Goal: Obtain resource: Obtain resource

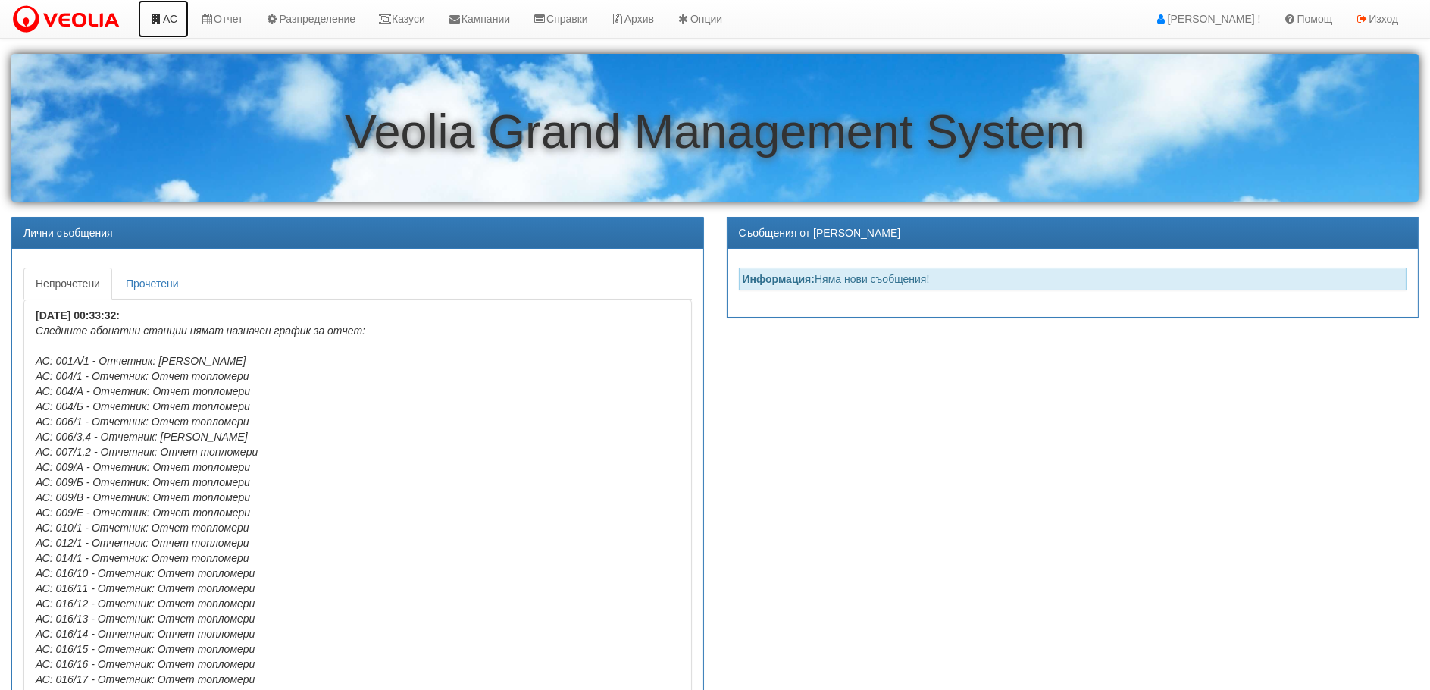
click at [162, 19] on link "АС" at bounding box center [163, 19] width 51 height 38
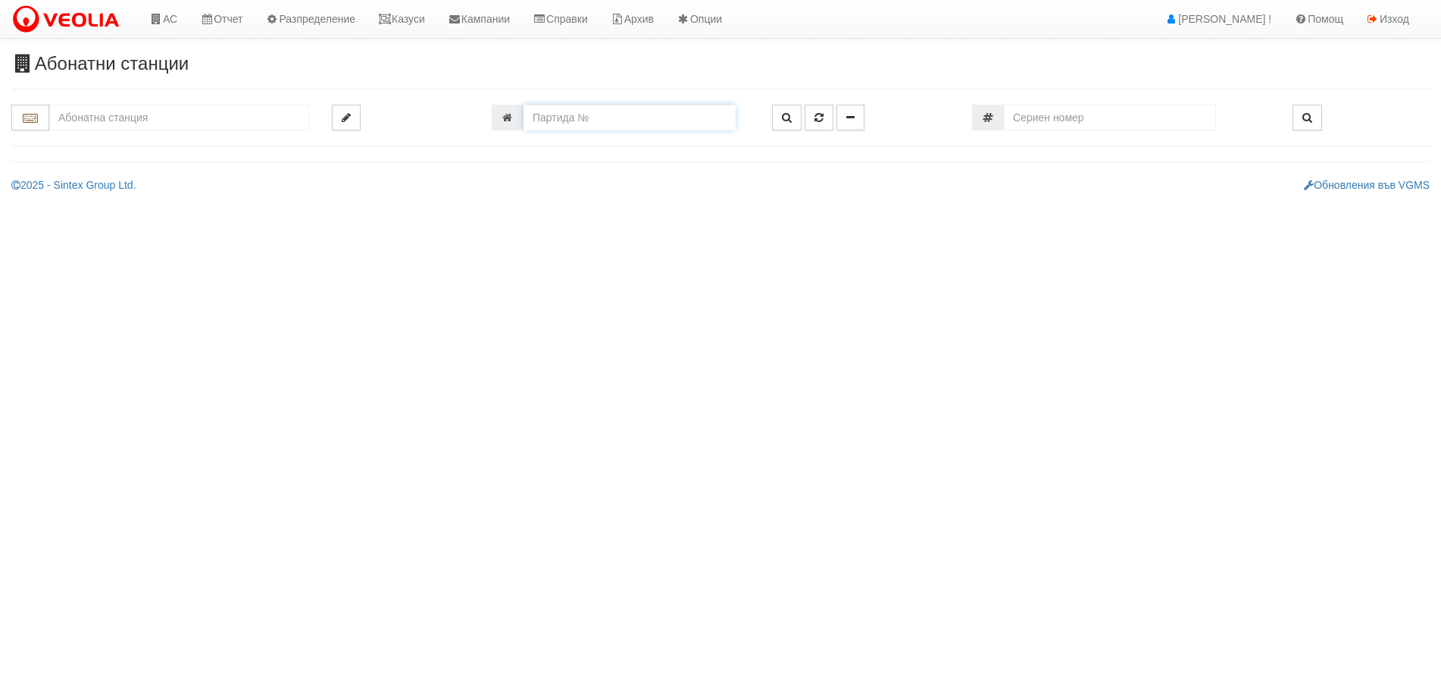
click at [570, 117] on input "number" at bounding box center [630, 118] width 212 height 26
type input "21985"
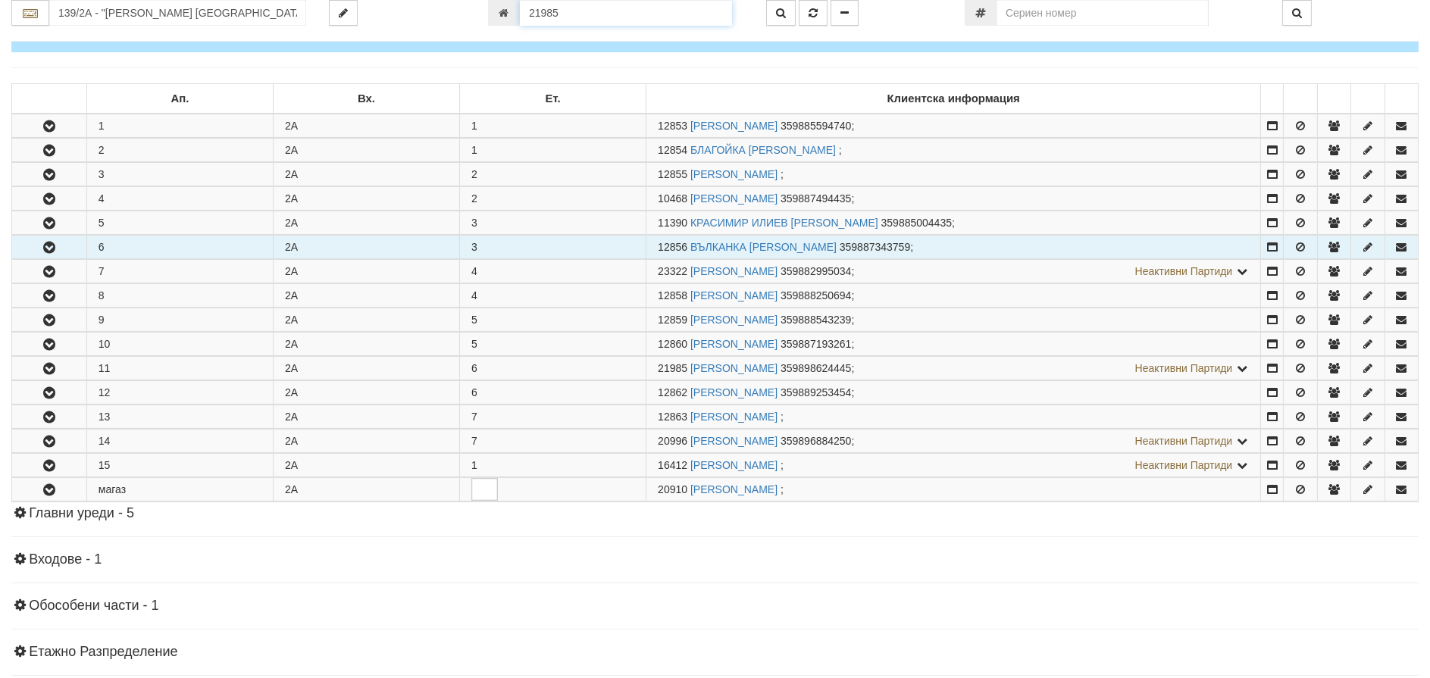
scroll to position [414, 0]
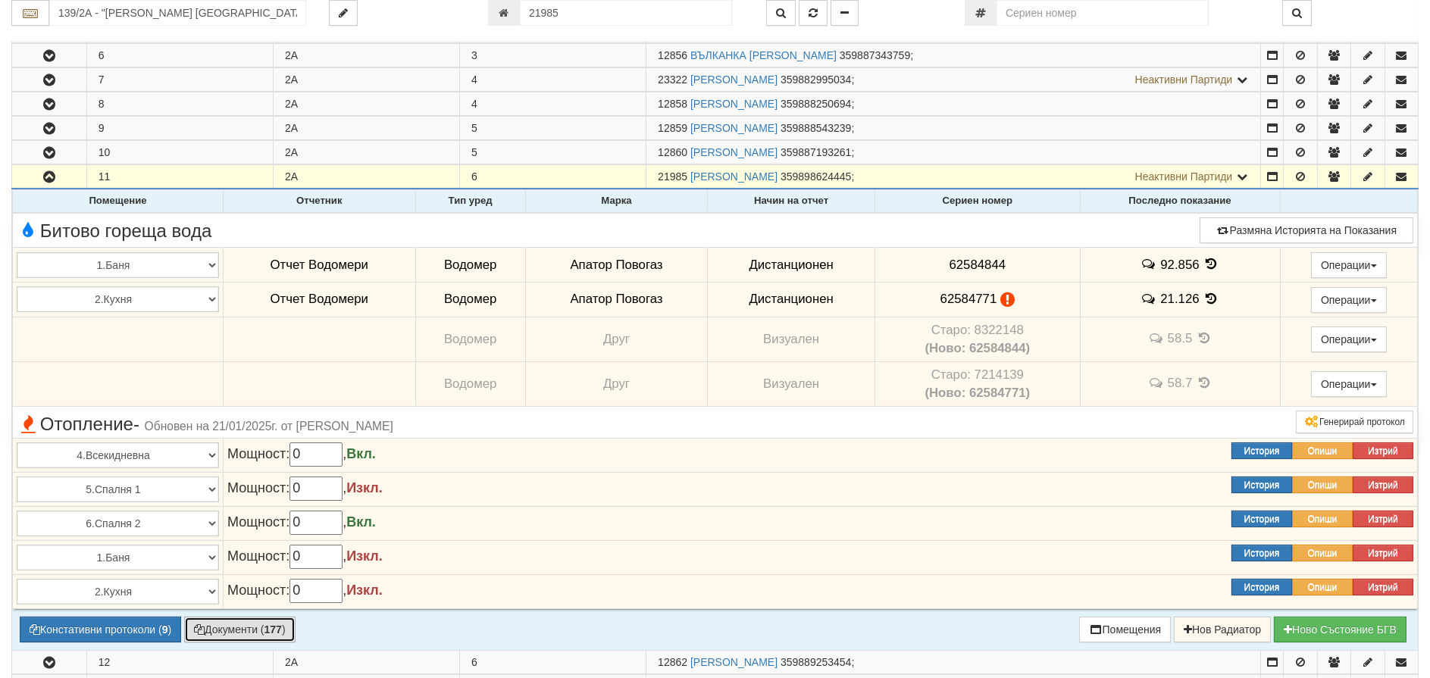
click at [262, 630] on button "Документи ( 177 )" at bounding box center [239, 630] width 111 height 26
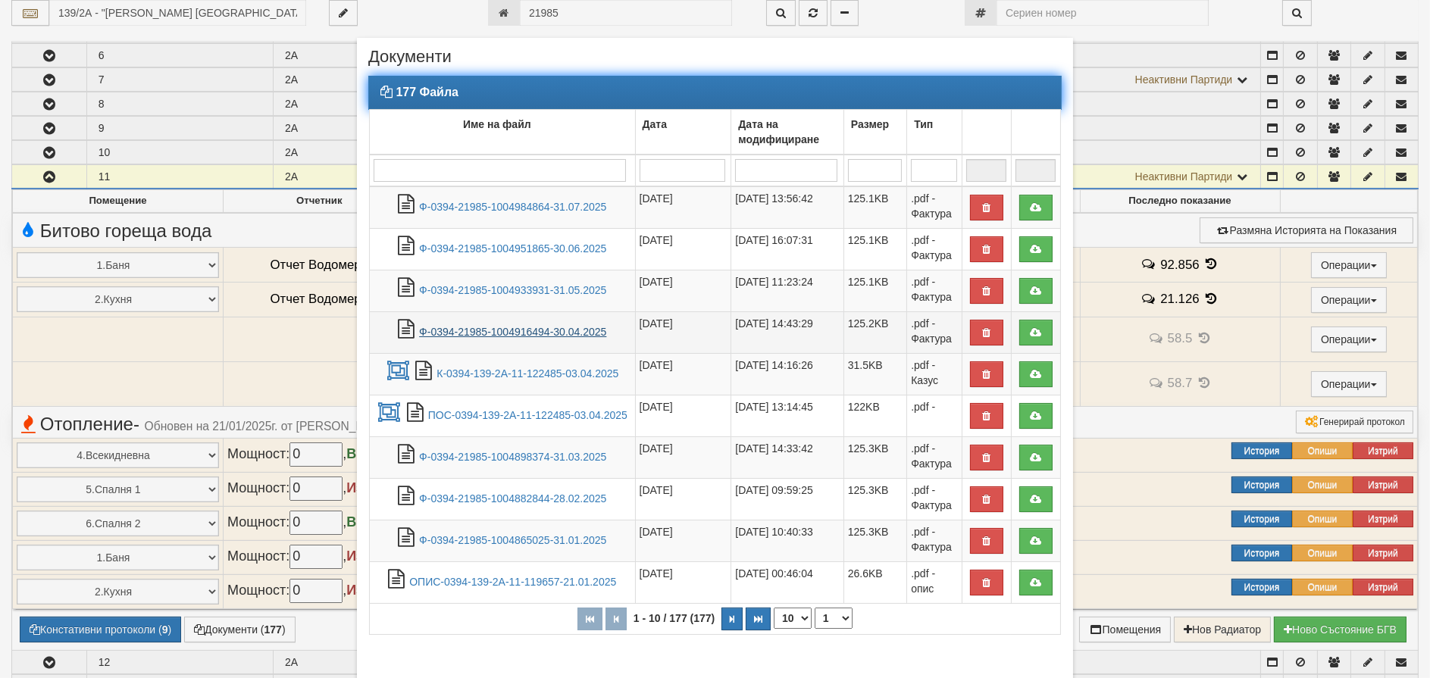
click at [489, 328] on link "Ф-0394-21985-1004916494-30.04.2025" at bounding box center [512, 332] width 187 height 12
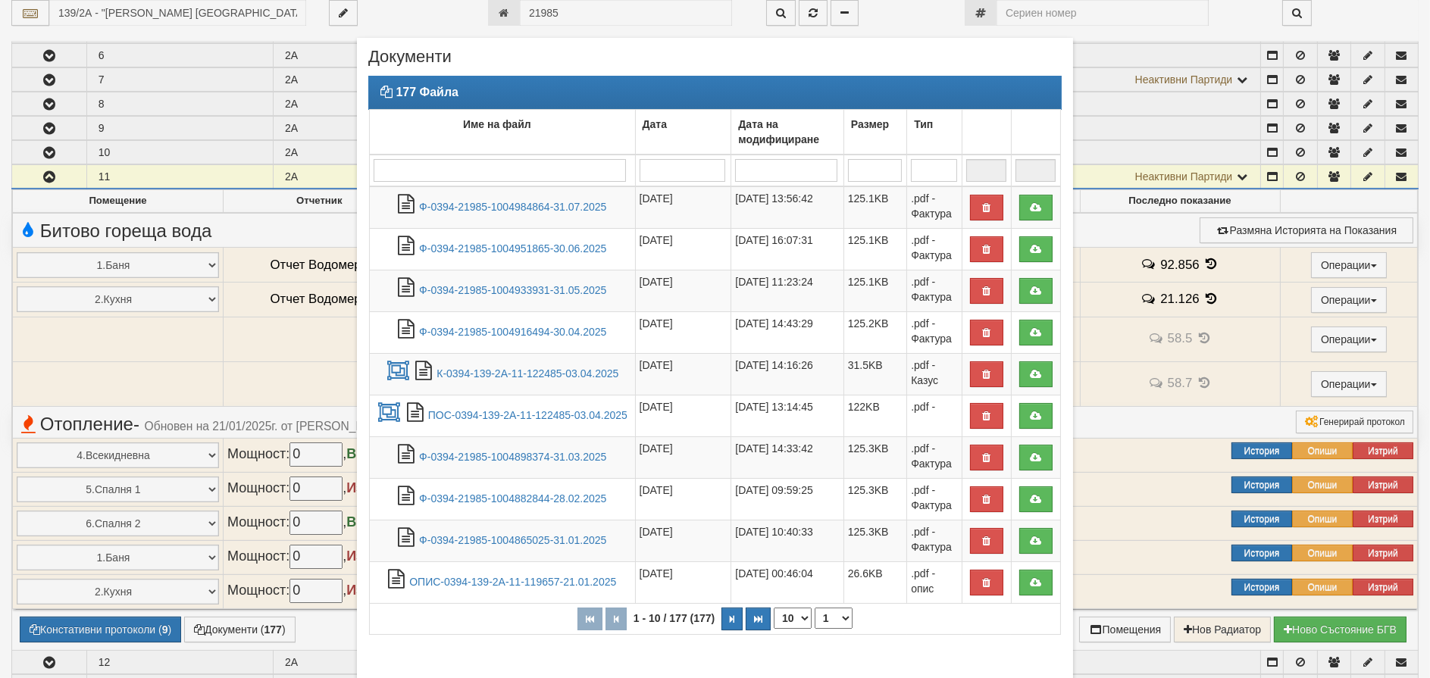
click at [912, 651] on div "177 Файла Име на файл Дата Дата на модифициране Размер Тип 1 - 10 / 177 (177) 1…" at bounding box center [714, 420] width 693 height 688
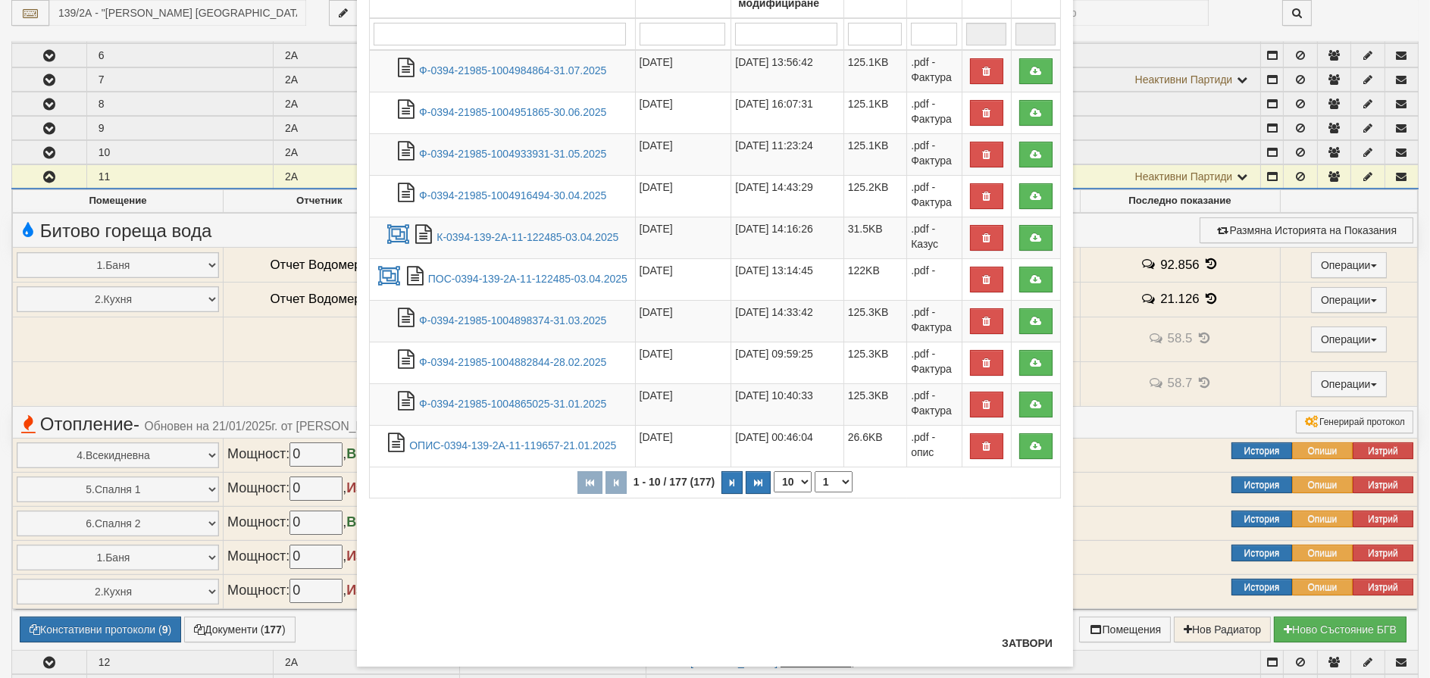
scroll to position [163, 0]
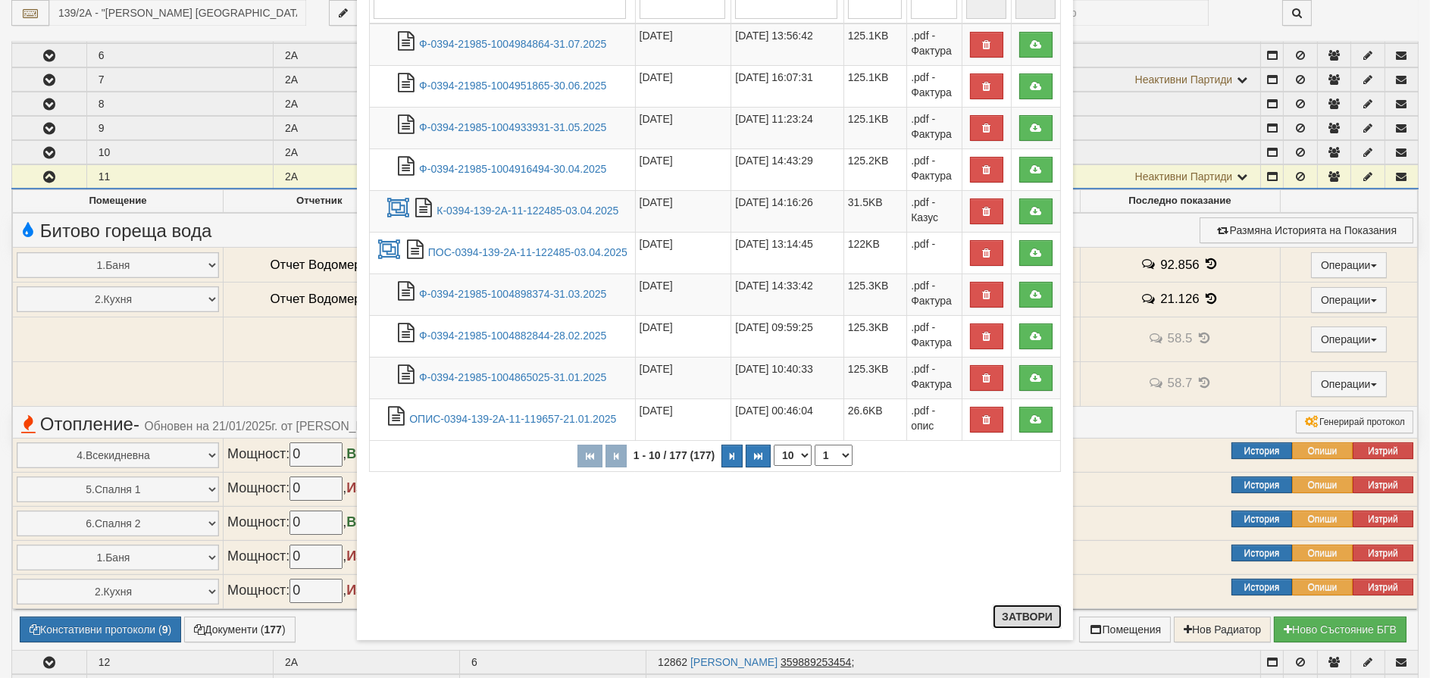
click at [1016, 615] on button "Затвори" at bounding box center [1027, 617] width 69 height 24
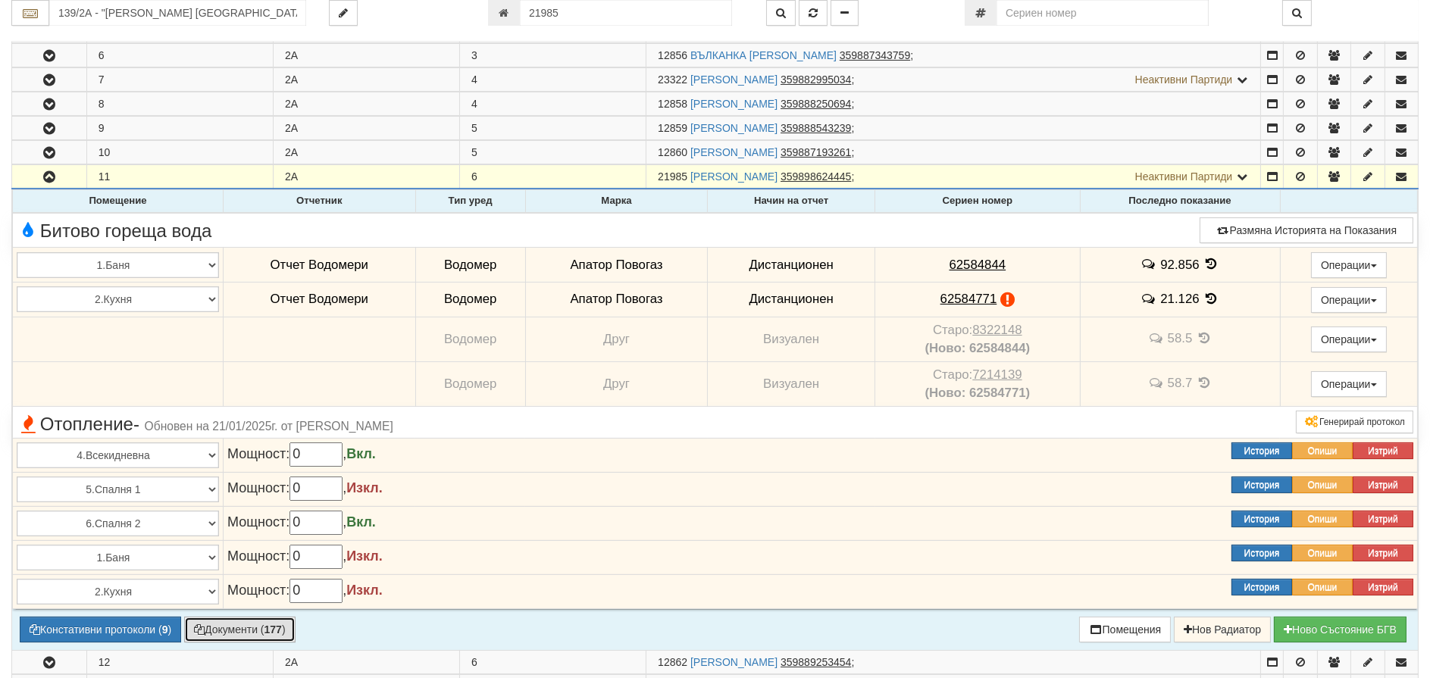
click at [239, 634] on button "Документи ( 177 )" at bounding box center [239, 630] width 111 height 26
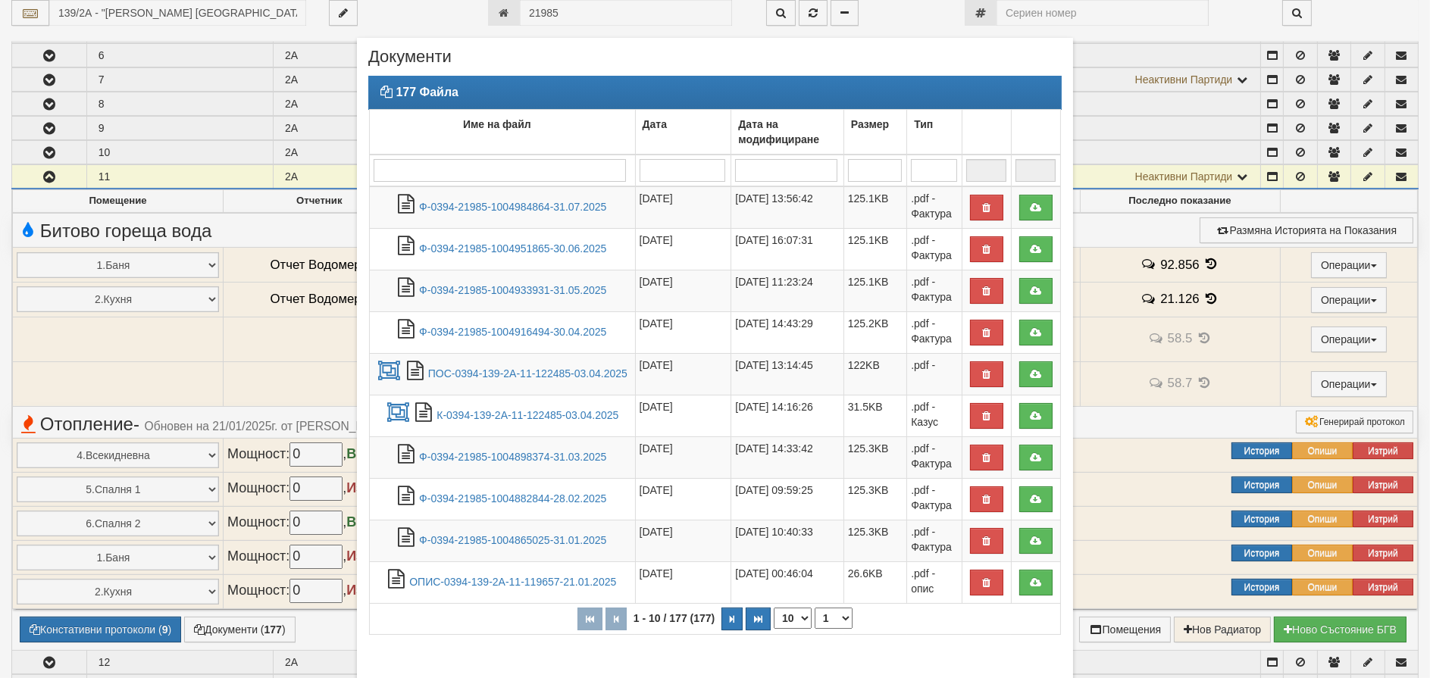
drag, startPoint x: 981, startPoint y: 665, endPoint x: 934, endPoint y: 665, distance: 47.7
click at [983, 664] on div "177 Файла Име на файл Дата Дата на модифициране Размер Тип 1 - 10 / 177 (177) 1…" at bounding box center [714, 420] width 693 height 688
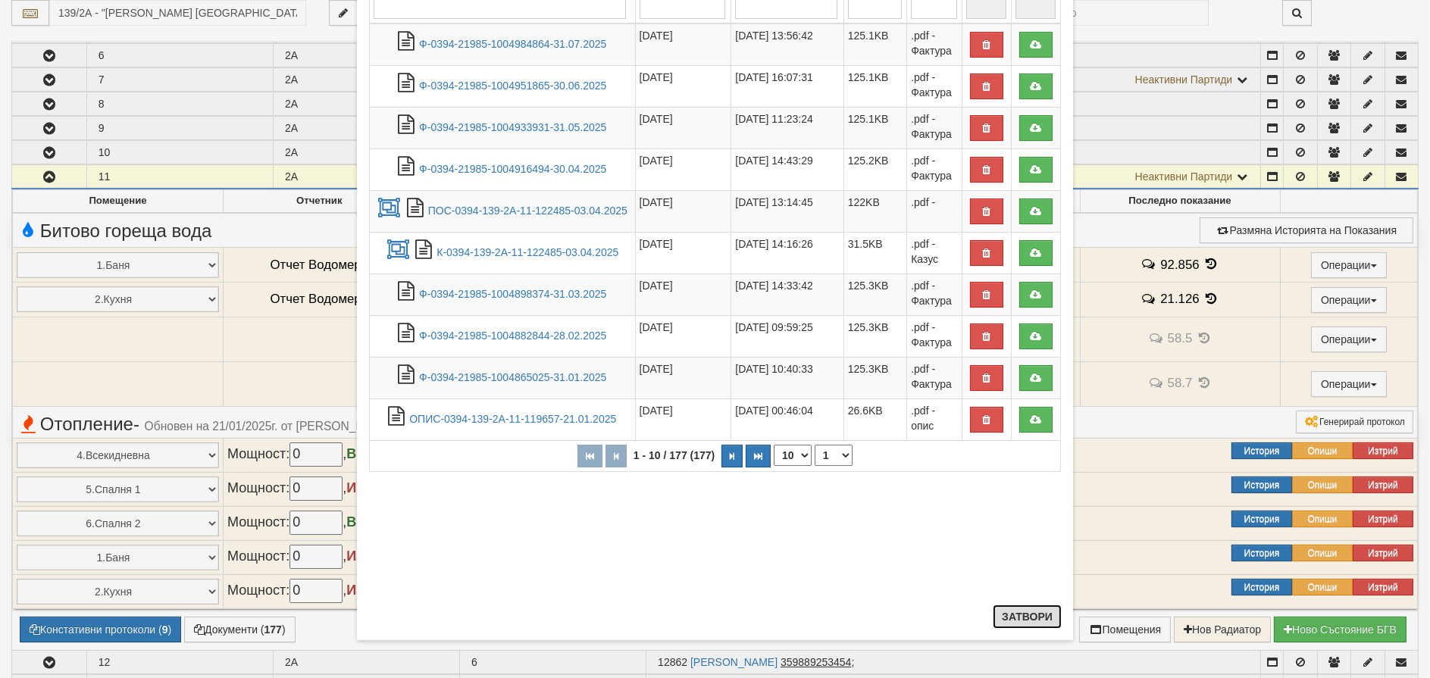
click at [1032, 617] on button "Затвори" at bounding box center [1027, 617] width 69 height 24
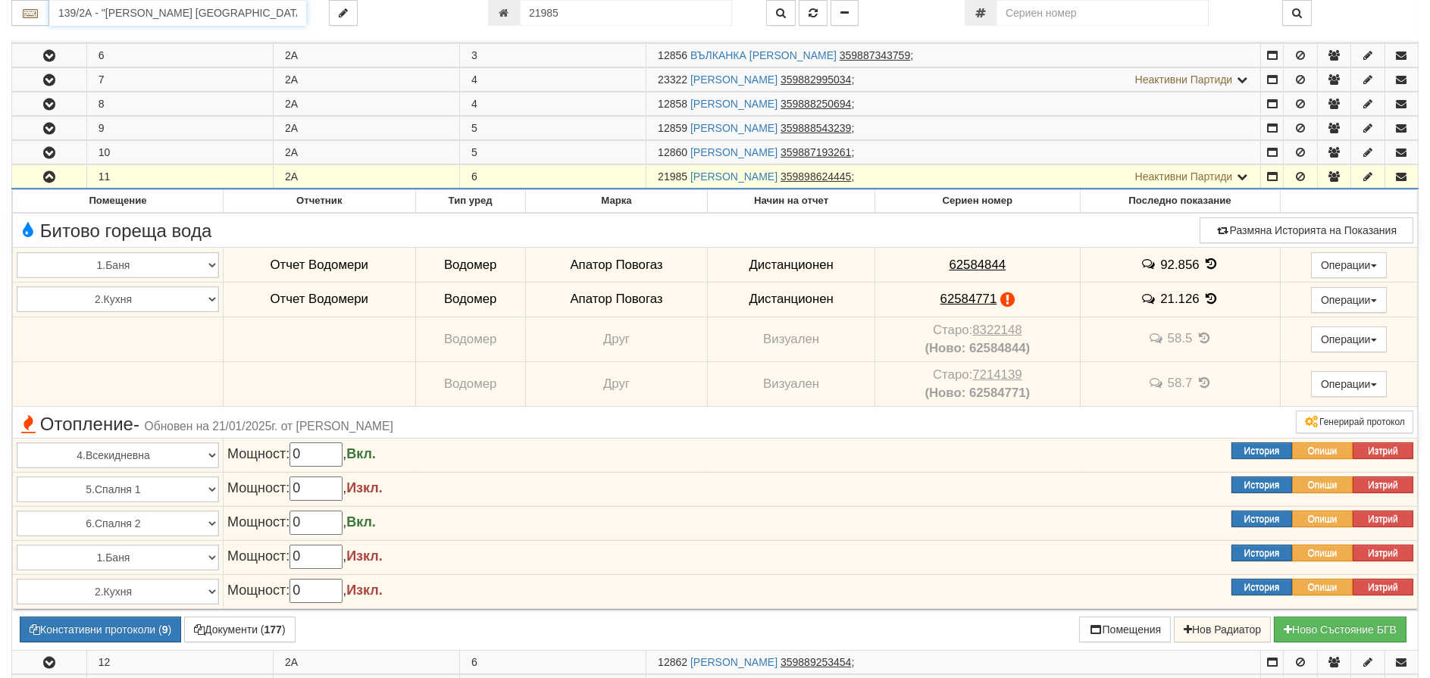
click at [140, 8] on input "139/2А - "ВЕОЛИЯ ЕНЕРДЖИ ВАРНА " ЕАД" at bounding box center [177, 13] width 257 height 26
click at [116, 38] on div "248/1 - Вл. Варненчик - "ВЕОЛИЯ"" at bounding box center [178, 37] width 252 height 17
type input "248/1 - Вл. Варненчик - "ВЕОЛИЯ""
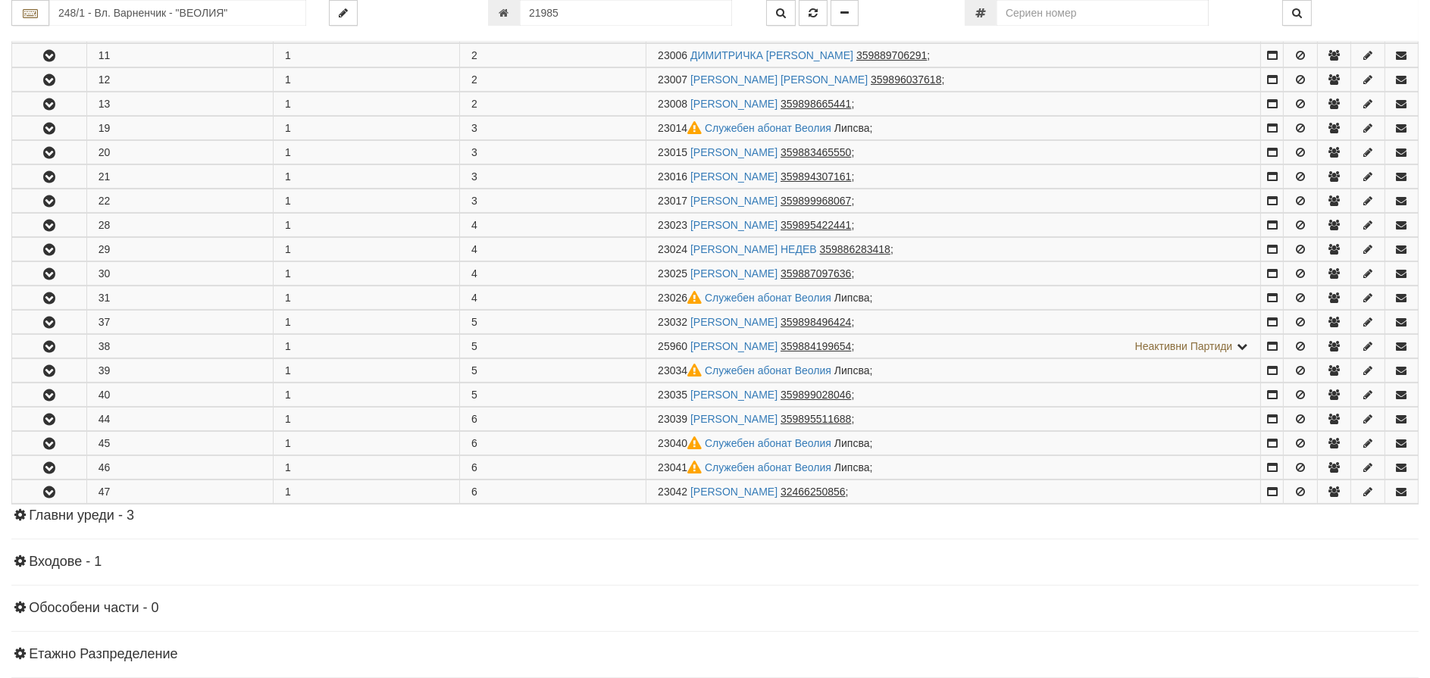
scroll to position [0, 0]
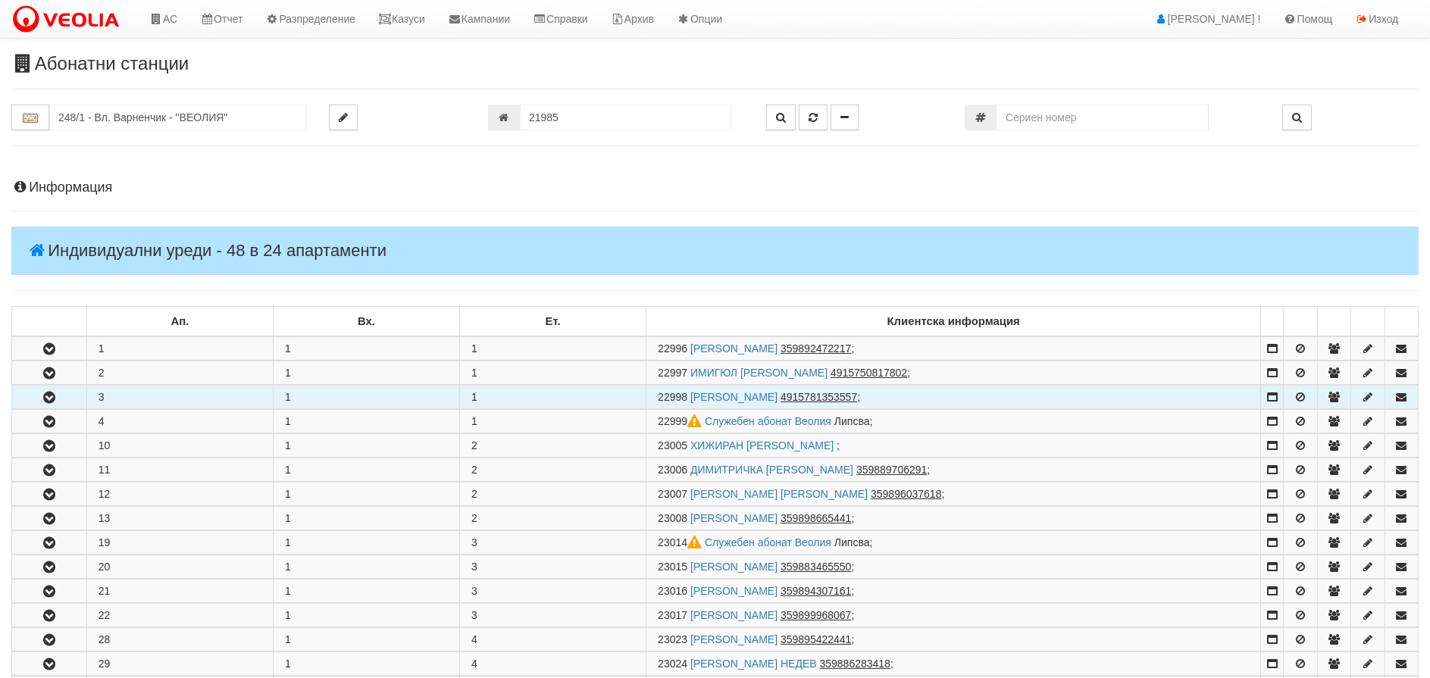
click at [48, 400] on icon "button" at bounding box center [49, 398] width 18 height 11
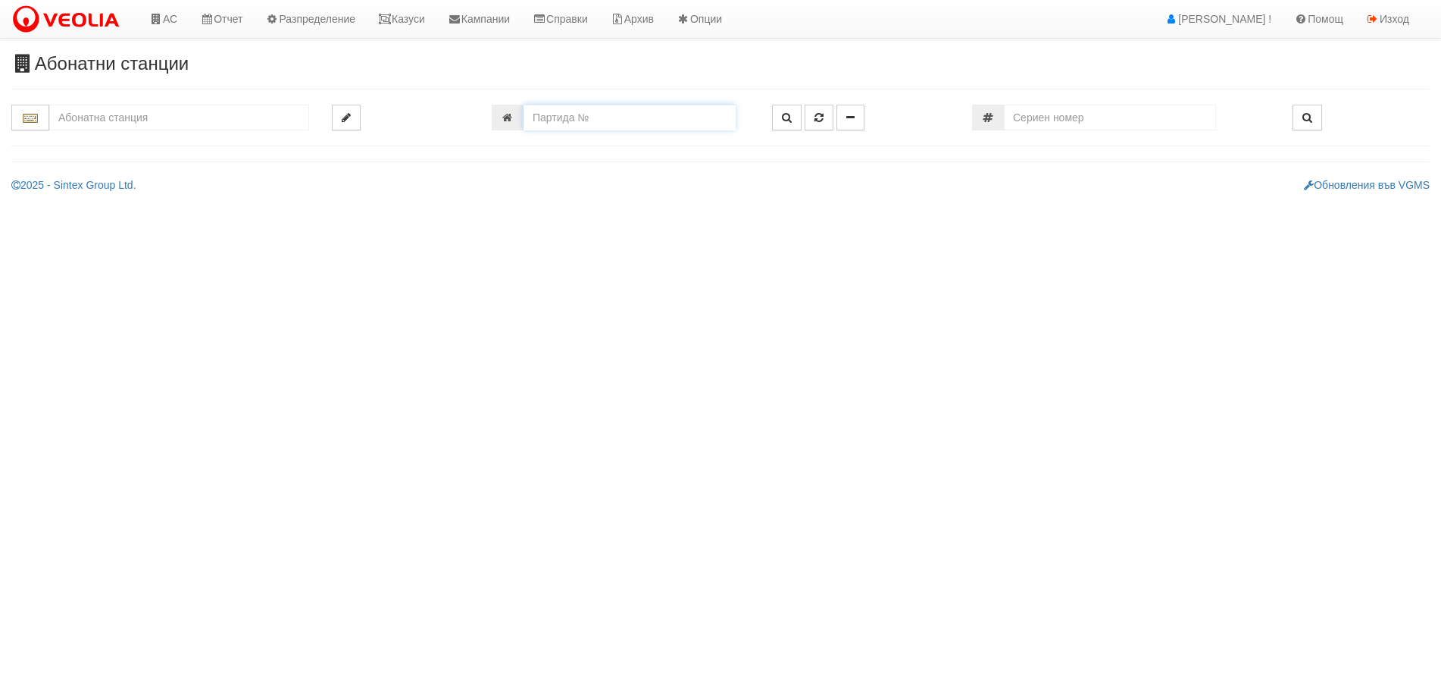
click at [529, 118] on input "number" at bounding box center [630, 118] width 212 height 26
type input "9457"
type input "001/1 - "ВЕОЛИЯ ЕНЕРДЖИ ВАРНА " ЕАД"
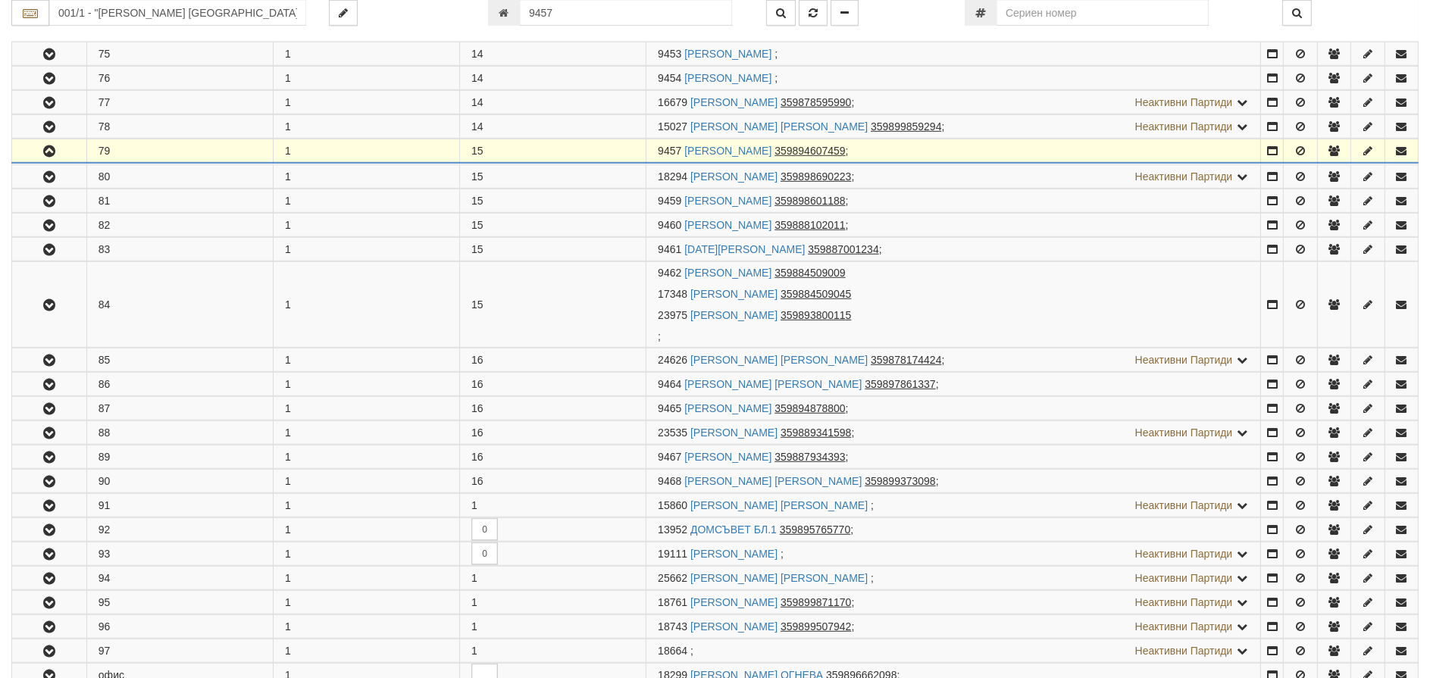
scroll to position [2188, 0]
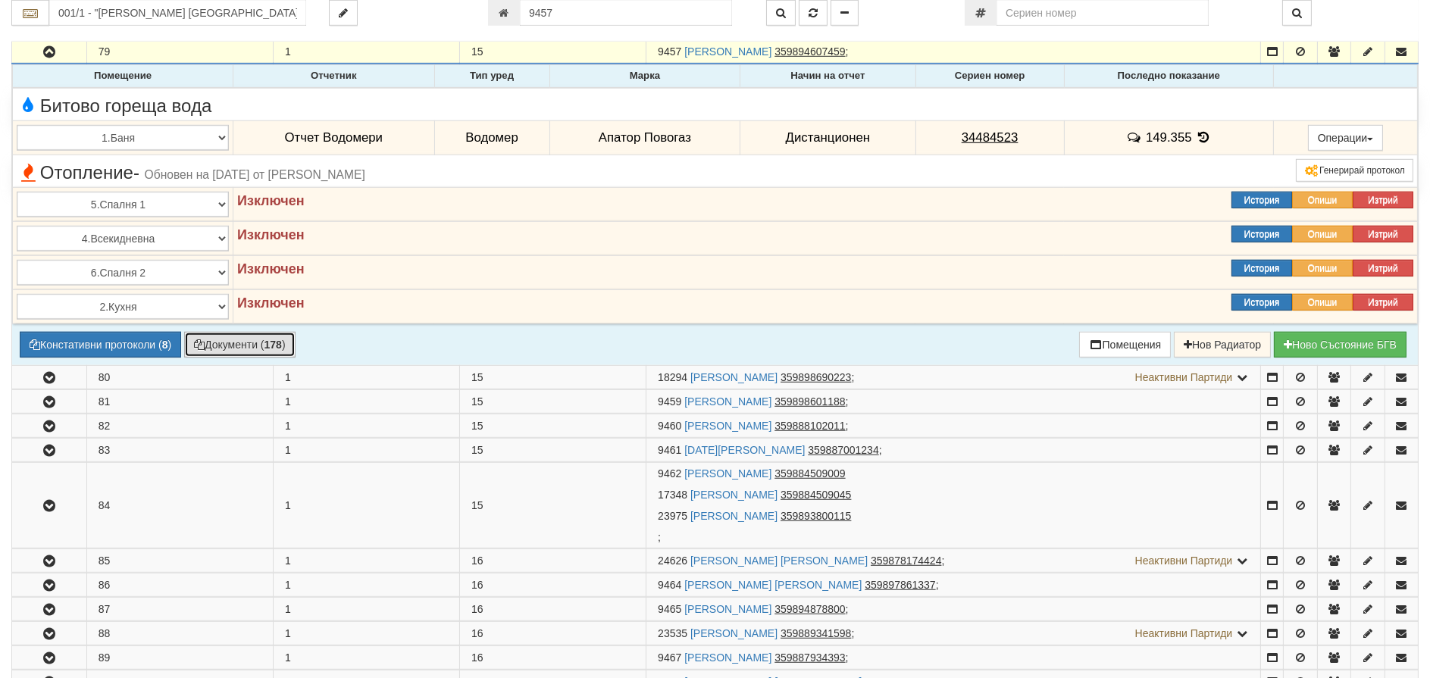
click at [239, 336] on button "Документи ( 178 )" at bounding box center [239, 345] width 111 height 26
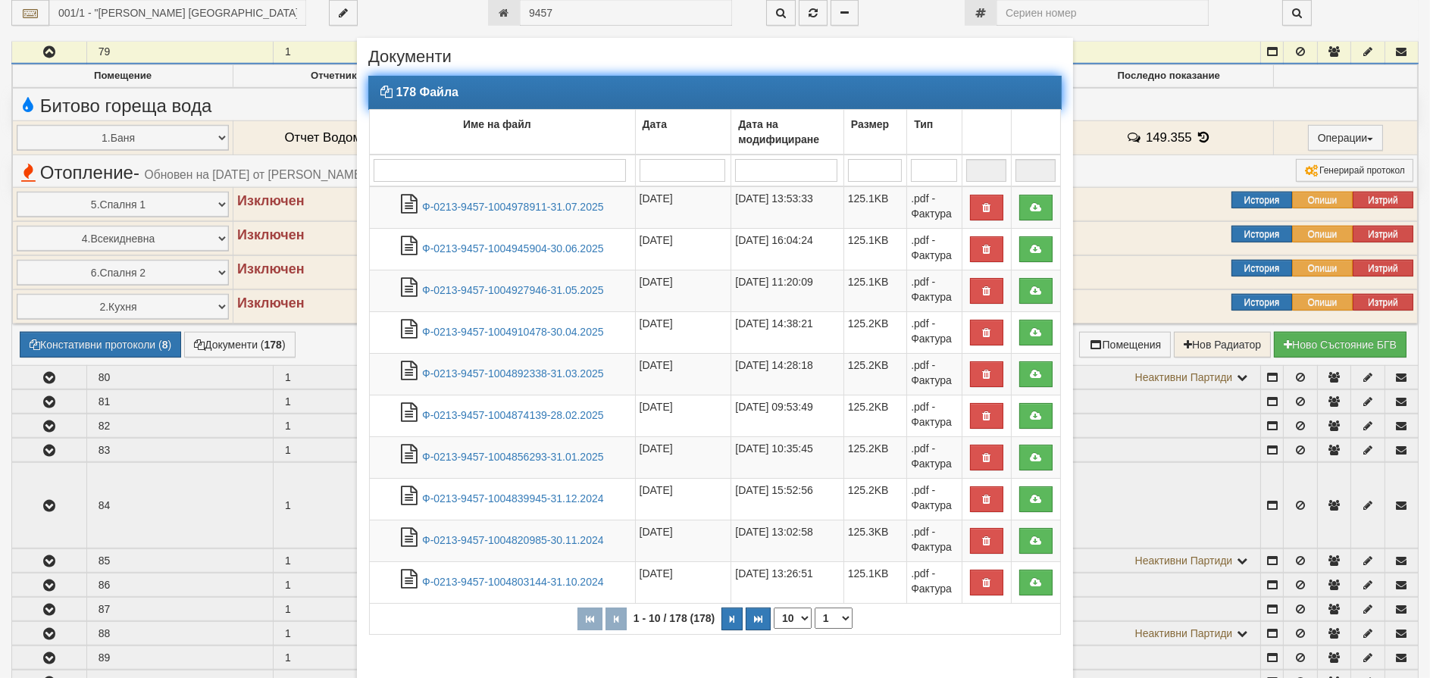
click at [421, 162] on input "search" at bounding box center [500, 170] width 252 height 23
click at [786, 617] on select "10 20 30 40" at bounding box center [793, 618] width 38 height 21
select select "40"
click at [774, 629] on select "10 20 30 40" at bounding box center [793, 618] width 38 height 21
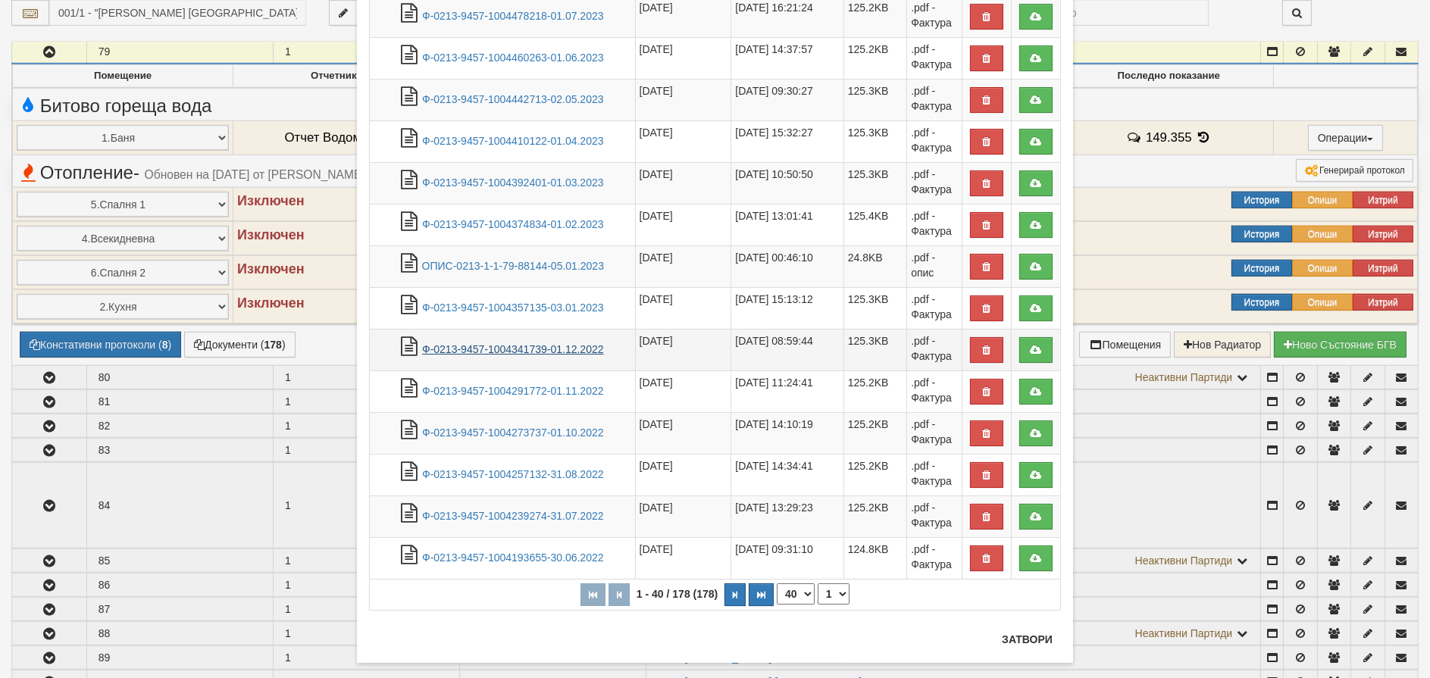
scroll to position [1288, 0]
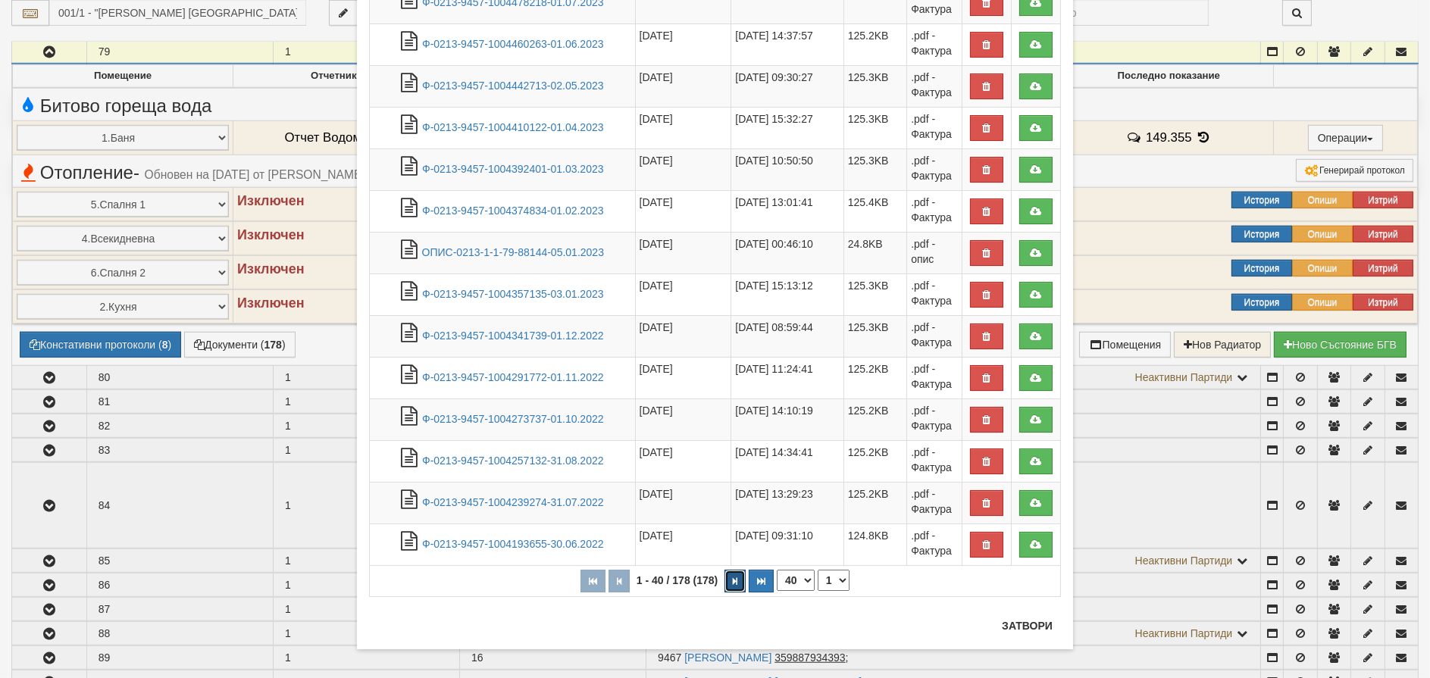
click at [733, 577] on icon "button" at bounding box center [735, 581] width 5 height 8
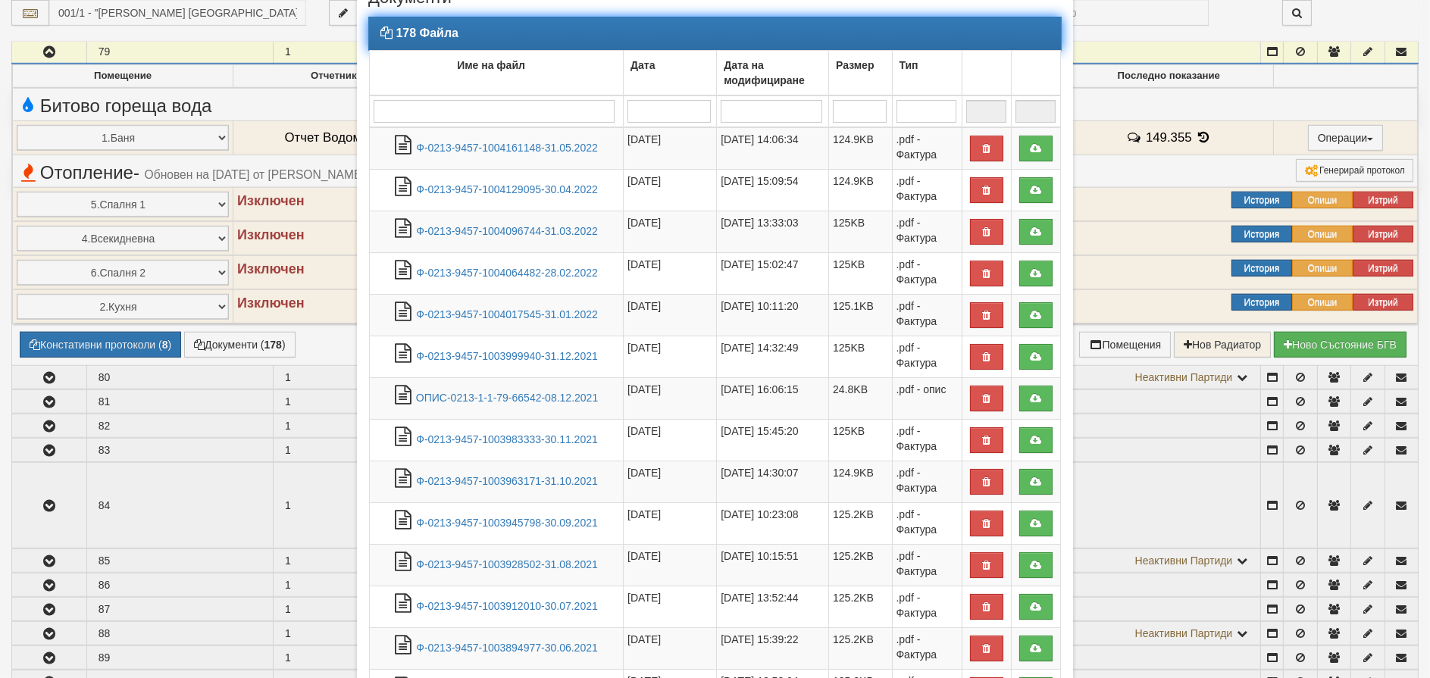
scroll to position [0, 0]
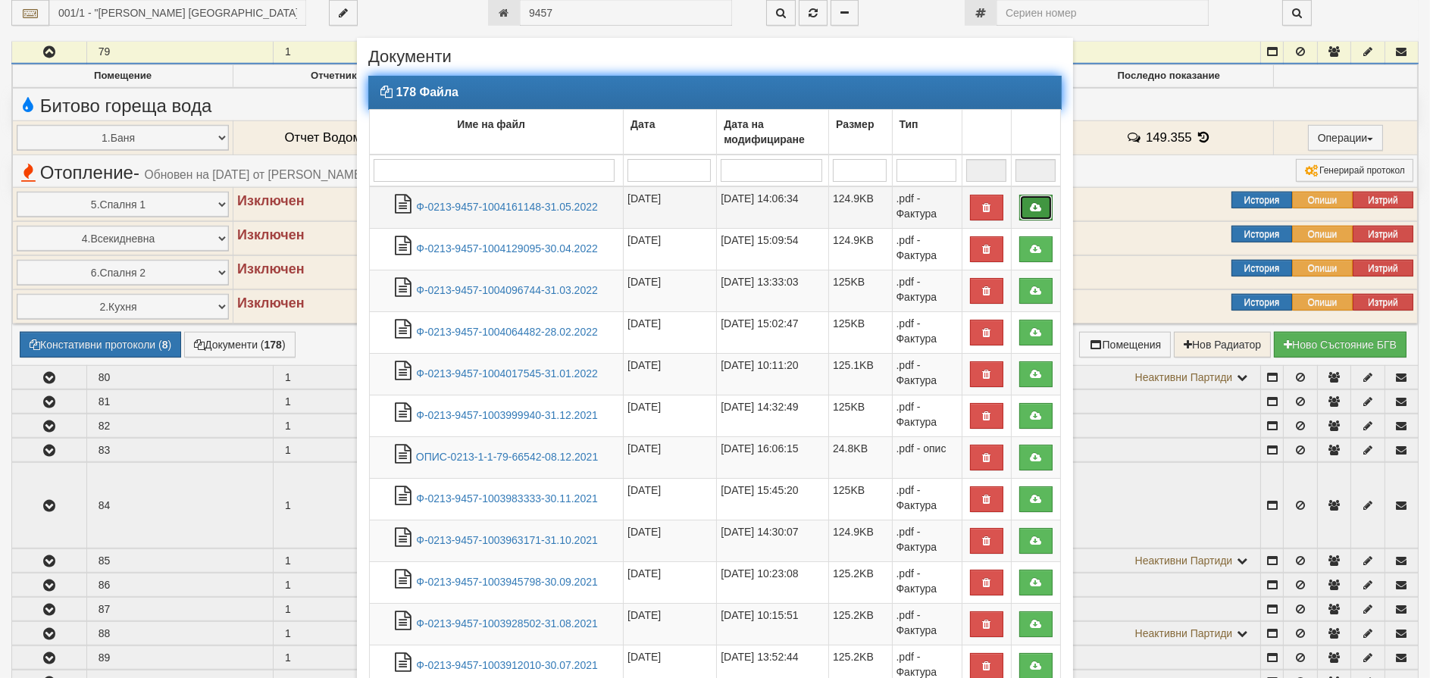
click at [1032, 202] on icon at bounding box center [1036, 207] width 14 height 11
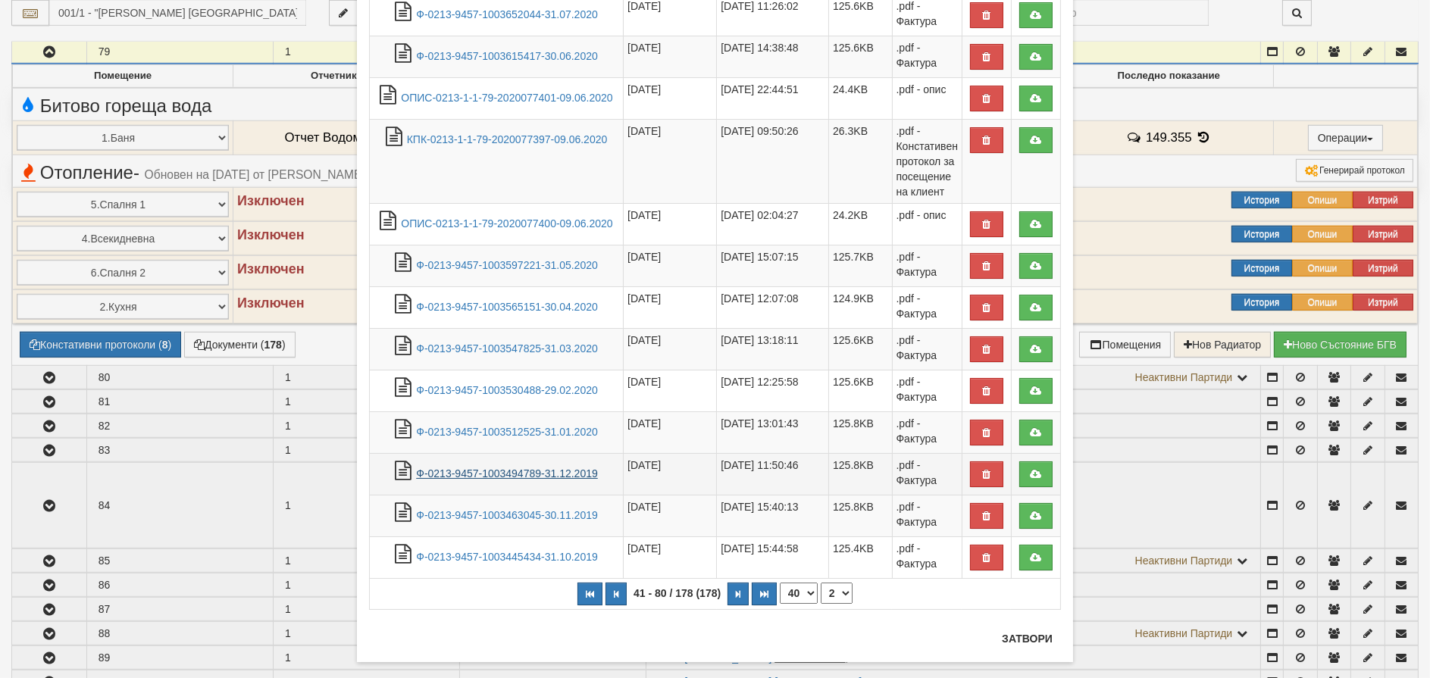
scroll to position [1424, 0]
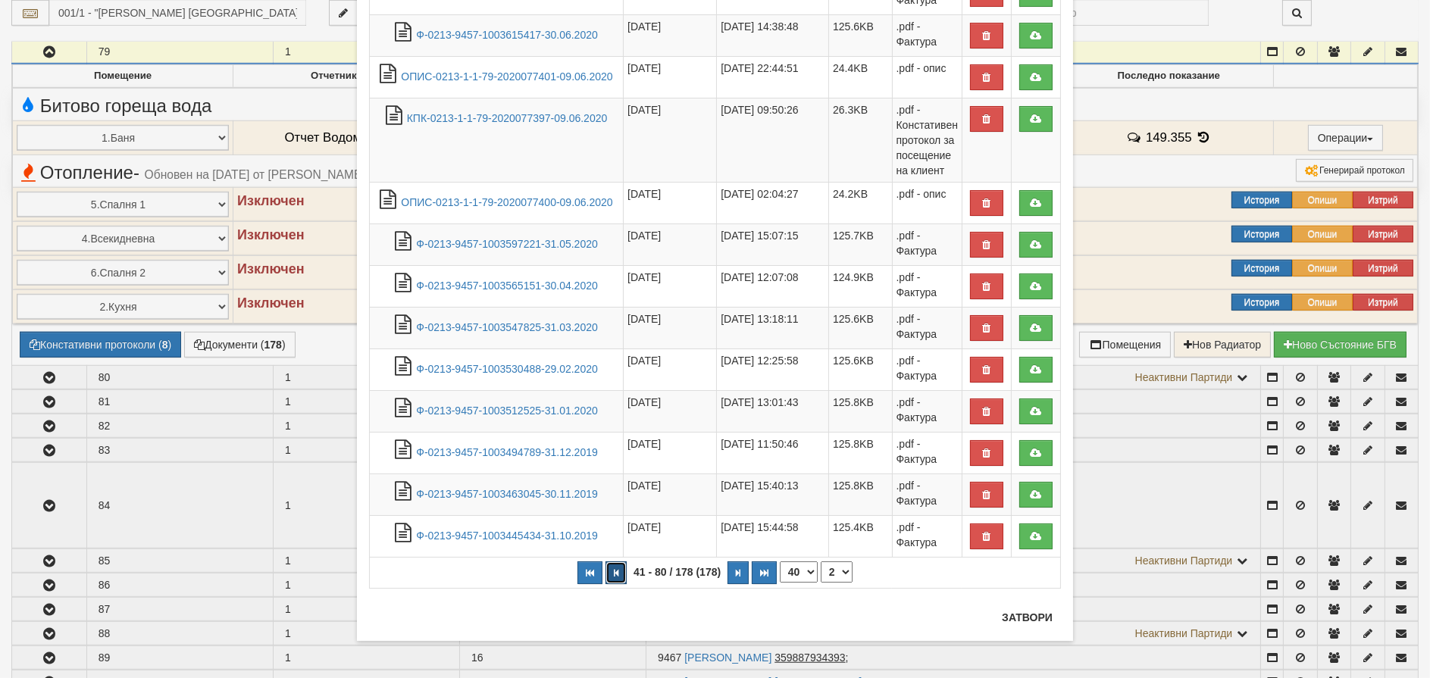
click at [607, 565] on button "button" at bounding box center [615, 572] width 21 height 23
select select "1"
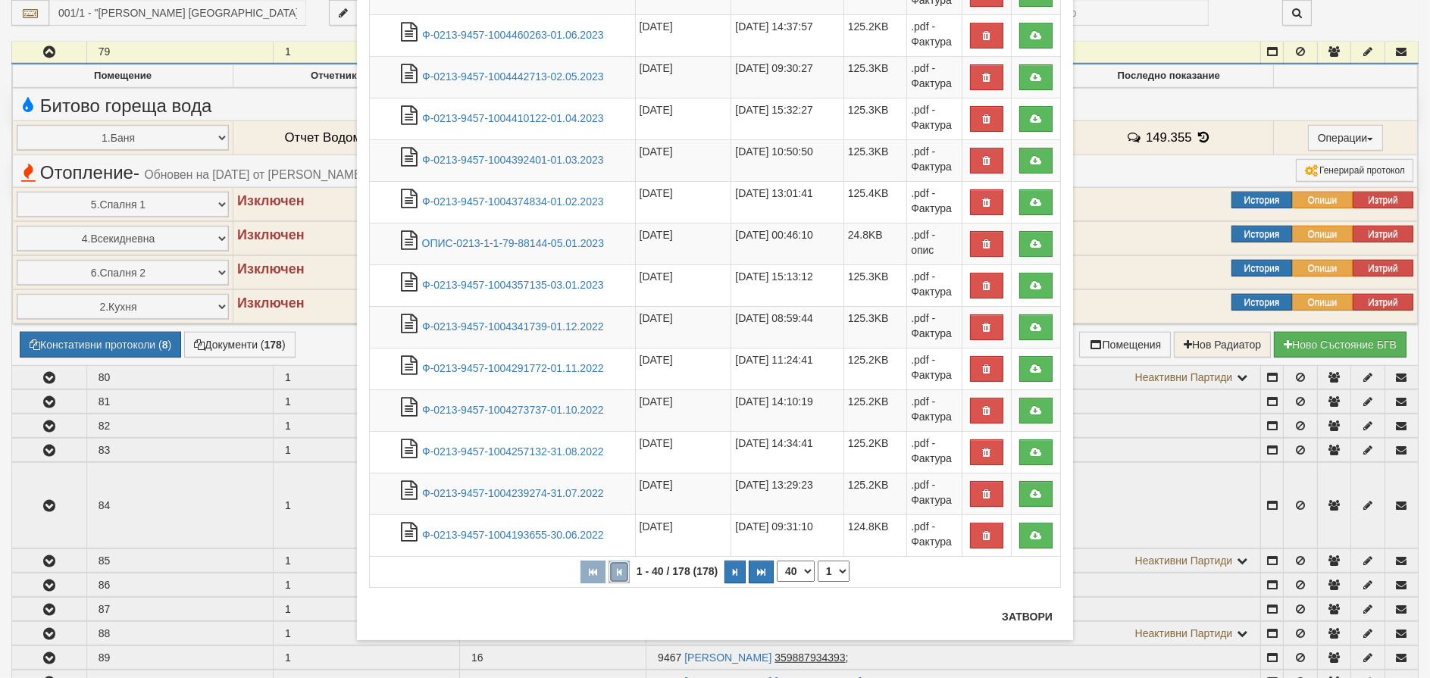
scroll to position [1296, 0]
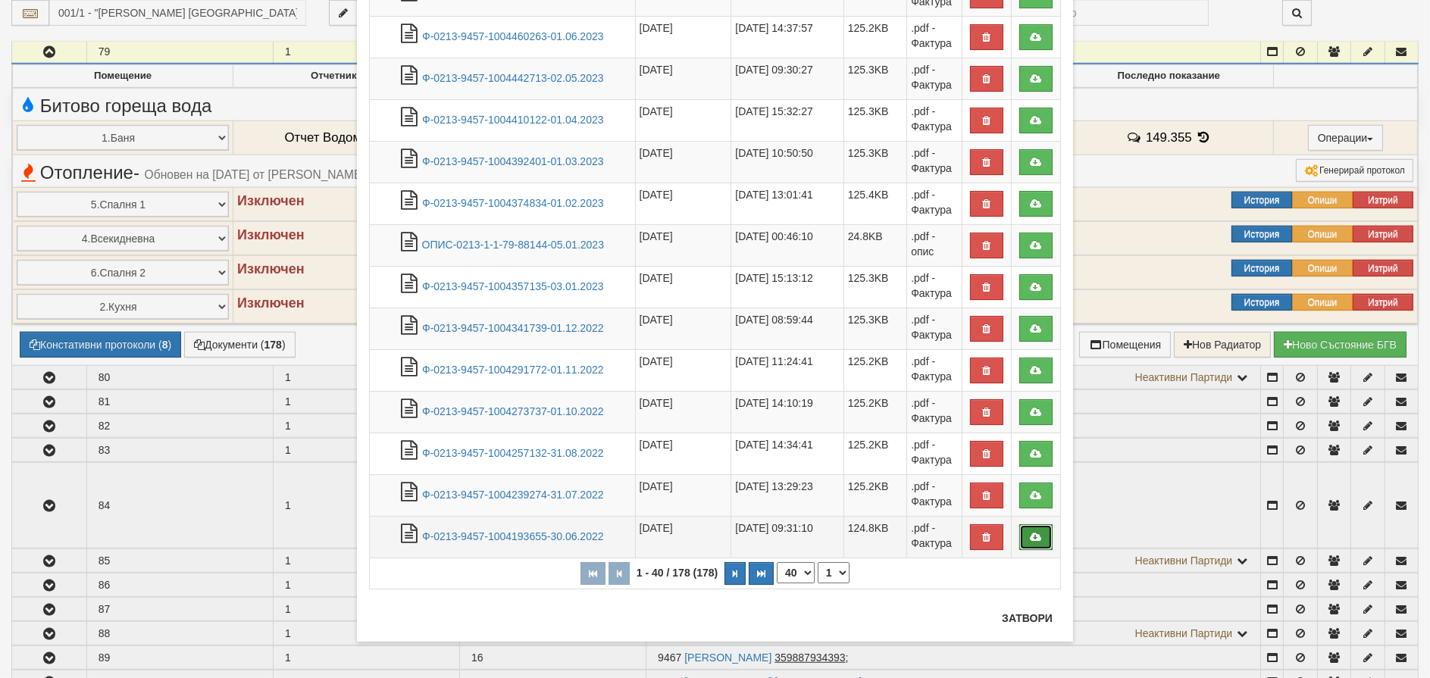
click at [1029, 533] on icon at bounding box center [1036, 537] width 14 height 11
click at [1029, 497] on icon at bounding box center [1036, 495] width 14 height 11
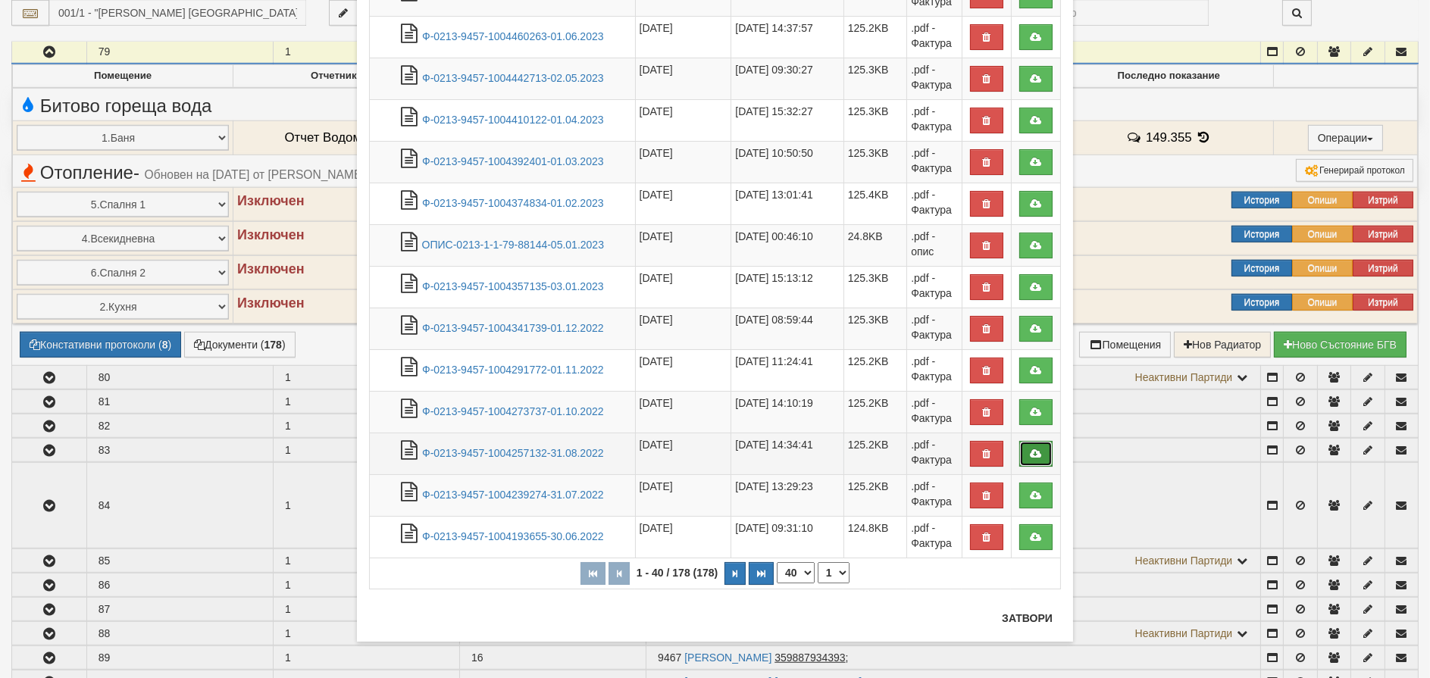
click at [1029, 449] on icon at bounding box center [1036, 454] width 14 height 11
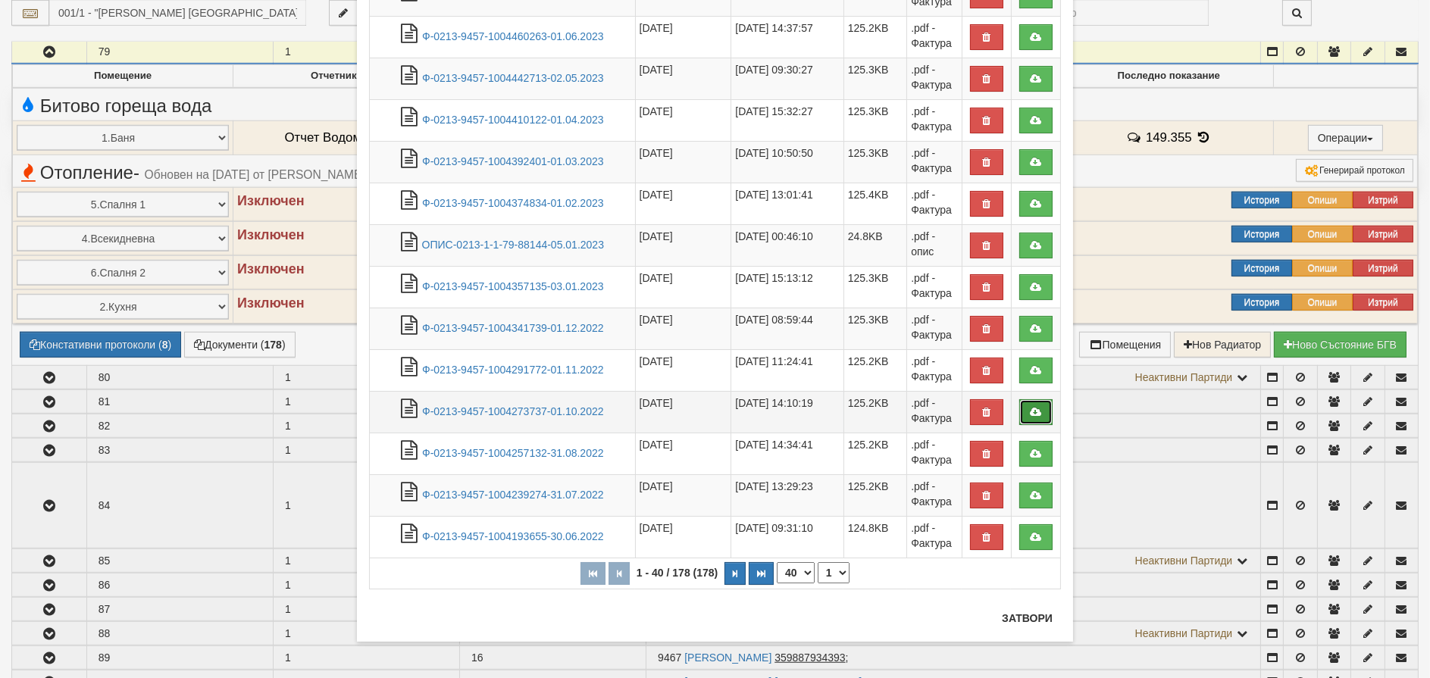
click at [1031, 418] on link at bounding box center [1035, 412] width 33 height 26
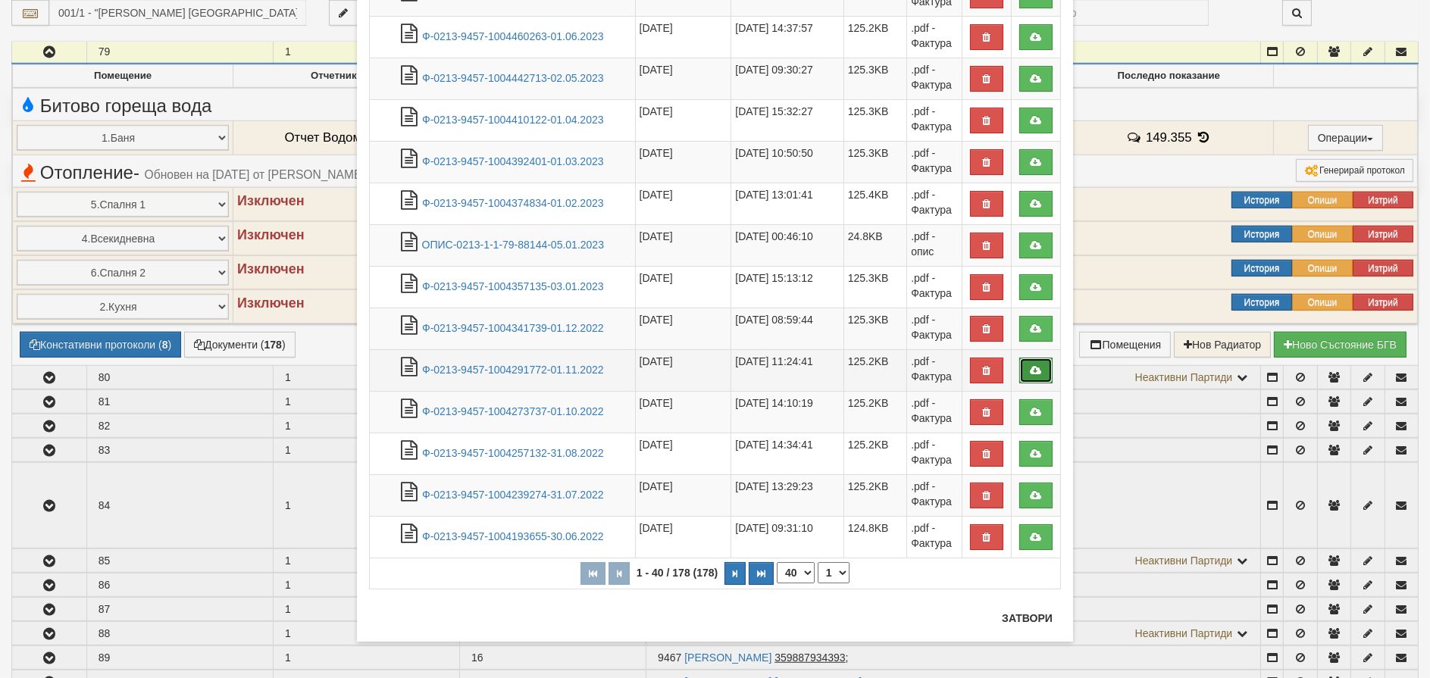
click at [1031, 371] on icon at bounding box center [1036, 370] width 14 height 11
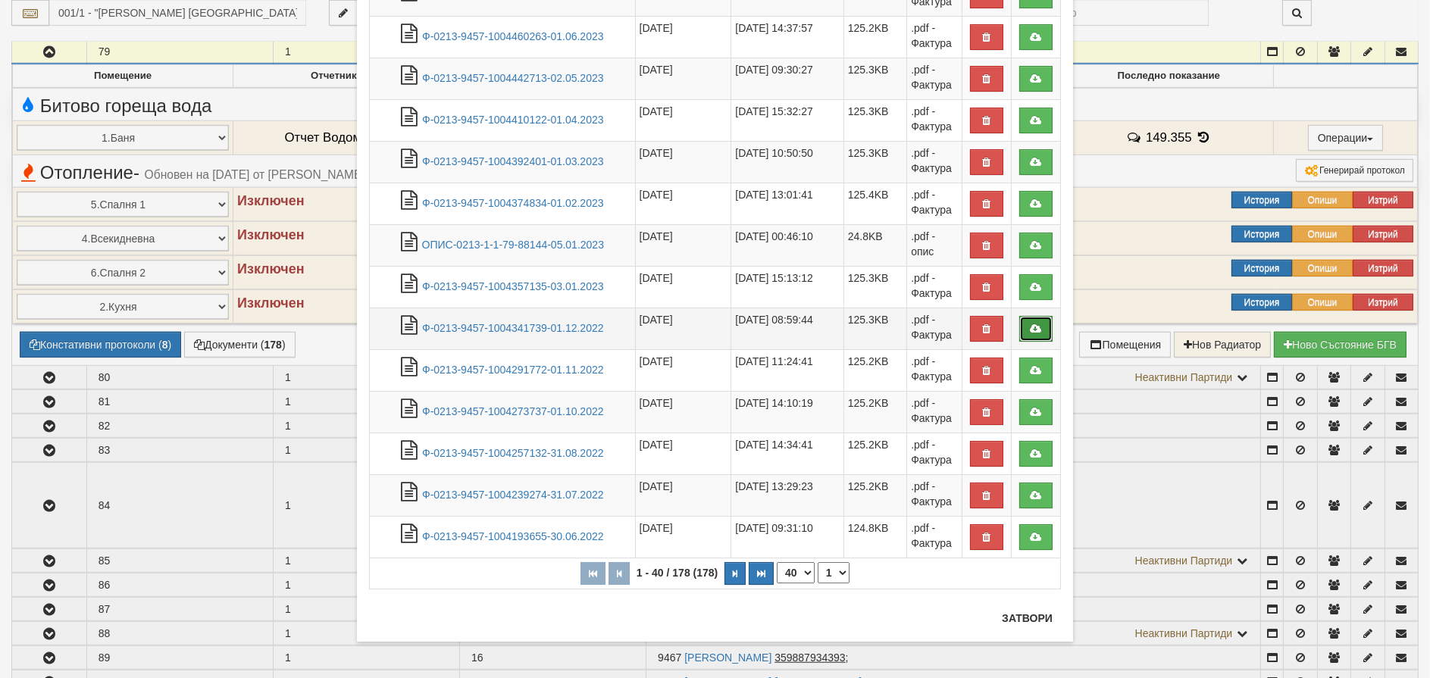
click at [1034, 326] on icon at bounding box center [1036, 329] width 14 height 11
click at [1029, 284] on icon at bounding box center [1036, 287] width 14 height 11
click at [1029, 246] on icon at bounding box center [1036, 245] width 14 height 11
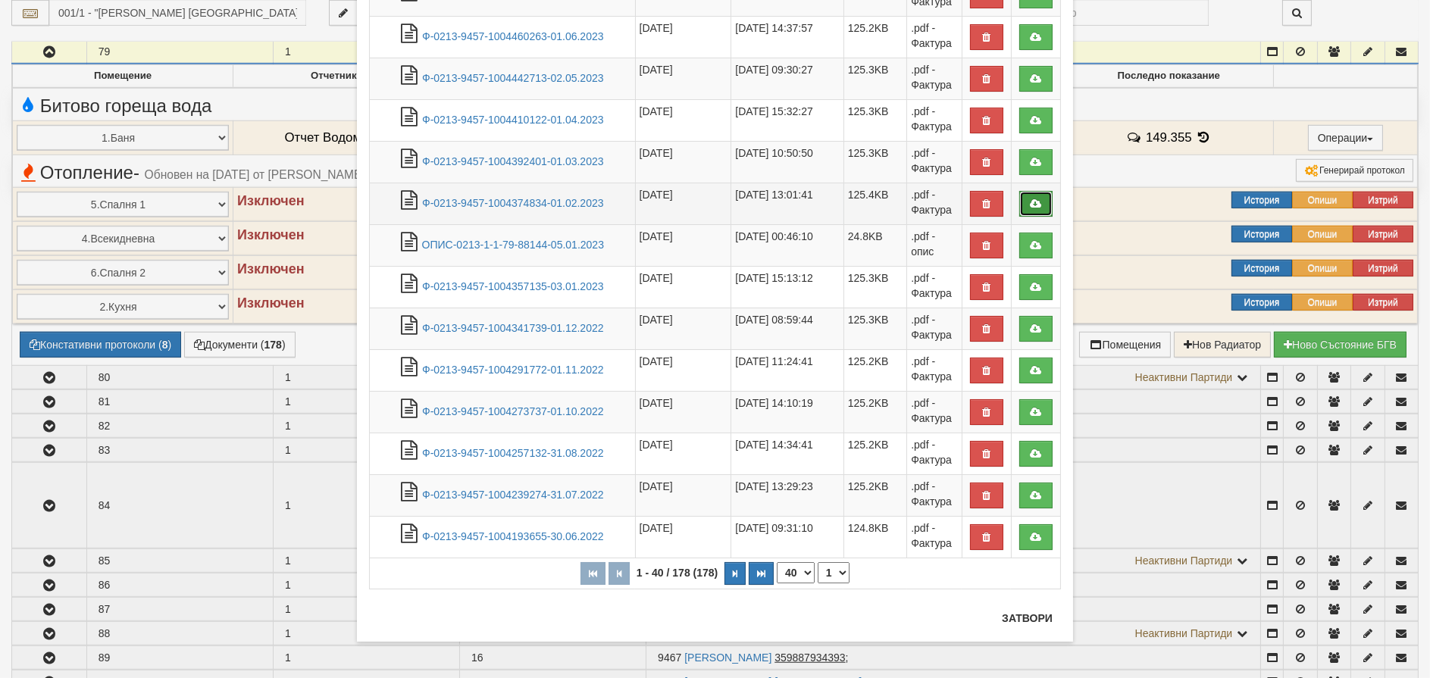
click at [1029, 201] on icon at bounding box center [1036, 204] width 14 height 11
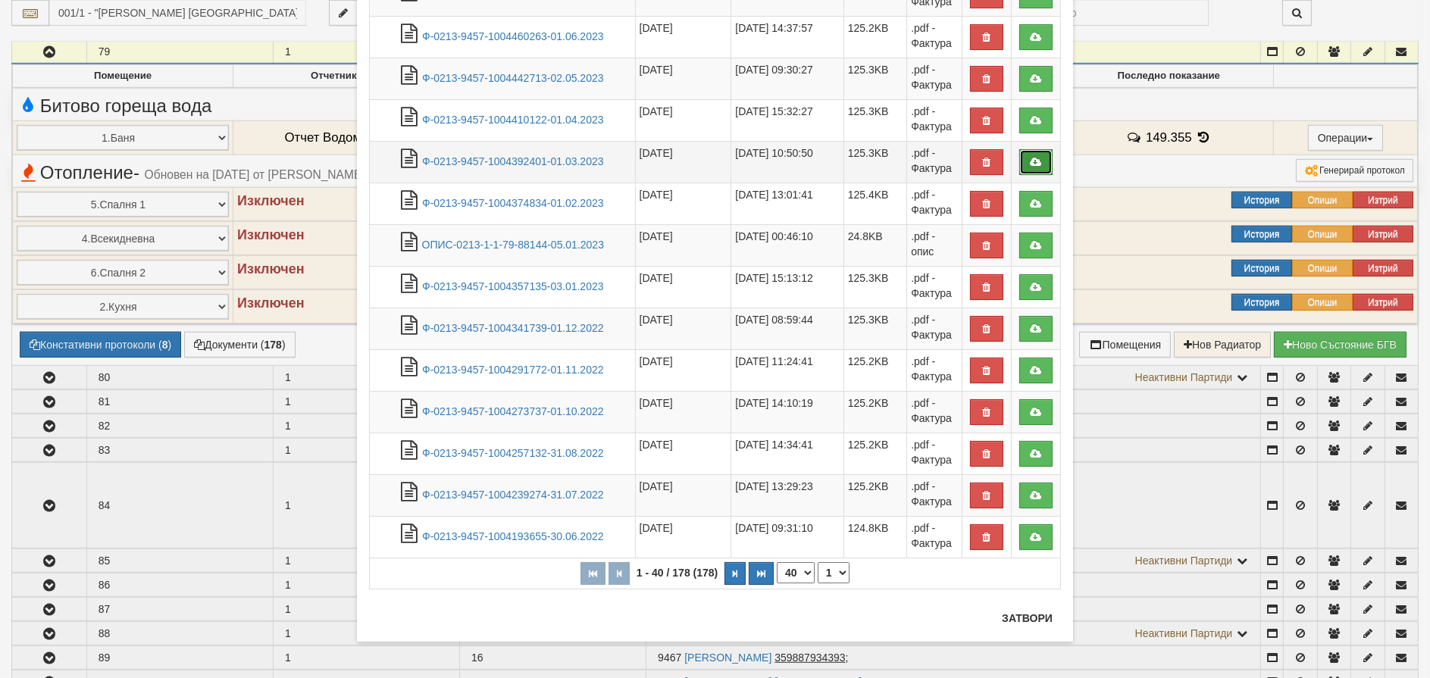
click at [1029, 158] on icon at bounding box center [1036, 162] width 14 height 11
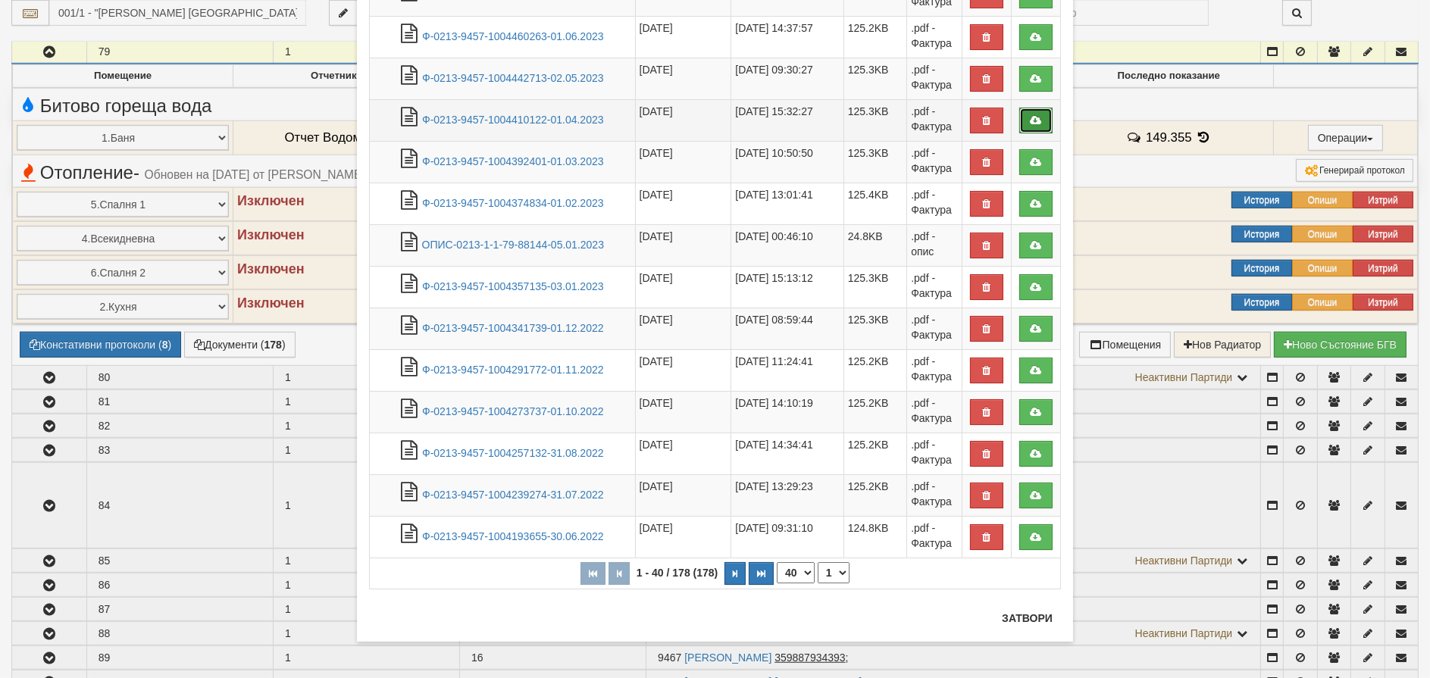
click at [1031, 118] on icon at bounding box center [1036, 120] width 14 height 11
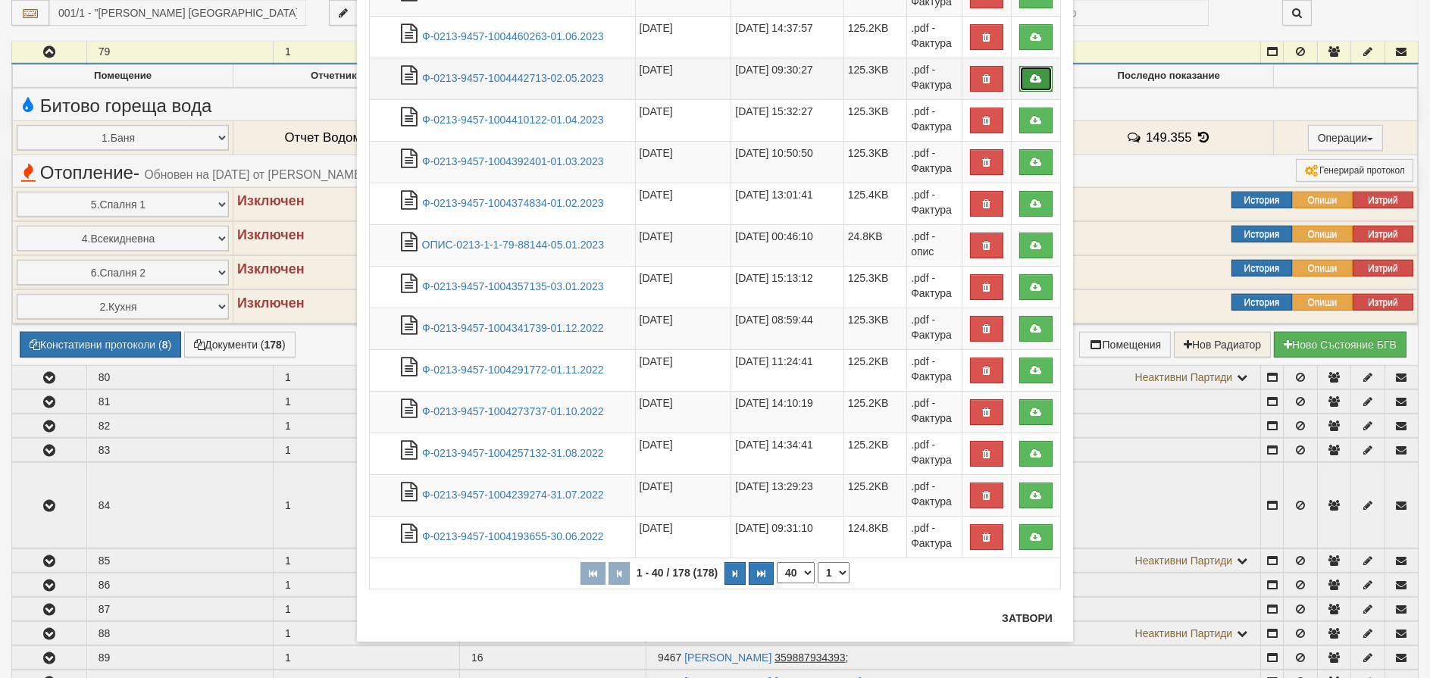
click at [1029, 77] on icon at bounding box center [1036, 78] width 14 height 11
click at [1029, 32] on icon at bounding box center [1036, 37] width 14 height 11
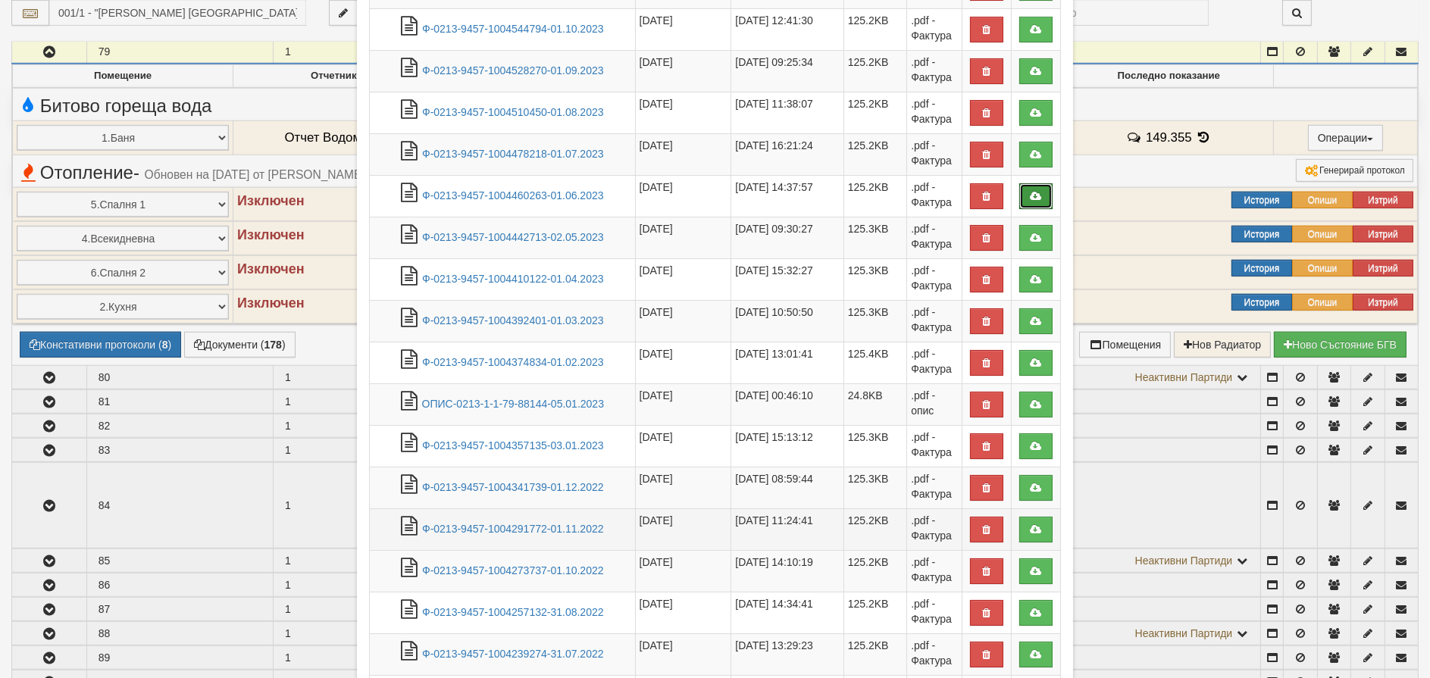
scroll to position [1068, 0]
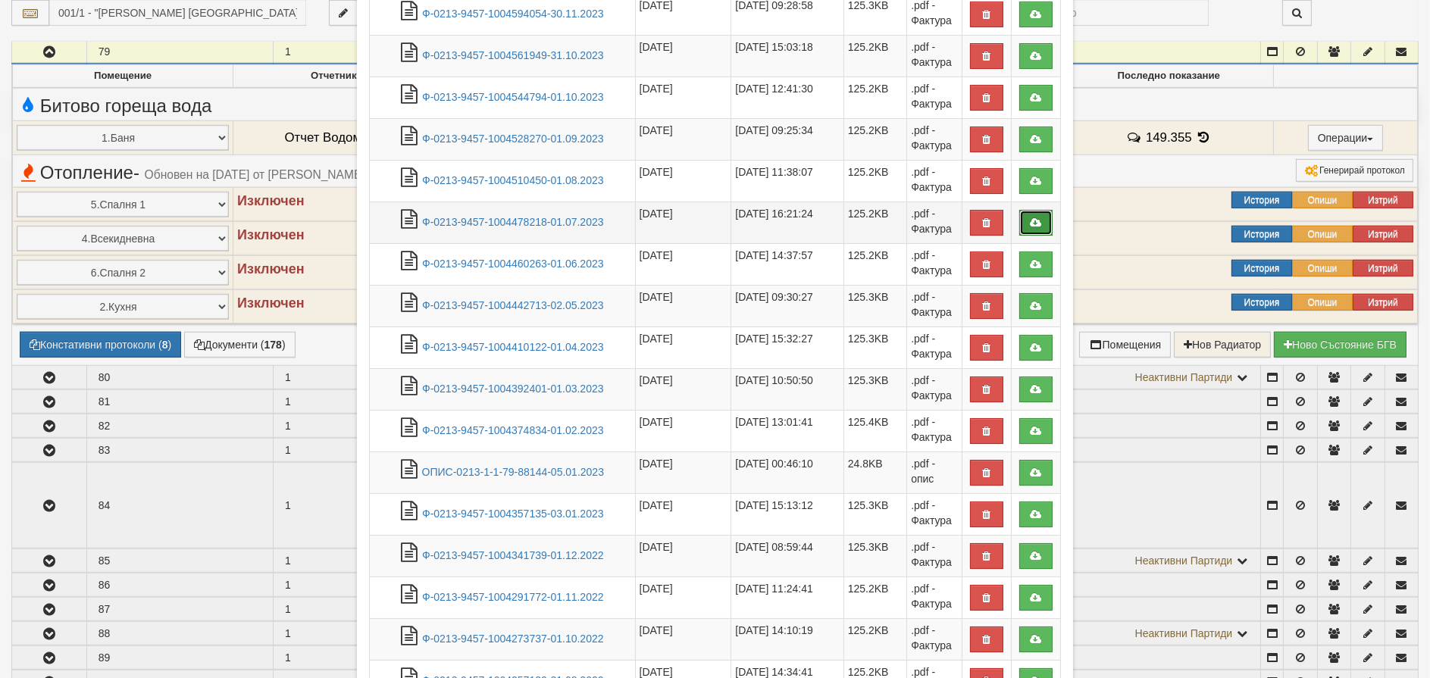
click at [1030, 211] on link at bounding box center [1035, 223] width 33 height 26
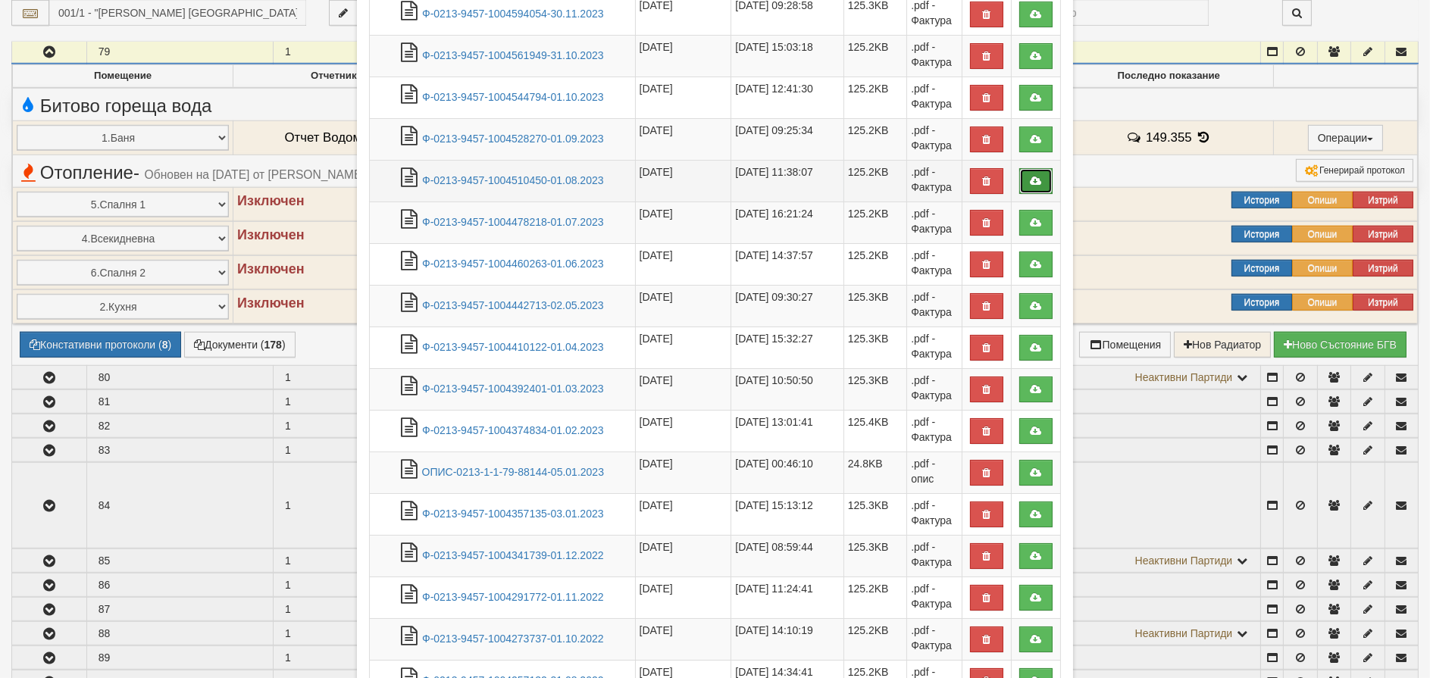
click at [1030, 176] on icon at bounding box center [1036, 181] width 14 height 11
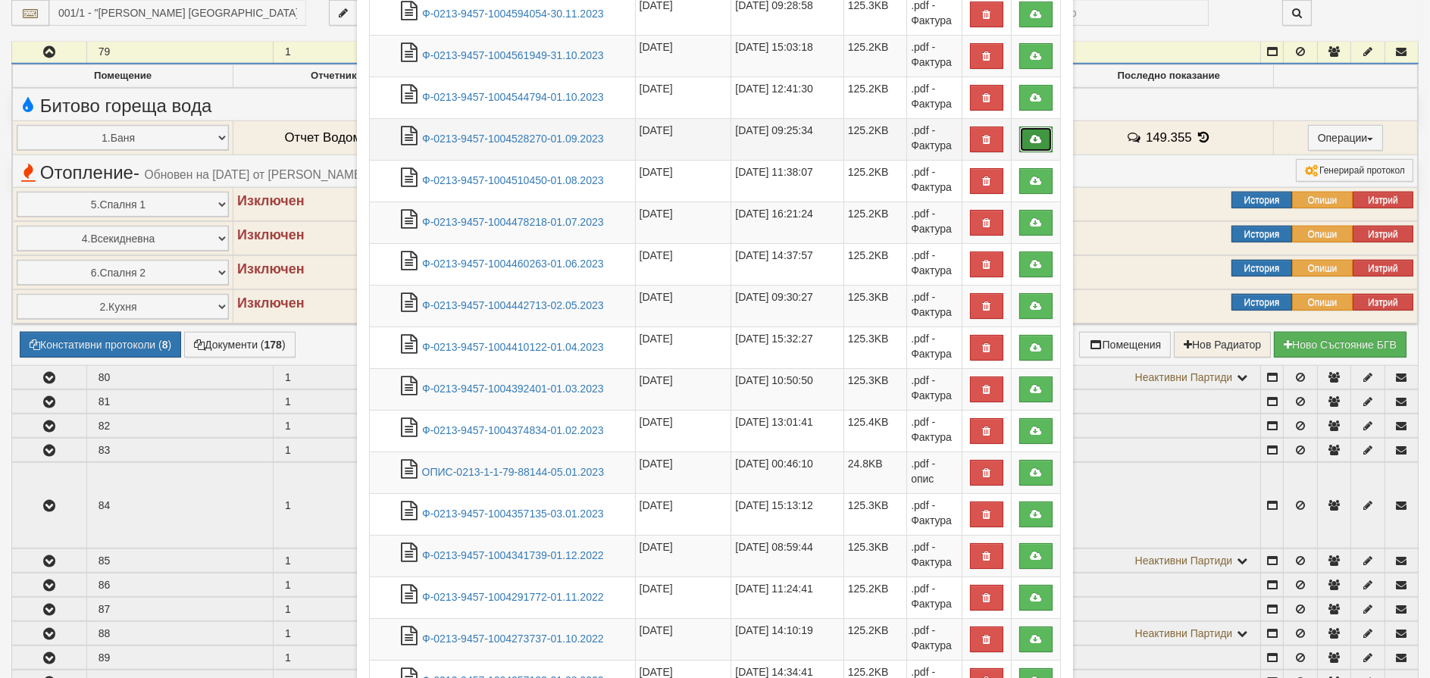
click at [1031, 134] on icon at bounding box center [1036, 139] width 14 height 11
click at [1029, 92] on icon at bounding box center [1036, 97] width 14 height 11
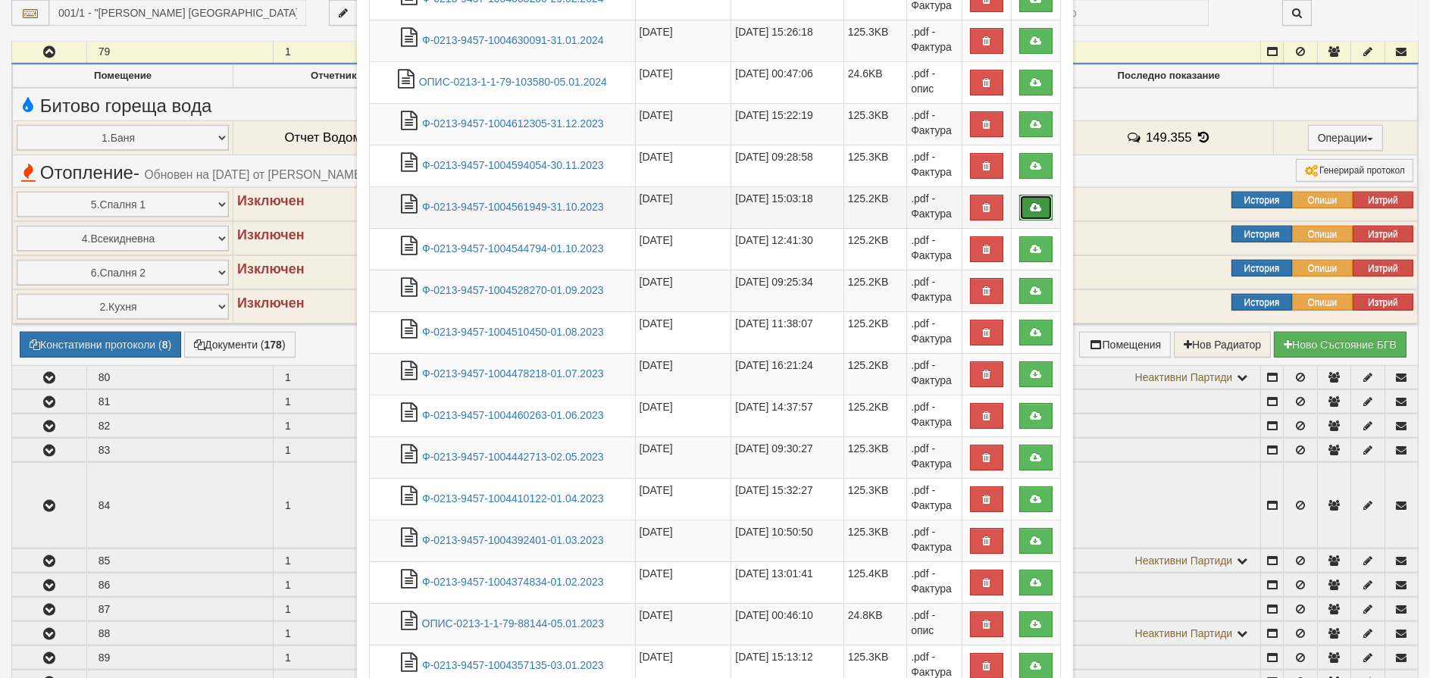
click at [1029, 202] on icon at bounding box center [1036, 207] width 14 height 11
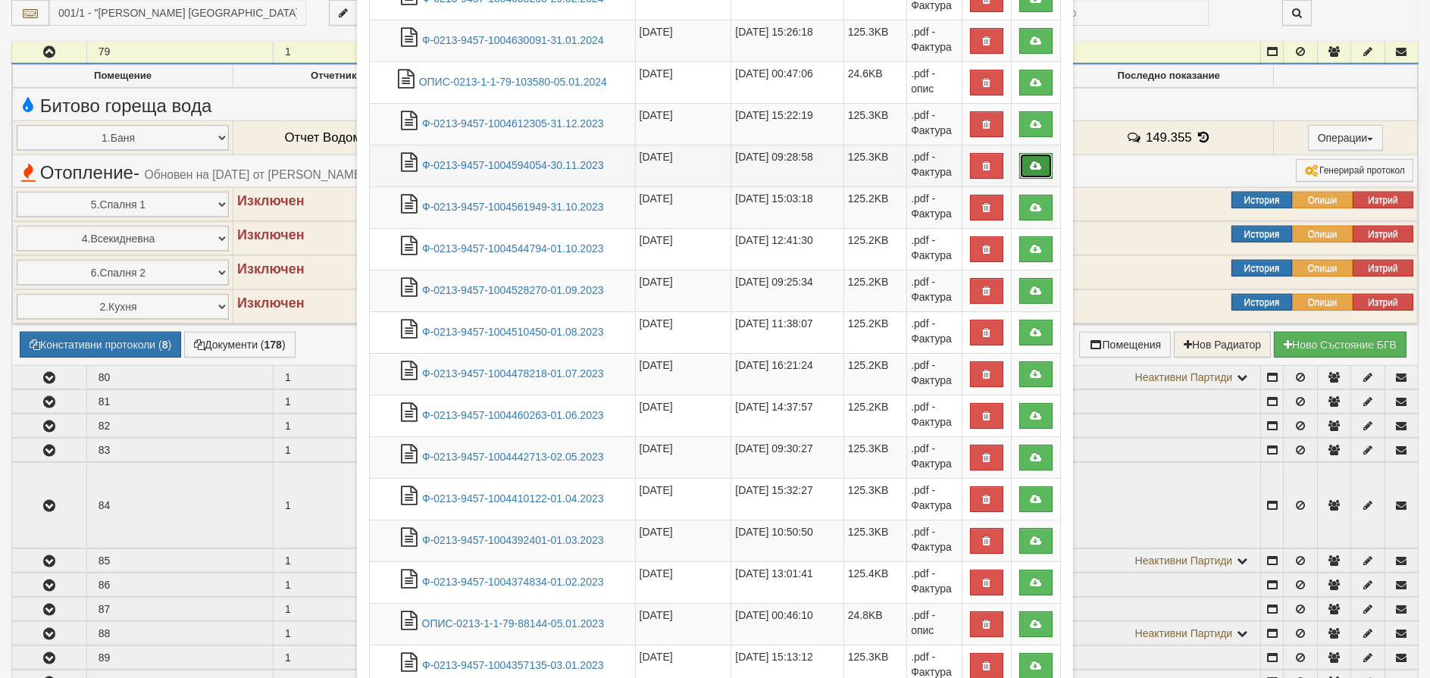
click at [1029, 162] on icon at bounding box center [1036, 166] width 14 height 11
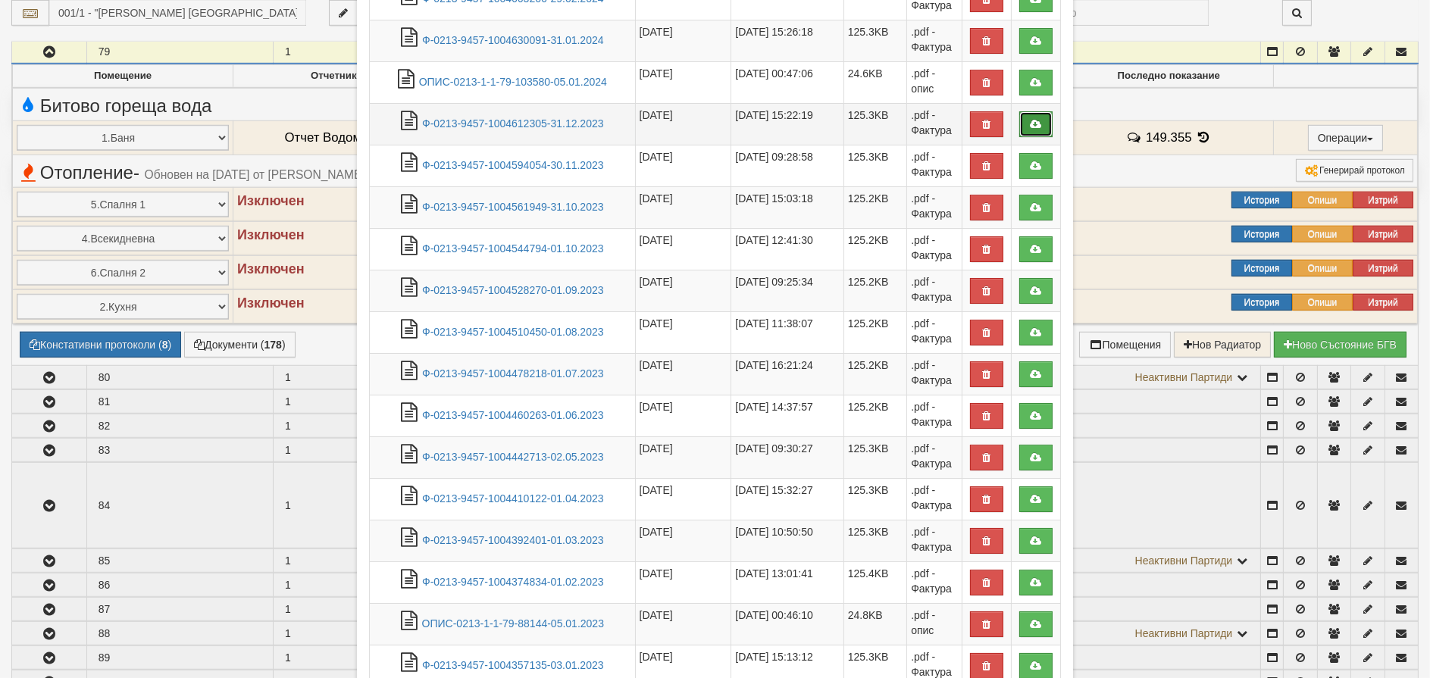
click at [1029, 127] on icon at bounding box center [1036, 124] width 14 height 11
click at [1033, 70] on link at bounding box center [1035, 83] width 33 height 26
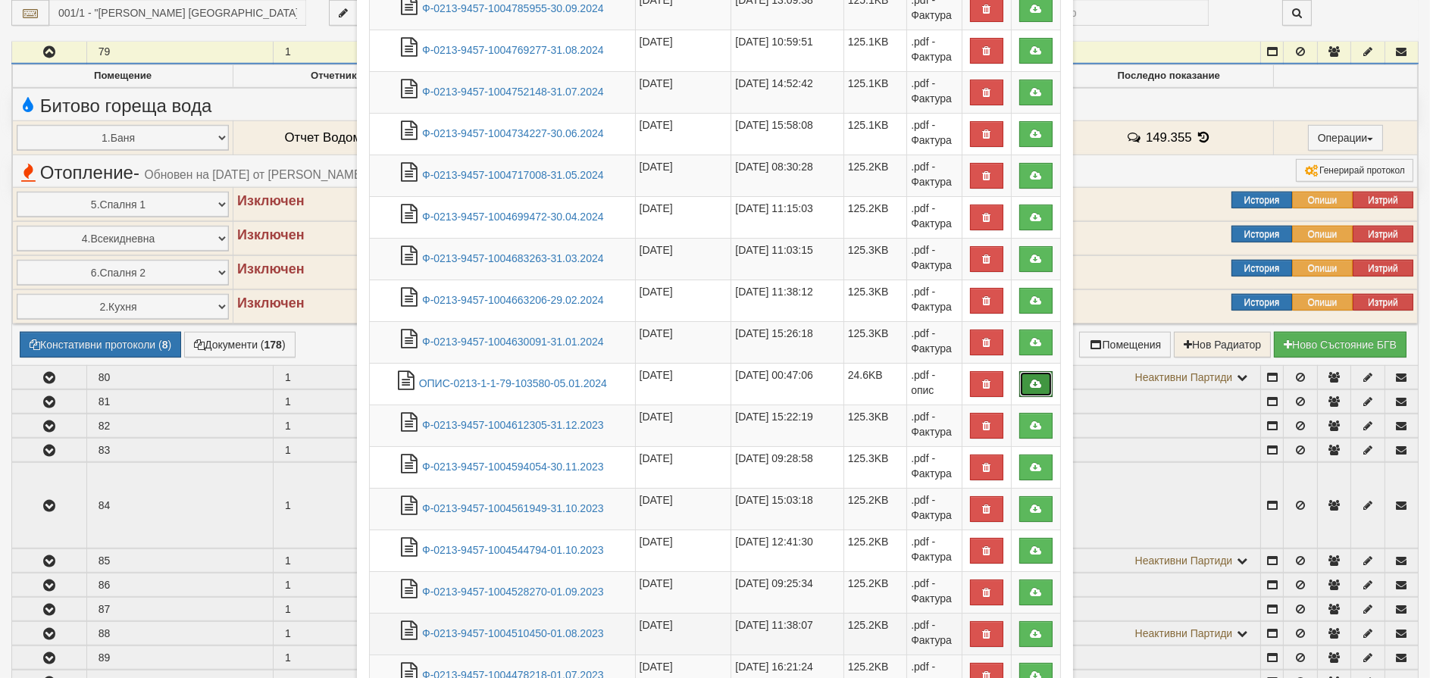
scroll to position [614, 0]
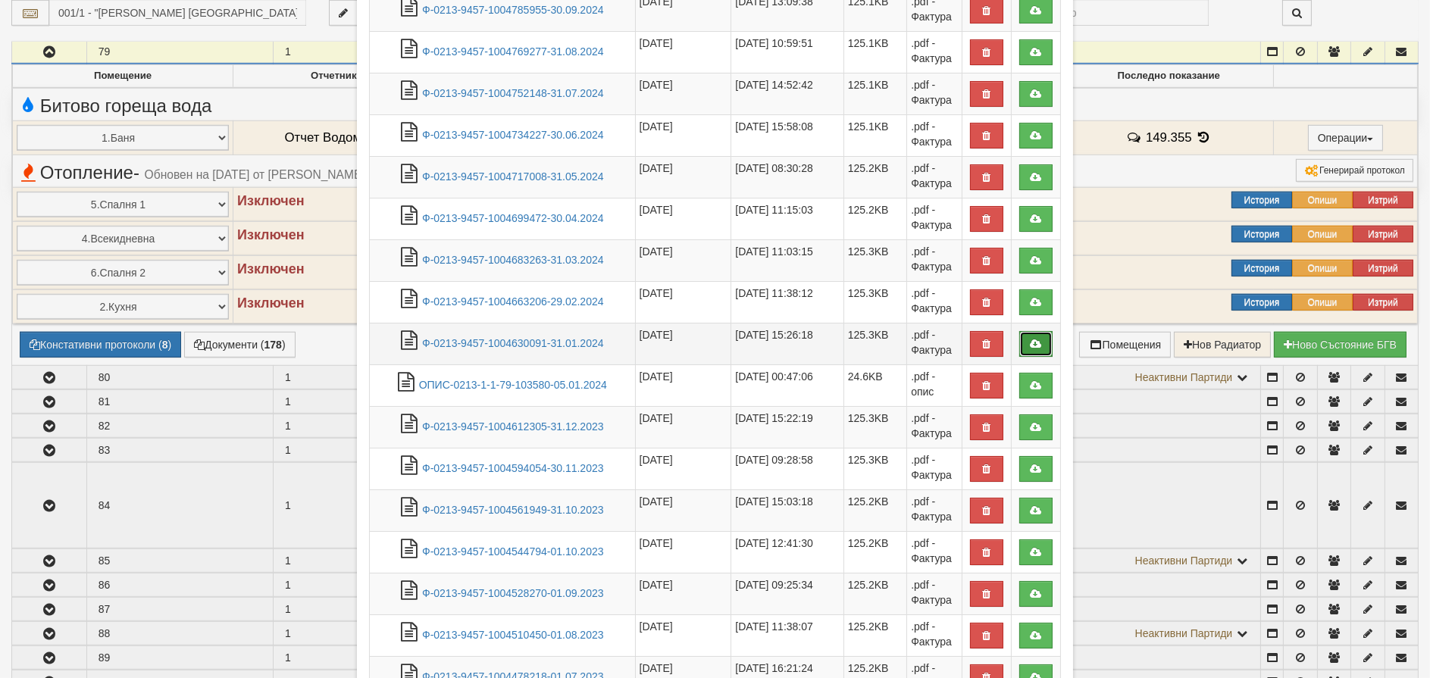
click at [1029, 339] on icon at bounding box center [1036, 344] width 14 height 11
click at [1029, 297] on icon at bounding box center [1036, 302] width 14 height 11
click at [1029, 255] on icon at bounding box center [1036, 260] width 14 height 11
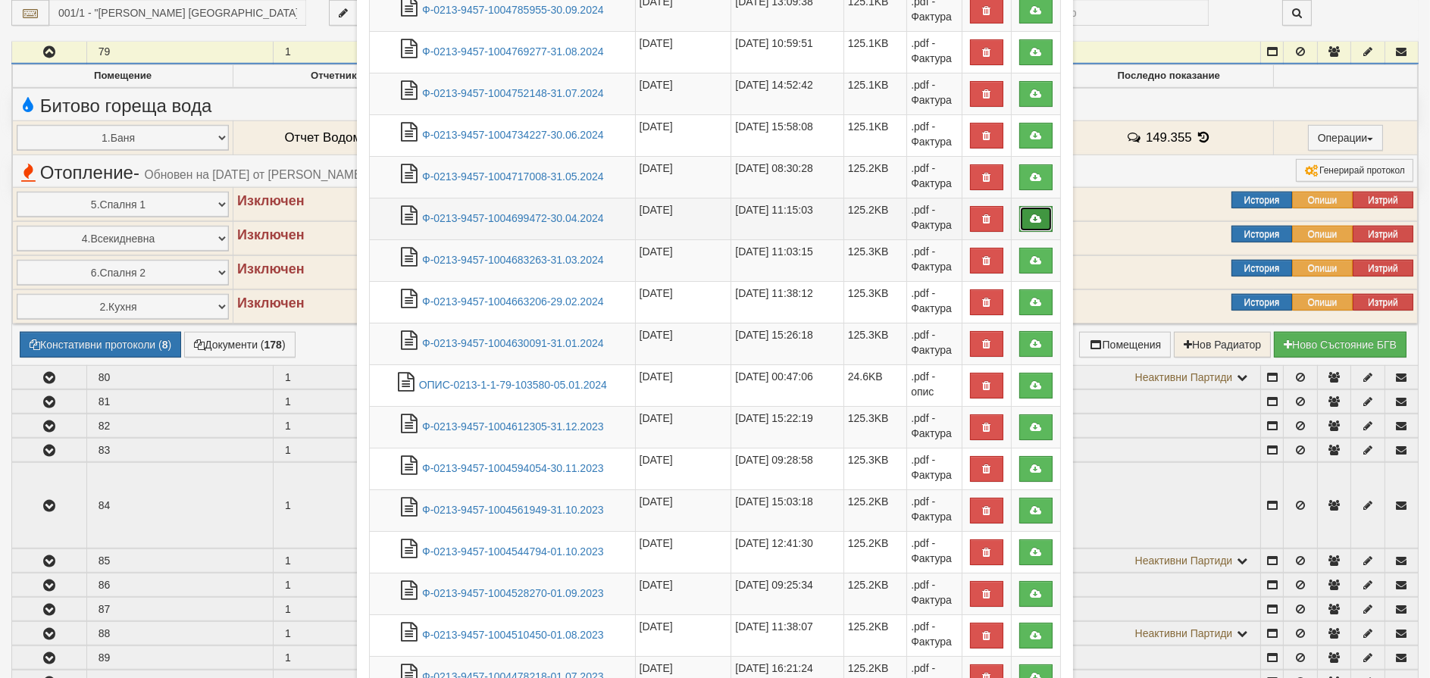
click at [1029, 217] on icon at bounding box center [1036, 219] width 14 height 11
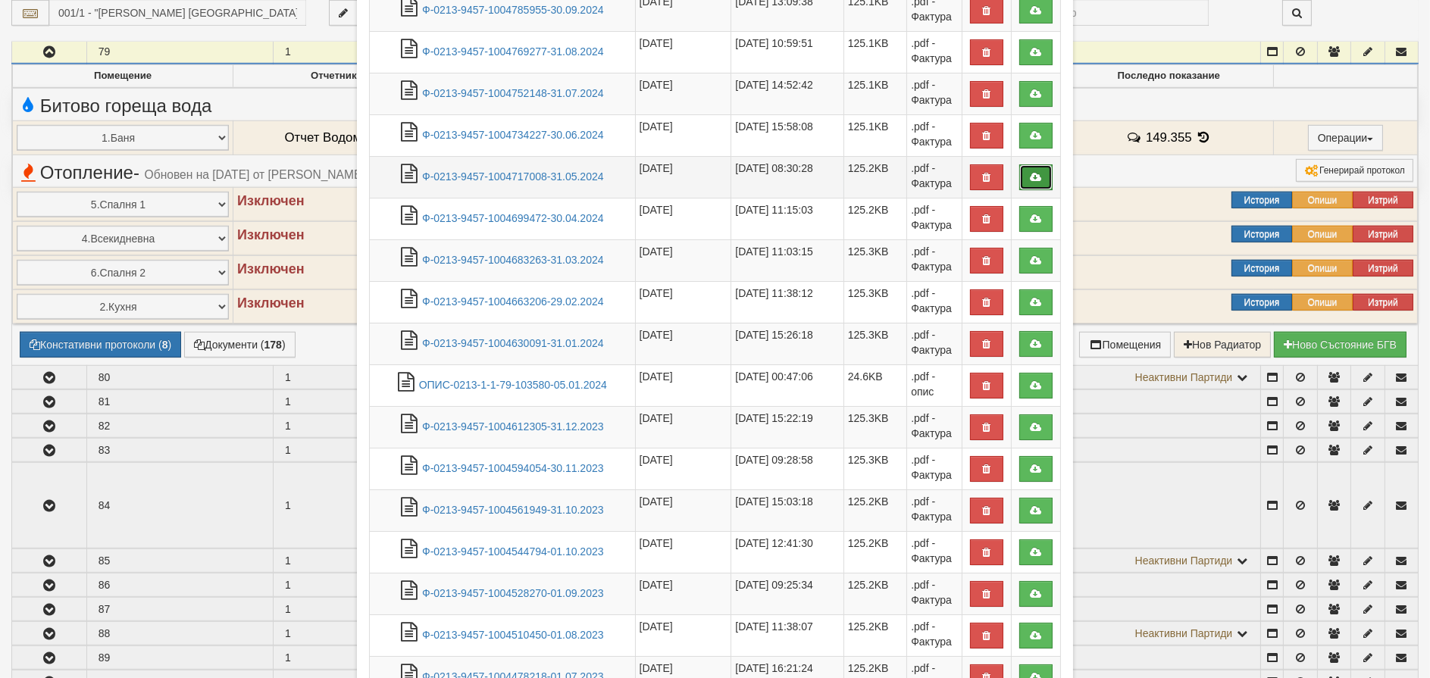
click at [1029, 177] on icon at bounding box center [1036, 177] width 14 height 11
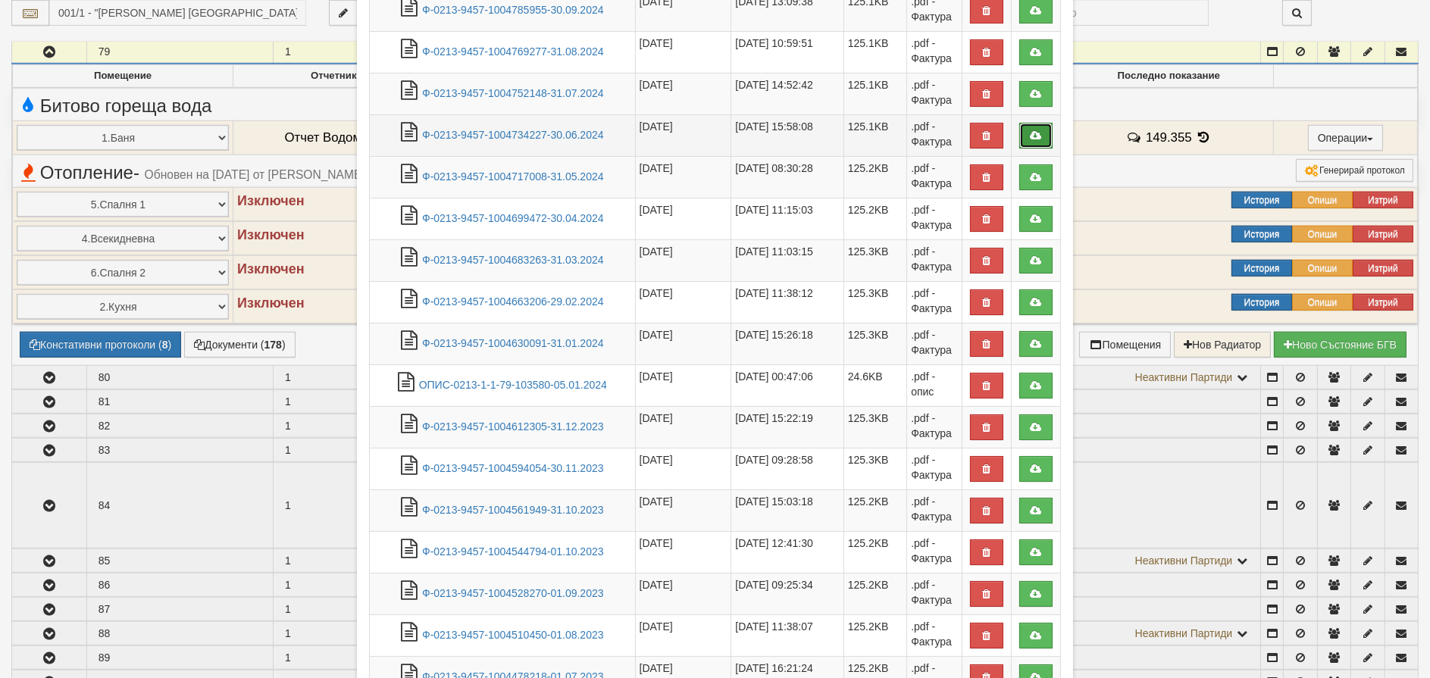
click at [1029, 133] on icon at bounding box center [1036, 135] width 14 height 11
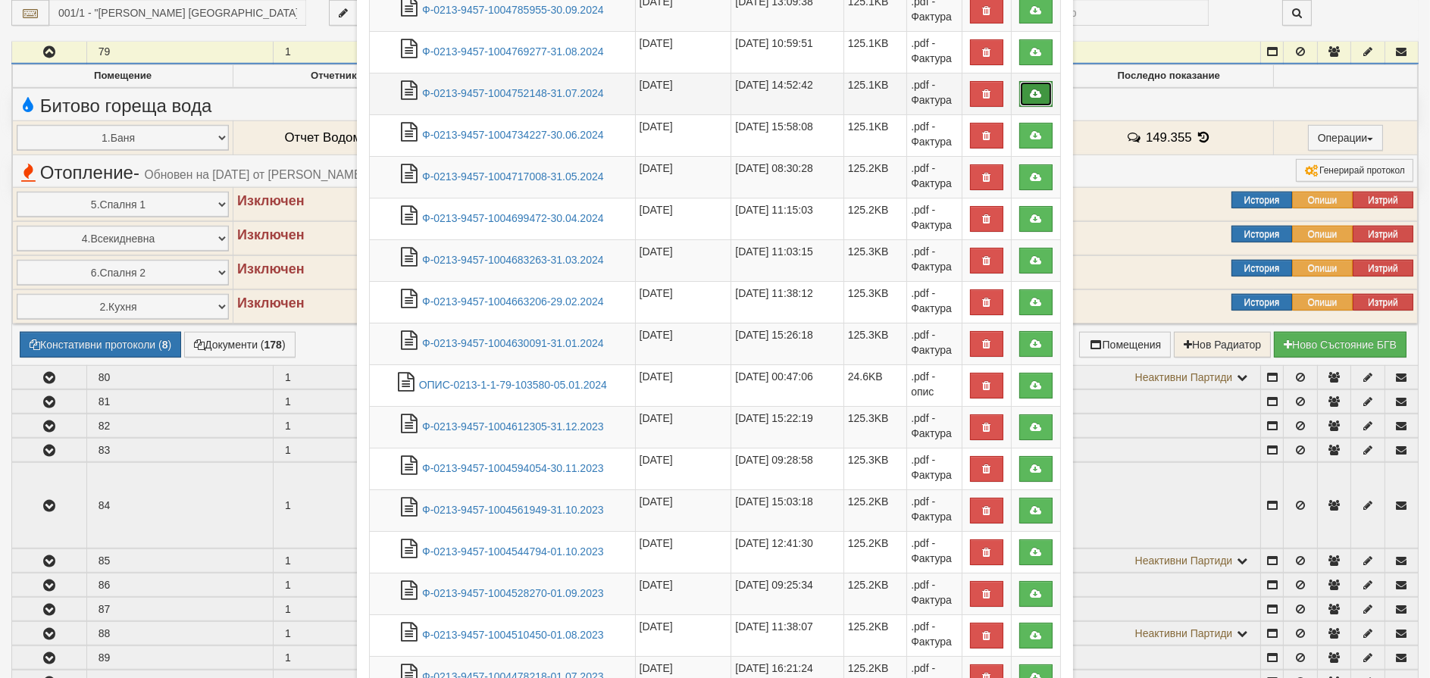
click at [1029, 96] on icon at bounding box center [1036, 94] width 14 height 11
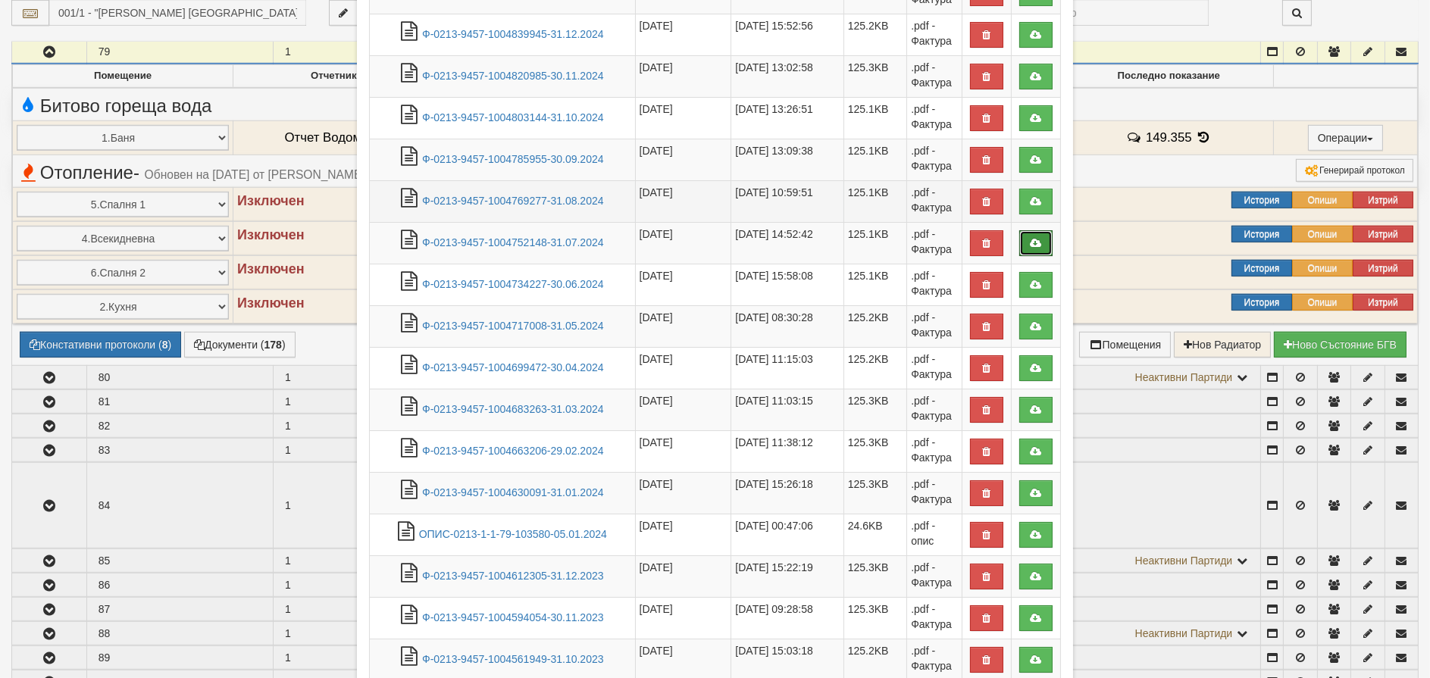
scroll to position [462, 0]
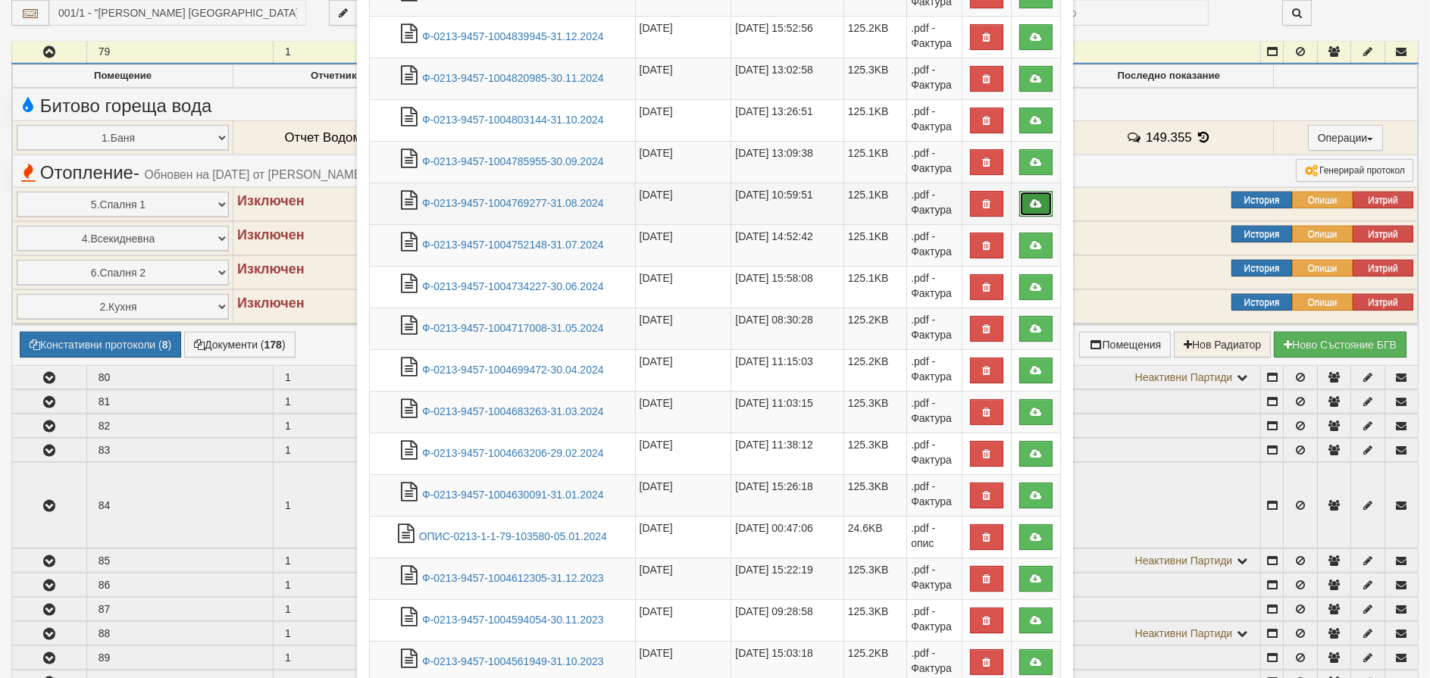
click at [1031, 202] on icon at bounding box center [1036, 204] width 14 height 11
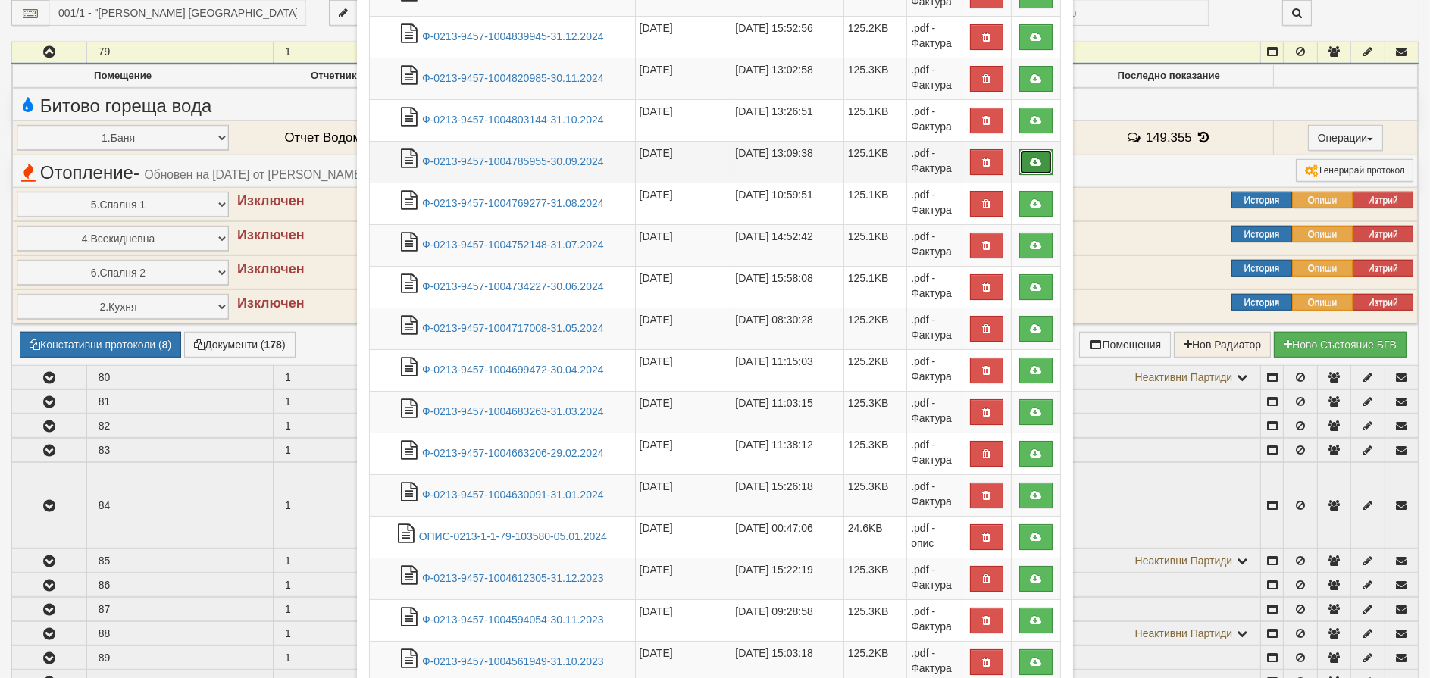
click at [1029, 158] on icon at bounding box center [1036, 162] width 14 height 11
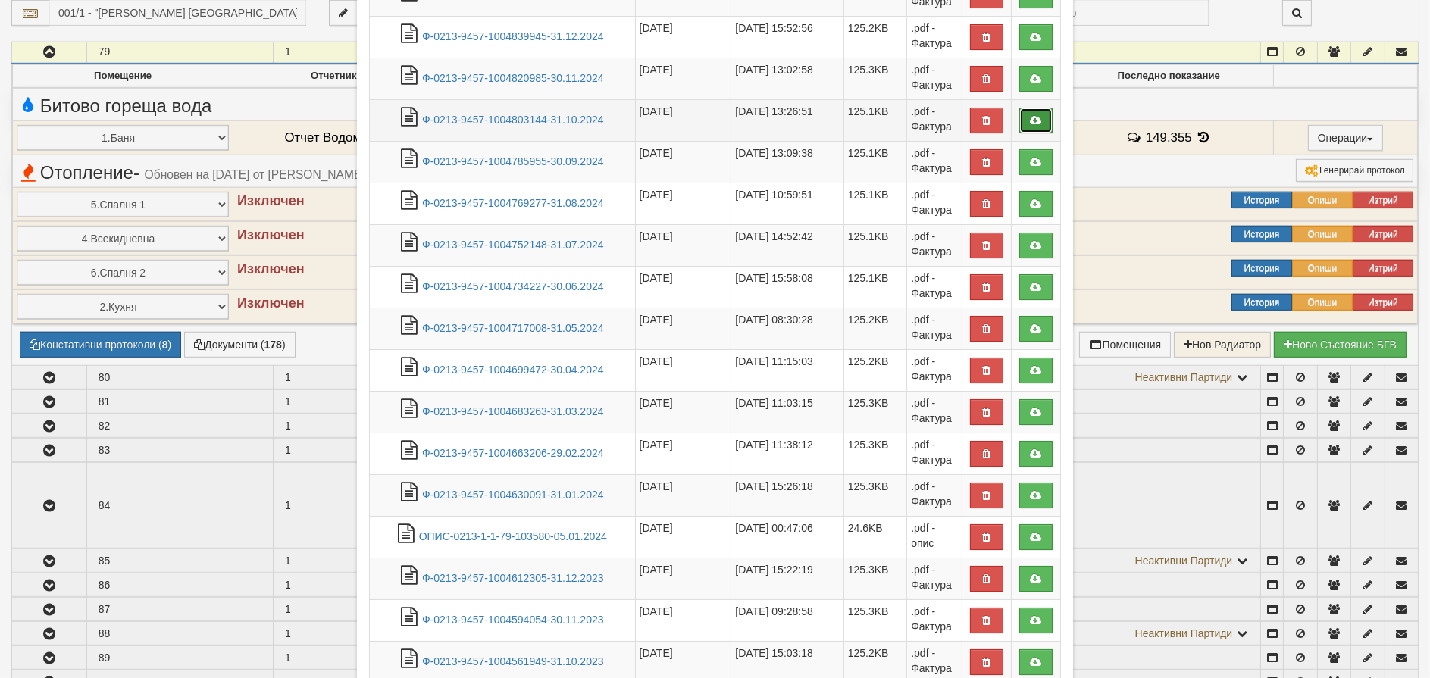
click at [1027, 108] on link at bounding box center [1035, 121] width 33 height 26
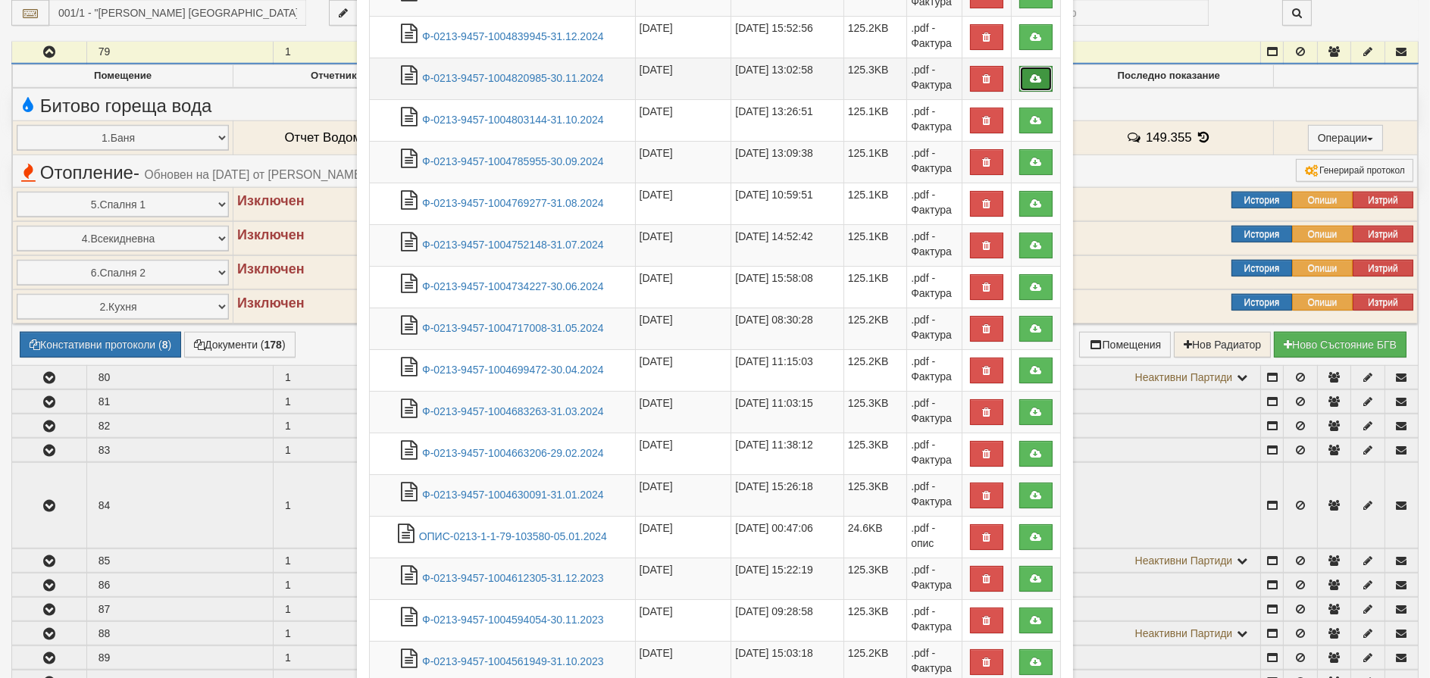
click at [1029, 77] on icon at bounding box center [1036, 78] width 14 height 11
click at [1029, 33] on icon at bounding box center [1036, 37] width 14 height 11
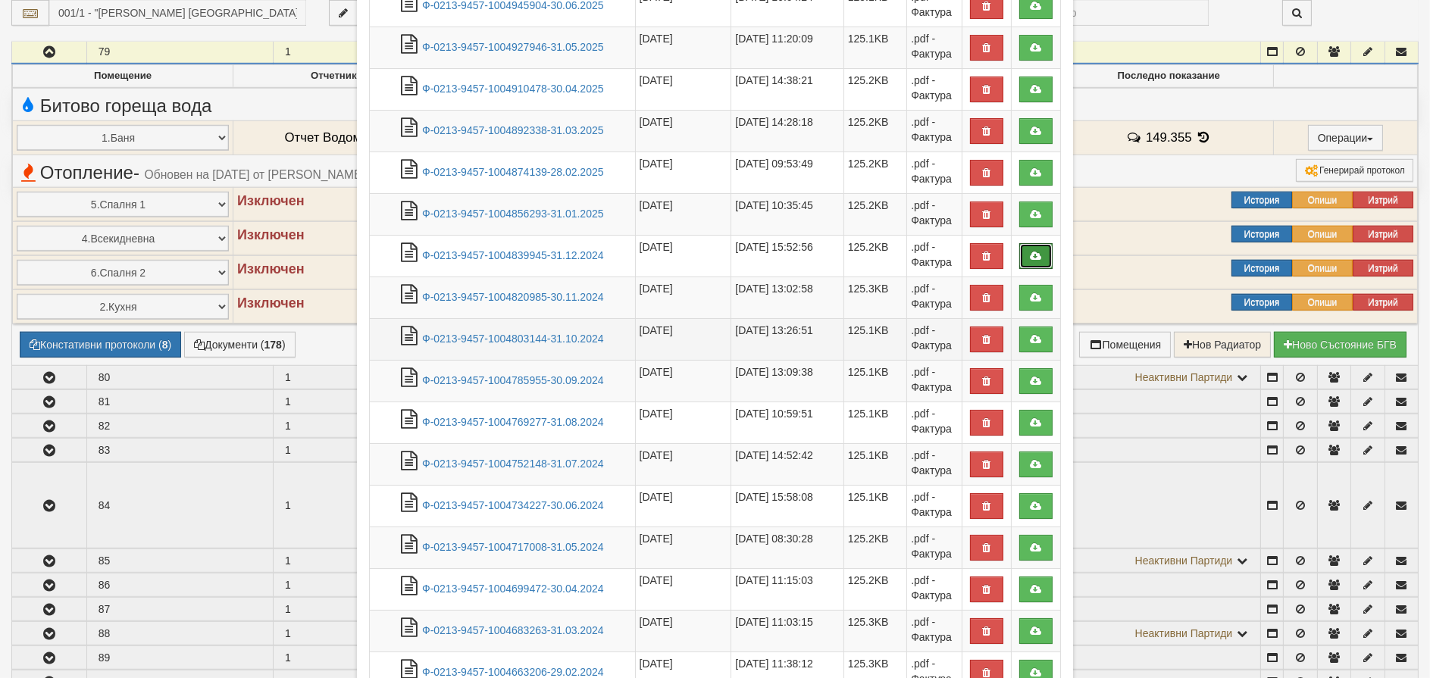
scroll to position [235, 0]
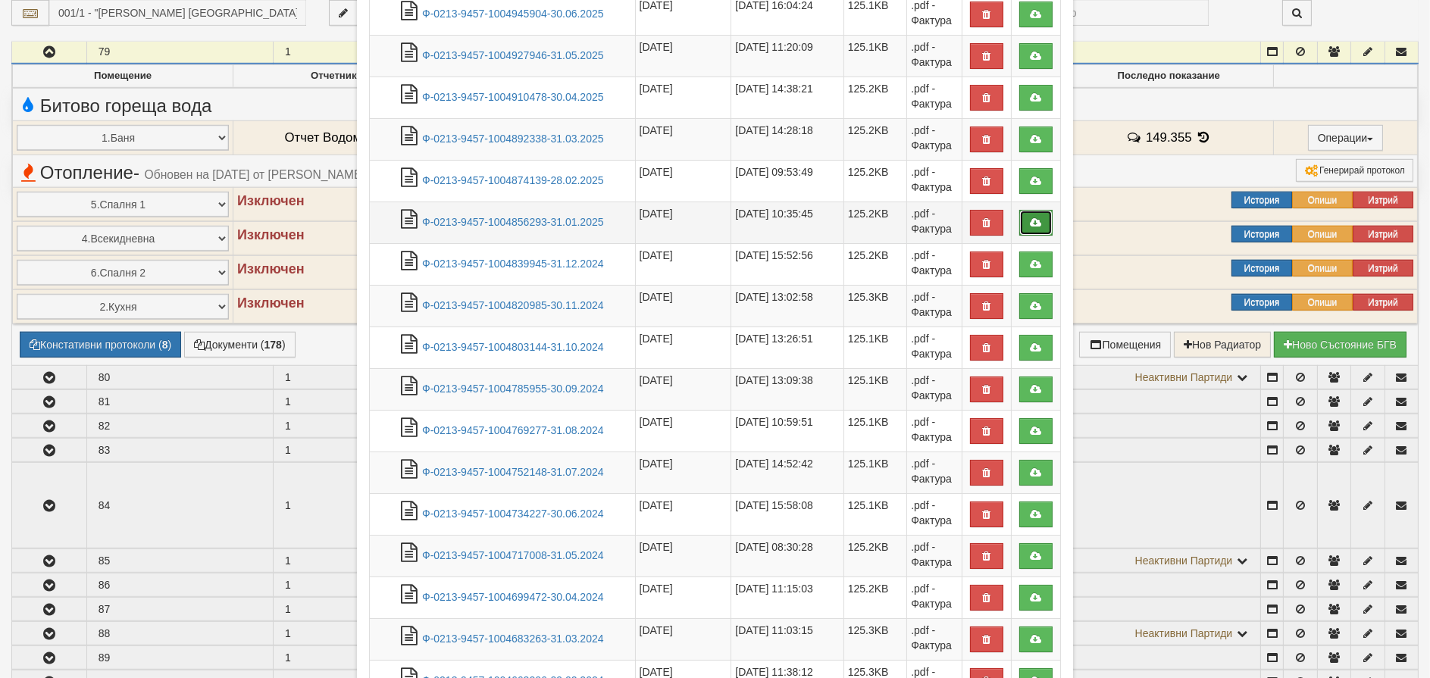
click at [1032, 211] on link at bounding box center [1035, 223] width 33 height 26
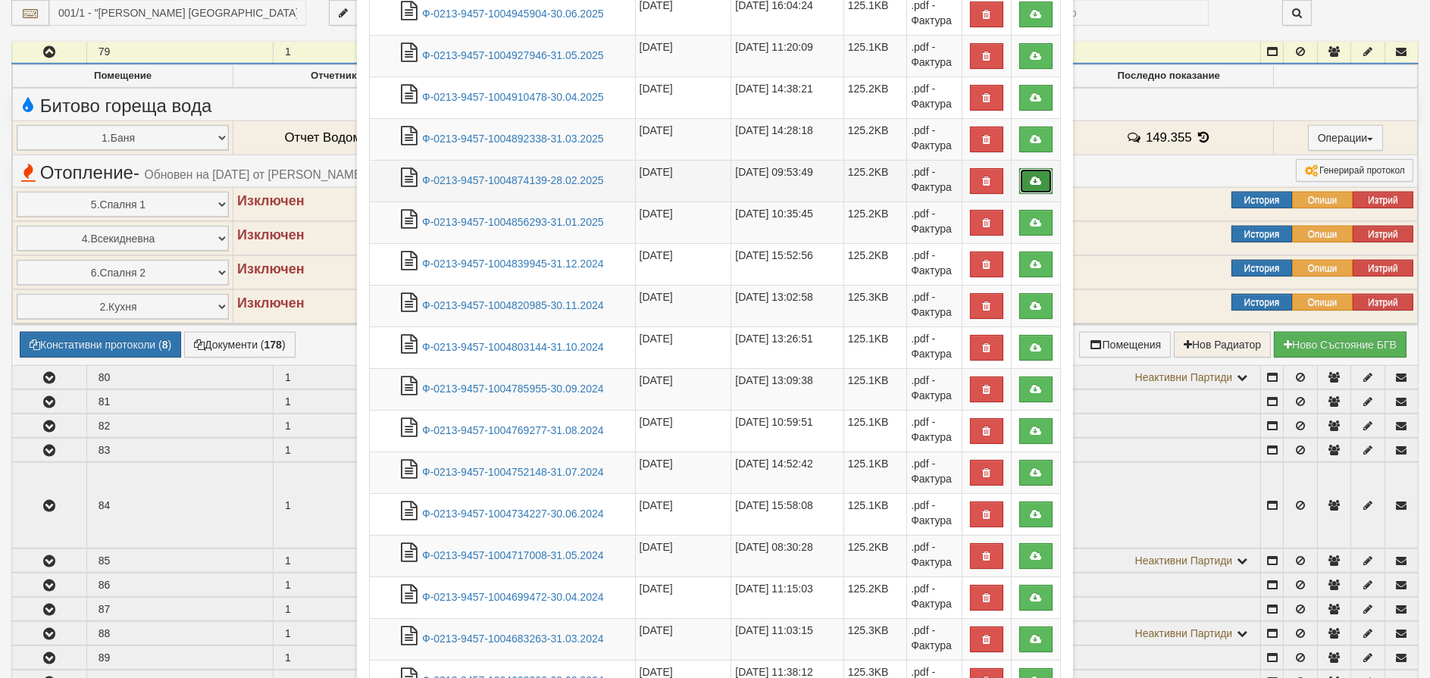
click at [1035, 177] on icon at bounding box center [1036, 181] width 14 height 11
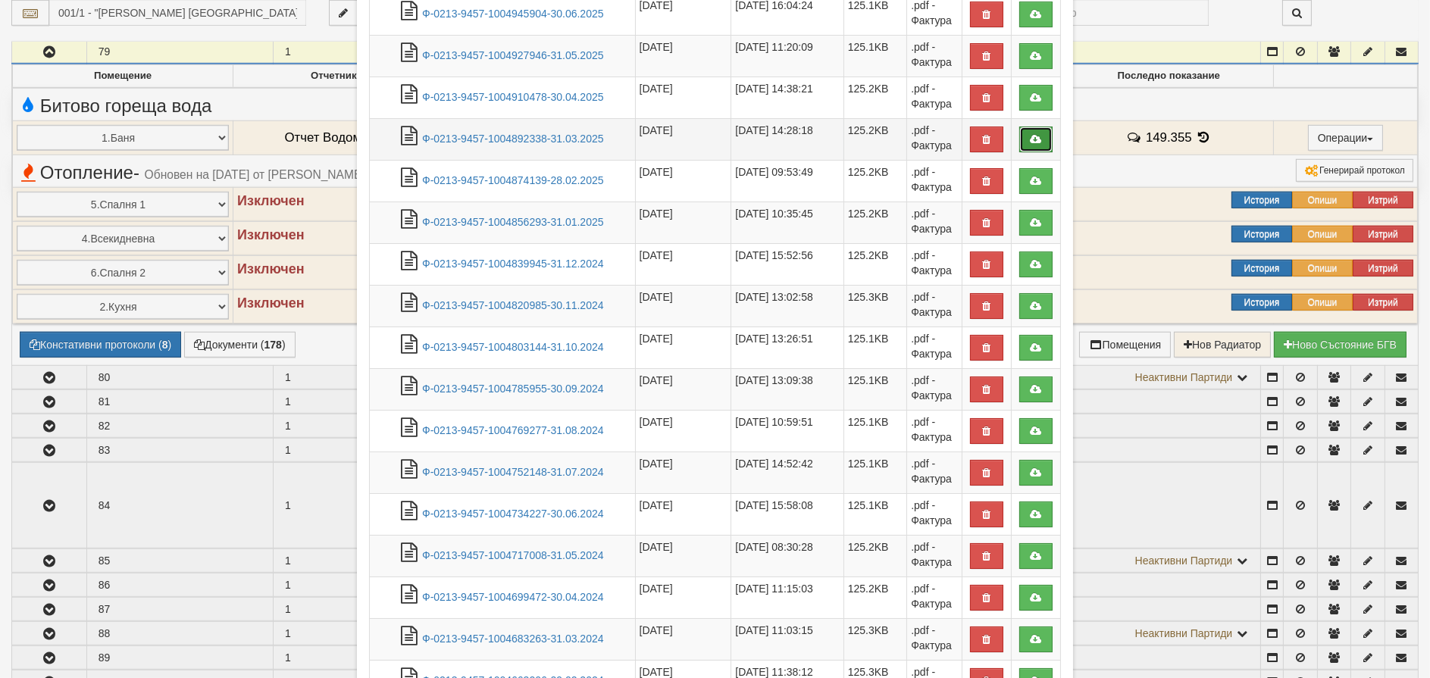
click at [1029, 137] on icon at bounding box center [1036, 139] width 14 height 11
click at [1029, 92] on icon at bounding box center [1036, 97] width 14 height 11
click at [1031, 51] on icon at bounding box center [1036, 56] width 14 height 11
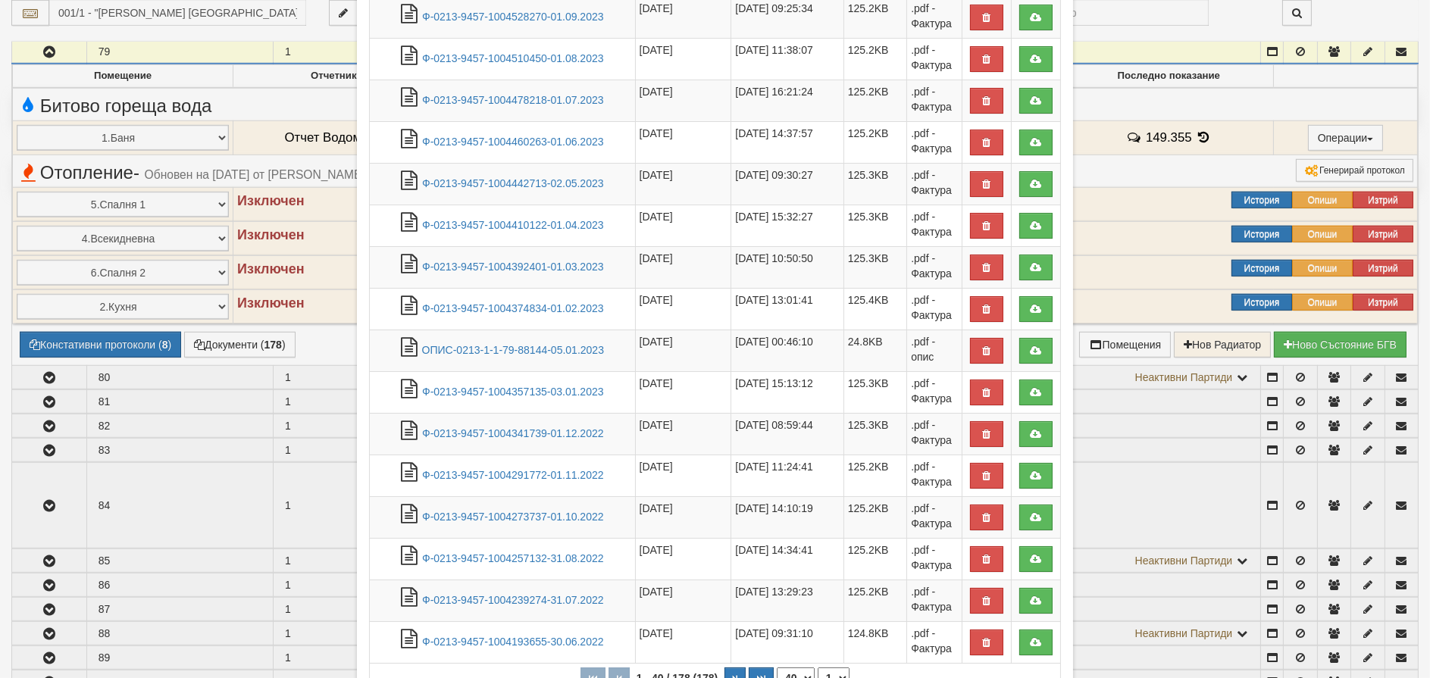
scroll to position [1296, 0]
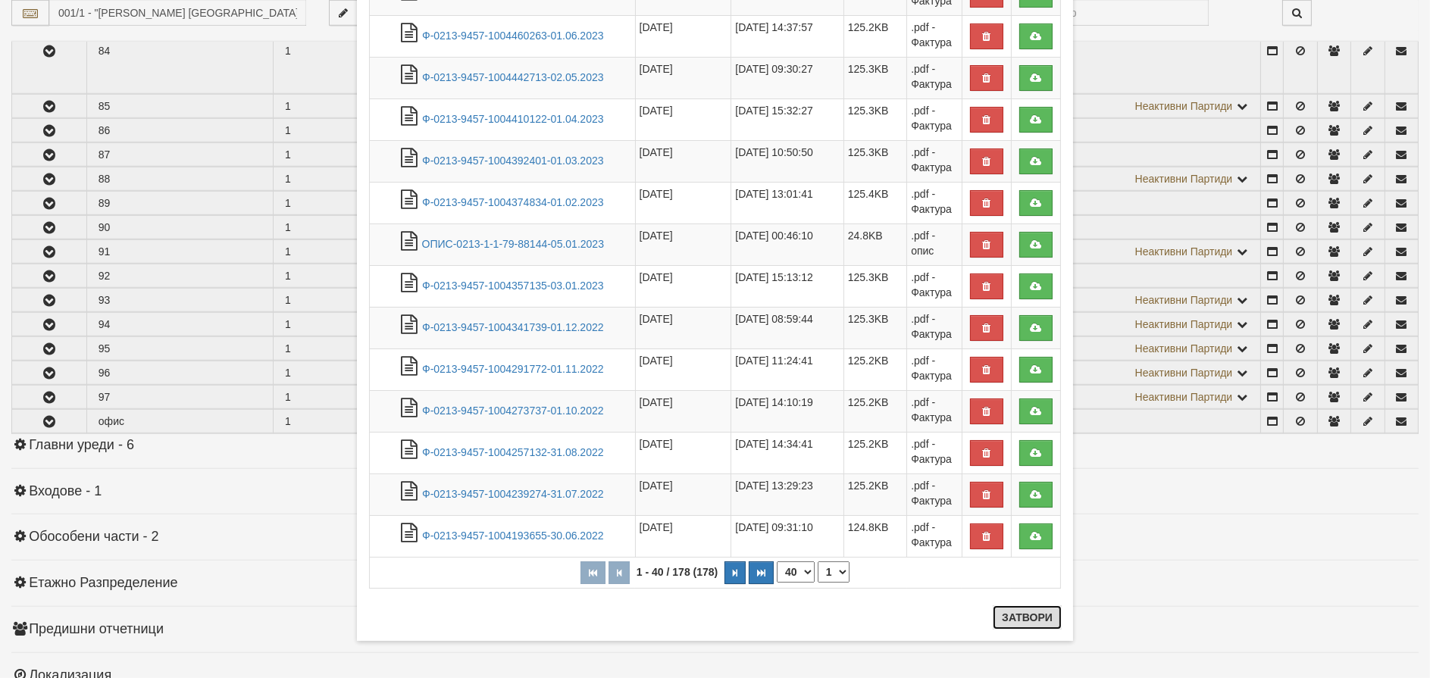
click at [1009, 614] on button "Затвори" at bounding box center [1027, 617] width 69 height 24
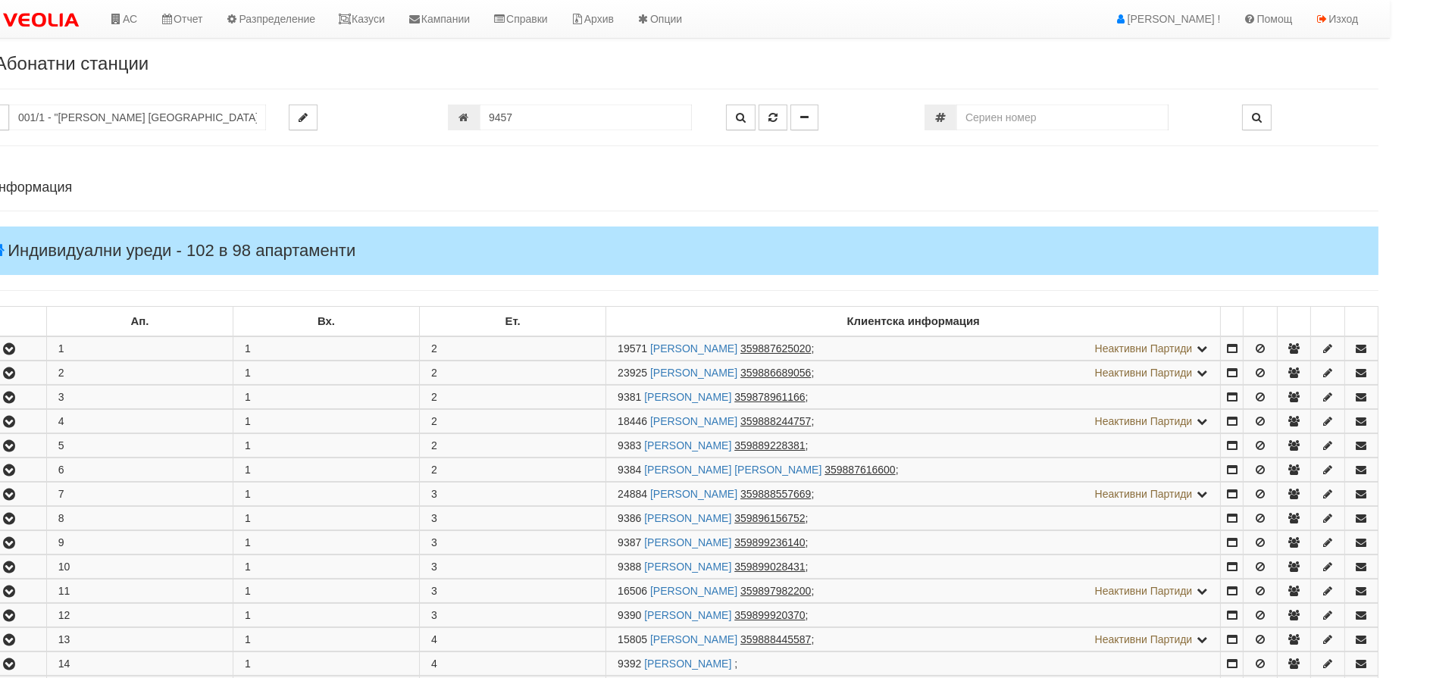
scroll to position [0, 0]
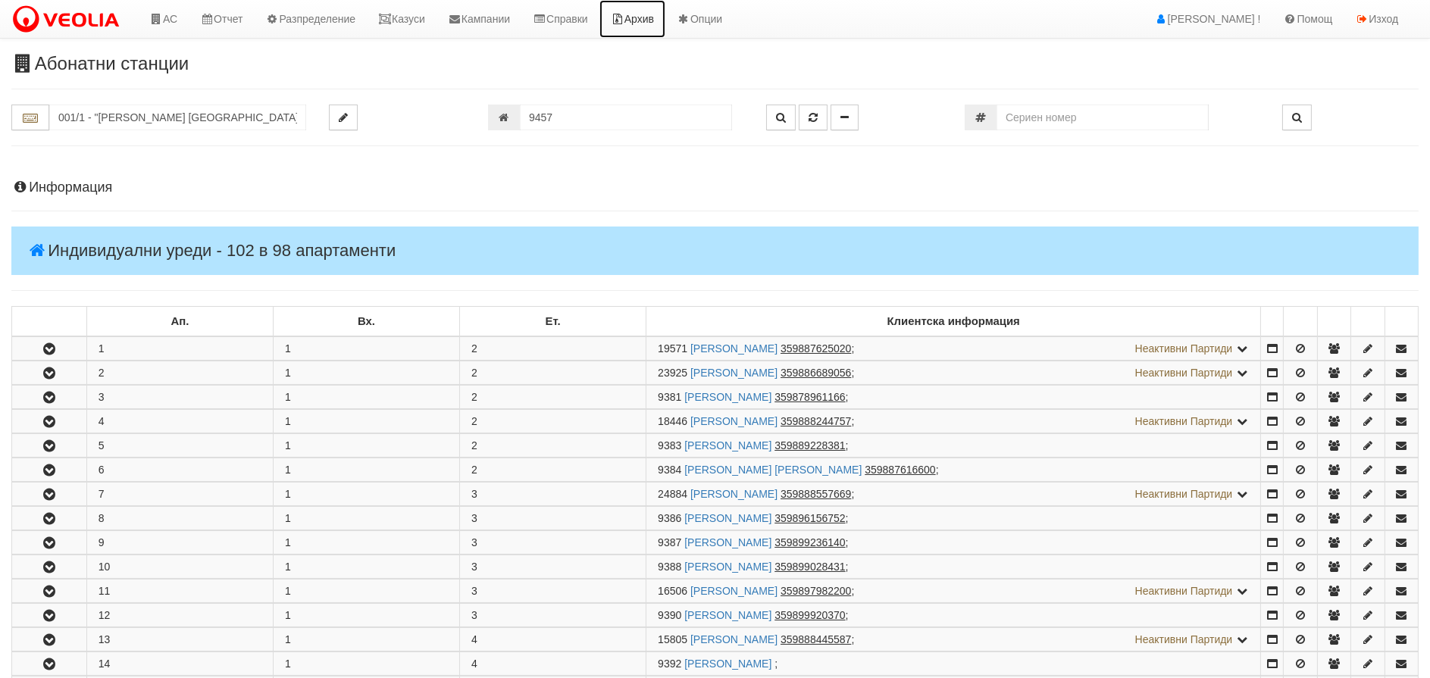
click at [658, 11] on link "Архив" at bounding box center [632, 19] width 66 height 38
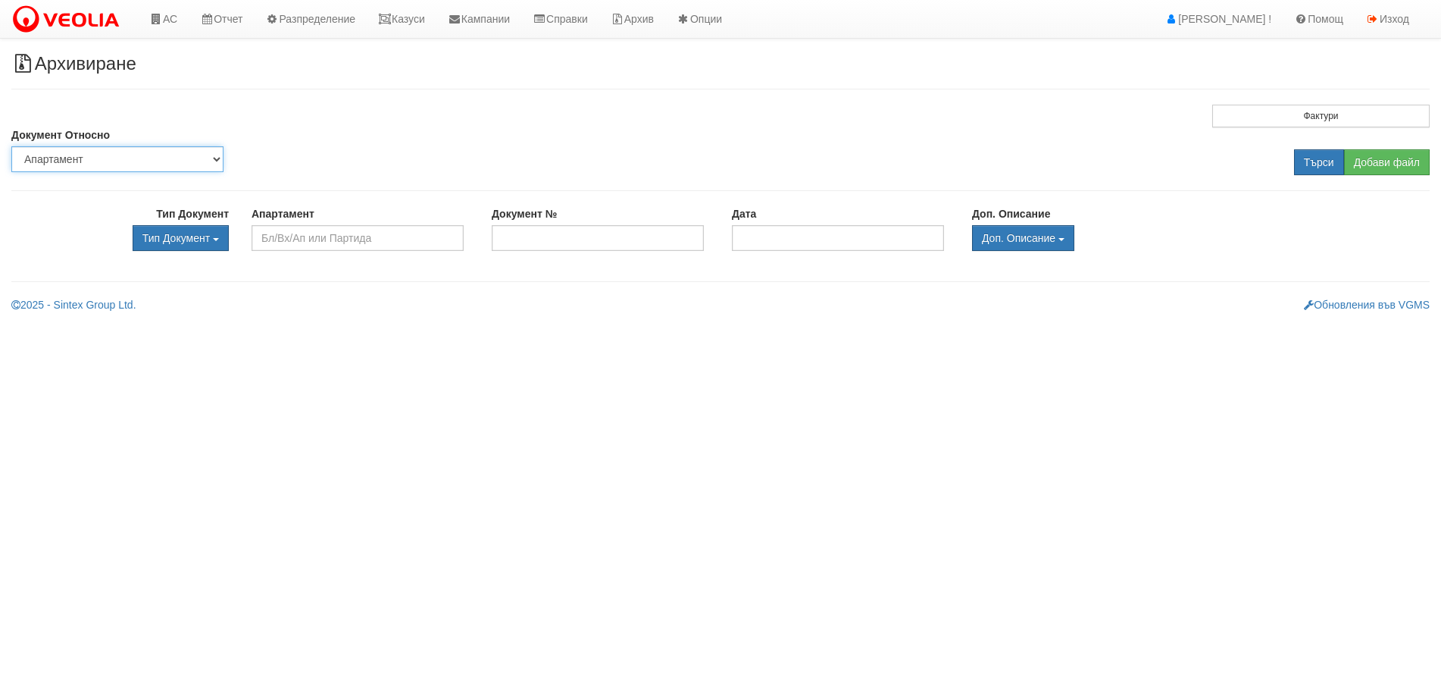
click at [67, 157] on select "Партида Апартамент Сграда Институция Партньор" at bounding box center [117, 159] width 212 height 26
select select "2"
click at [11, 146] on select "Партида Апартамент Сграда Институция Партньор" at bounding box center [117, 159] width 212 height 26
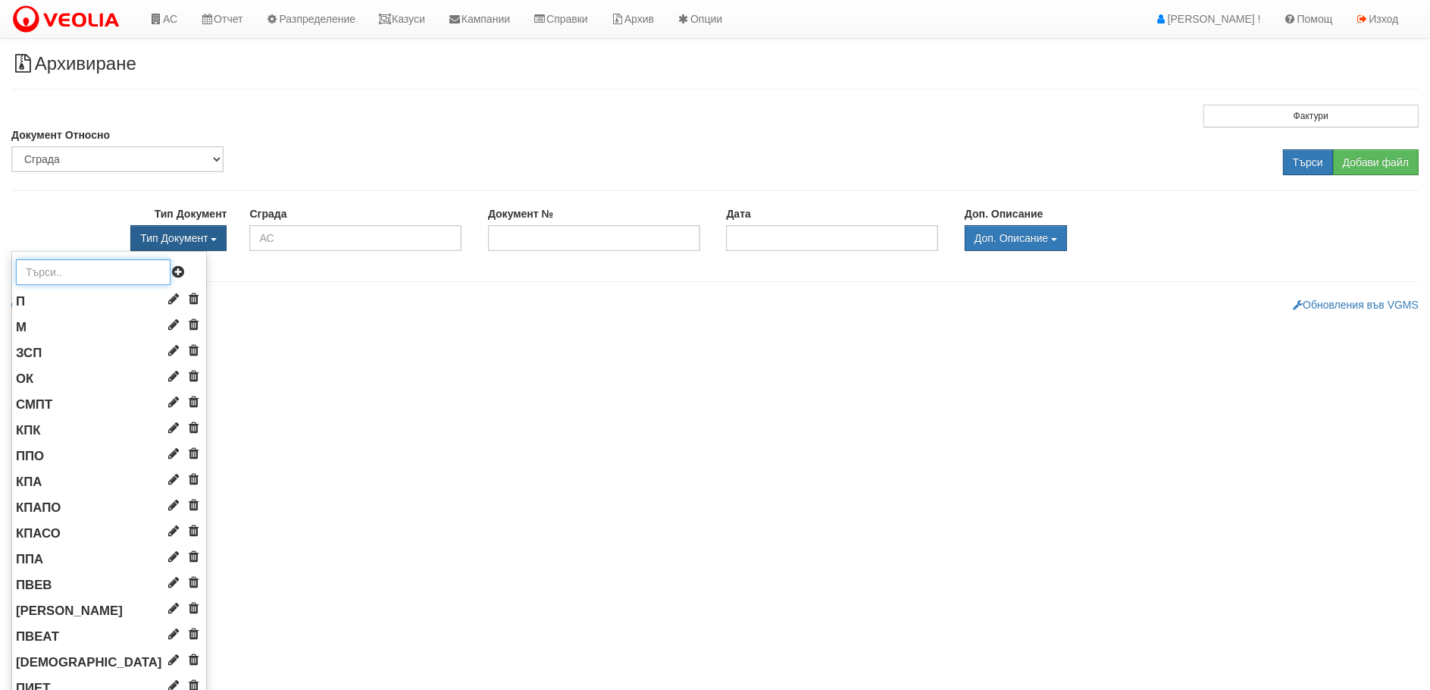
click at [58, 282] on input "text" at bounding box center [93, 272] width 155 height 26
type input "d"
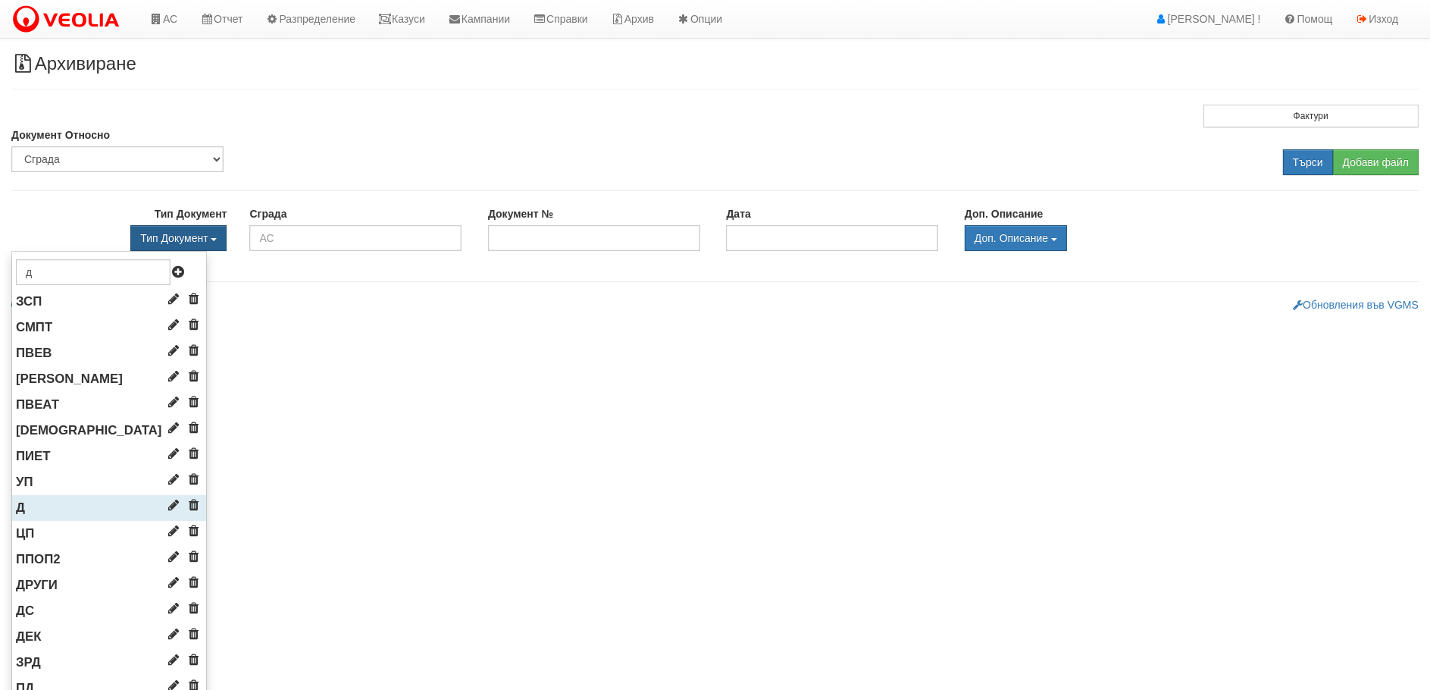
click at [21, 504] on span "Д" at bounding box center [20, 507] width 9 height 14
click at [18, 503] on span "Д" at bounding box center [20, 507] width 9 height 14
click at [26, 507] on li "Д" at bounding box center [109, 508] width 194 height 26
click at [159, 233] on span "Тип Документ" at bounding box center [173, 238] width 67 height 12
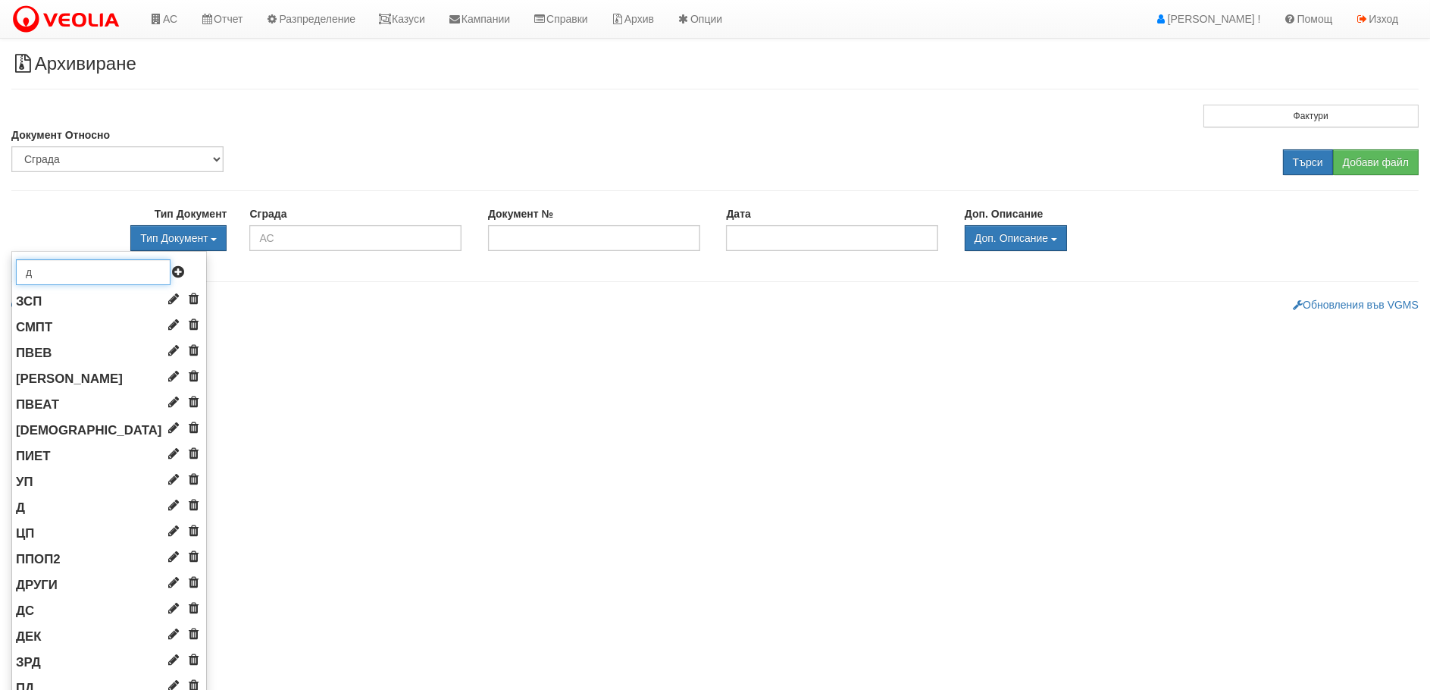
click at [46, 274] on input "д" at bounding box center [93, 272] width 155 height 26
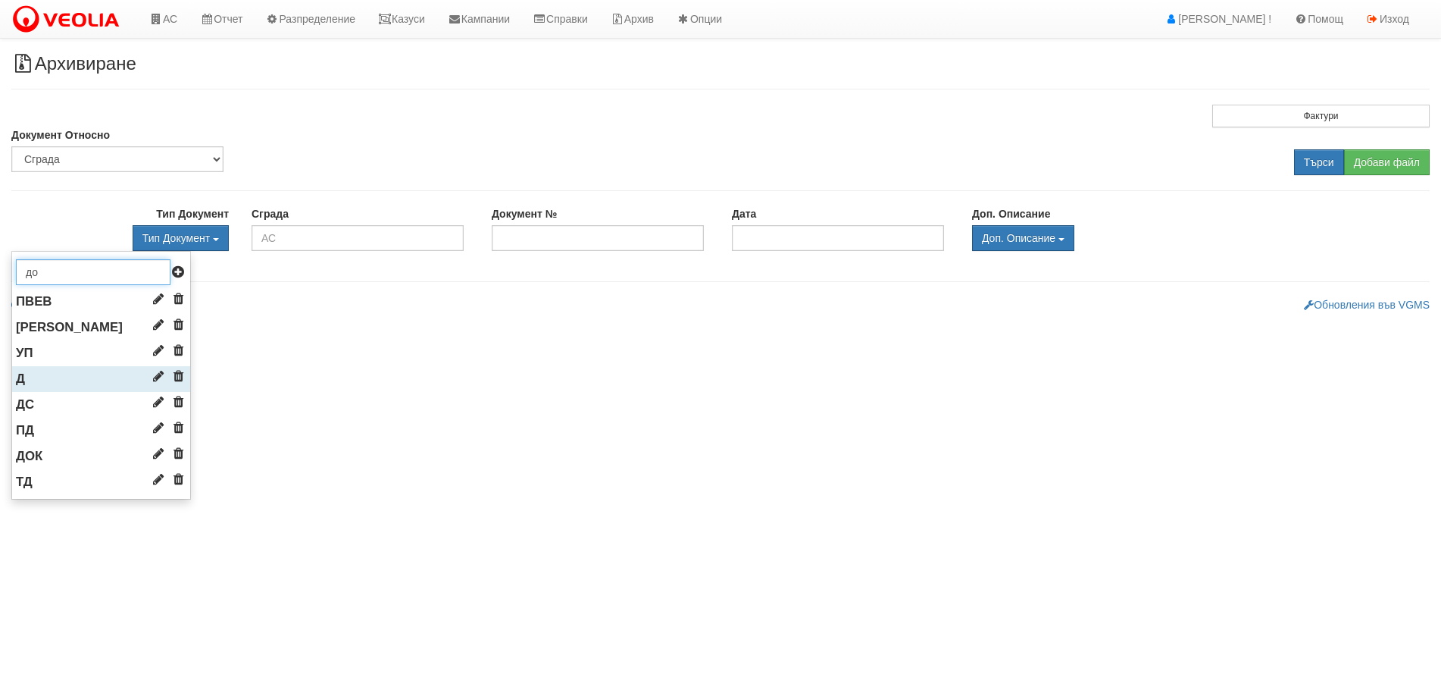
type input "до"
click at [27, 380] on li "Д" at bounding box center [101, 379] width 178 height 26
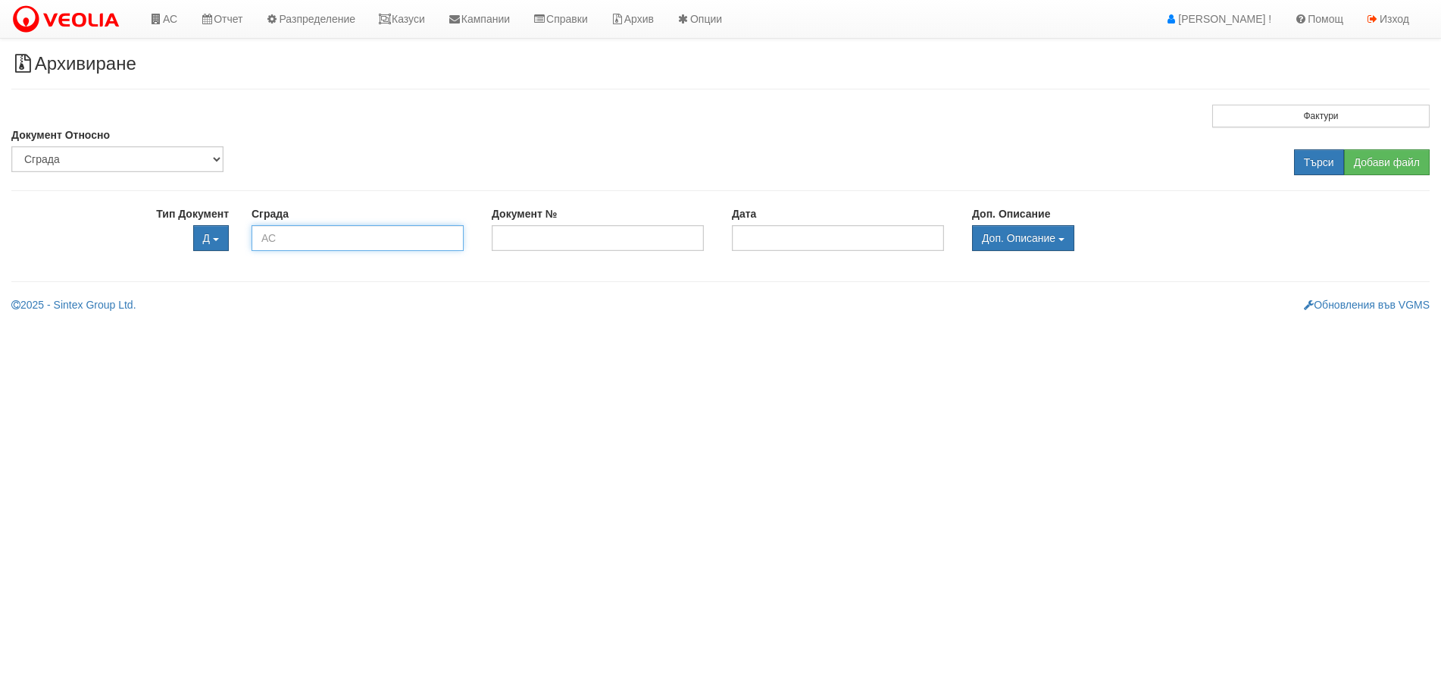
click at [366, 235] on input "text" at bounding box center [358, 238] width 212 height 26
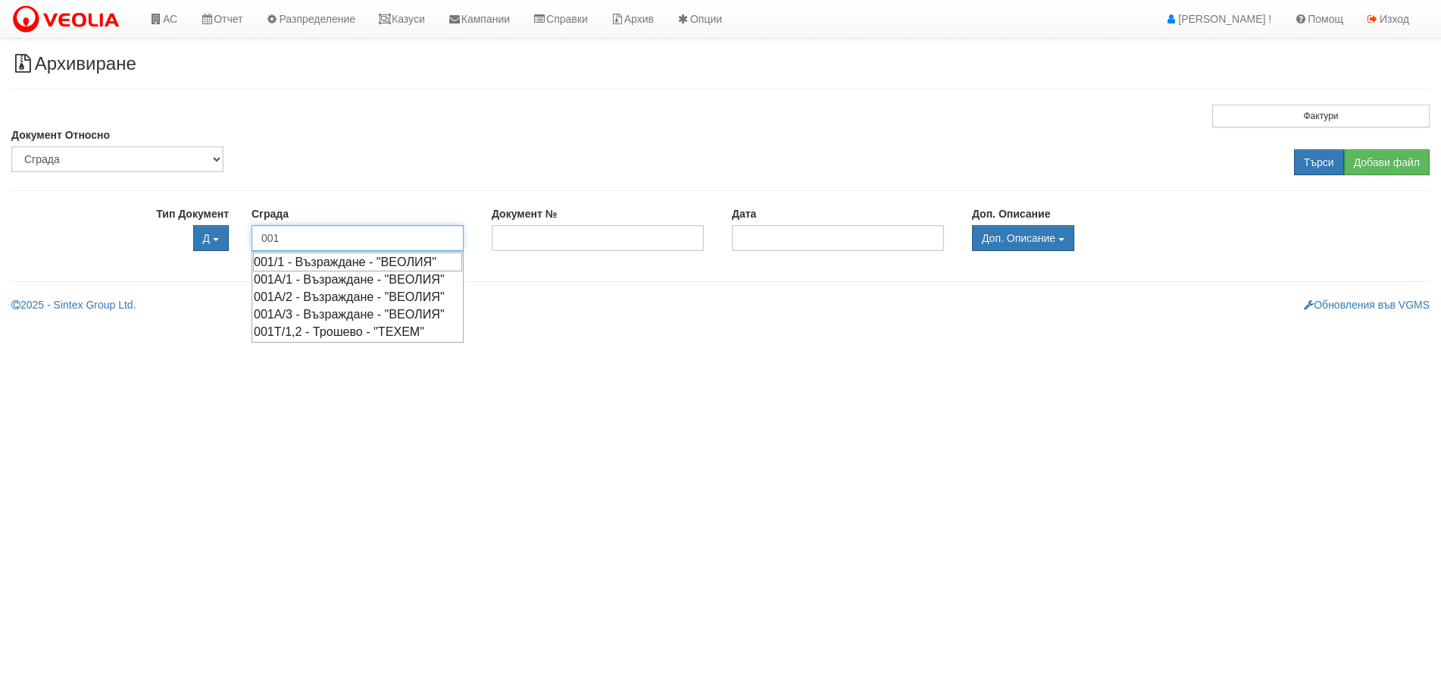
click at [371, 263] on div "001/1 - Възраждане - "ВЕОЛИЯ"" at bounding box center [357, 261] width 209 height 19
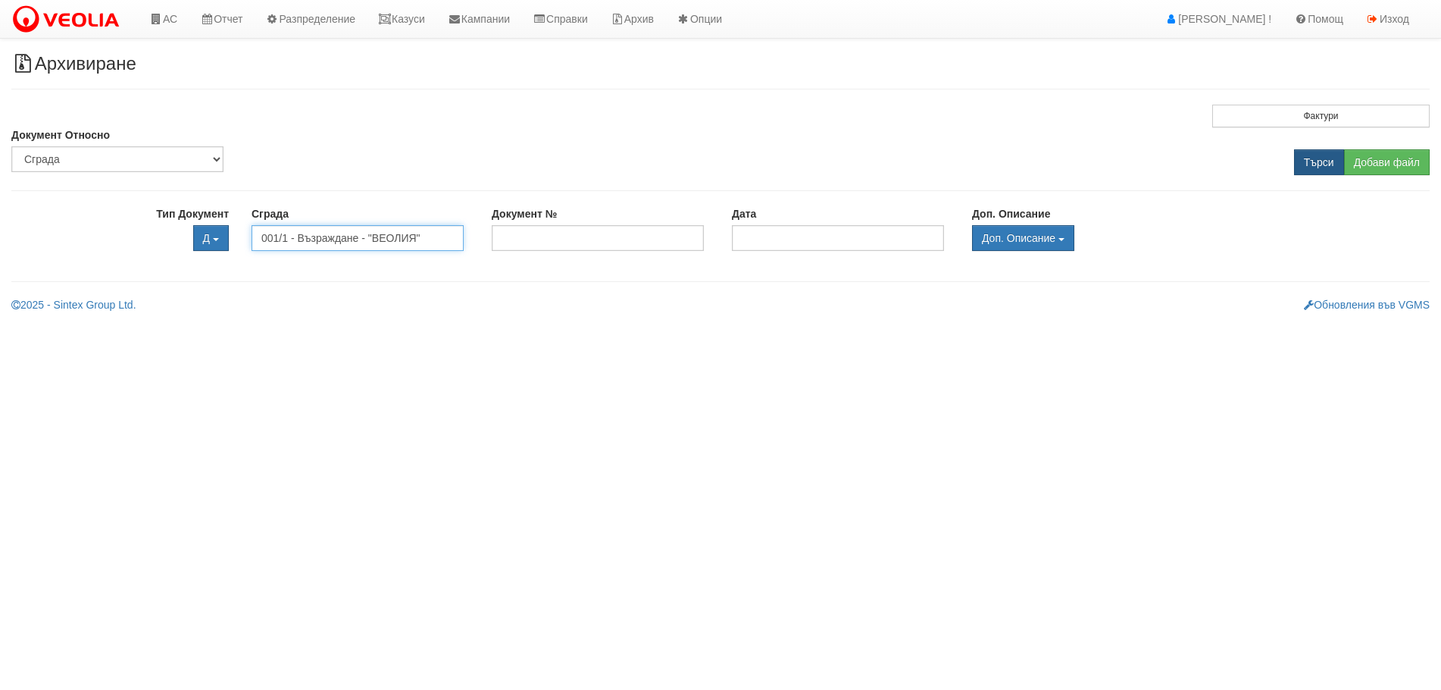
type input "001/1 - Възраждане - "ВЕОЛИЯ""
click at [1321, 158] on input "Търси" at bounding box center [1319, 162] width 50 height 26
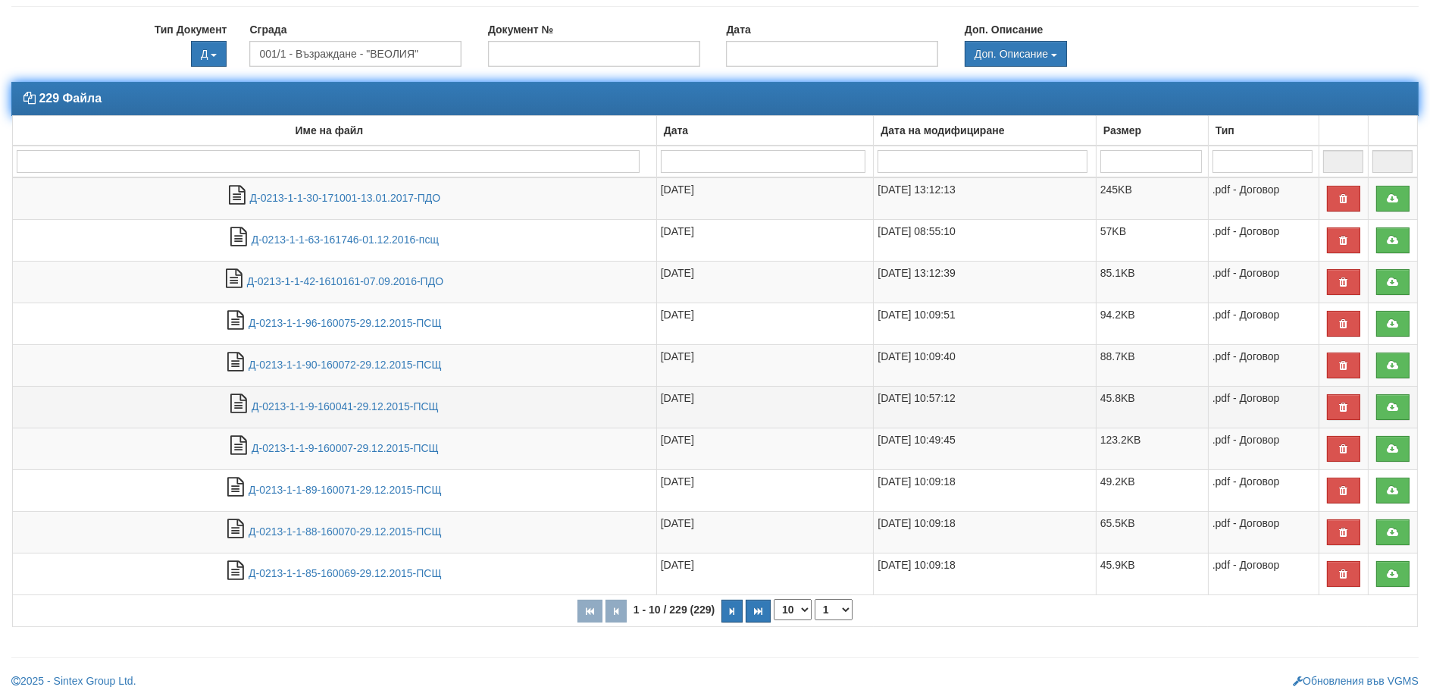
scroll to position [192, 0]
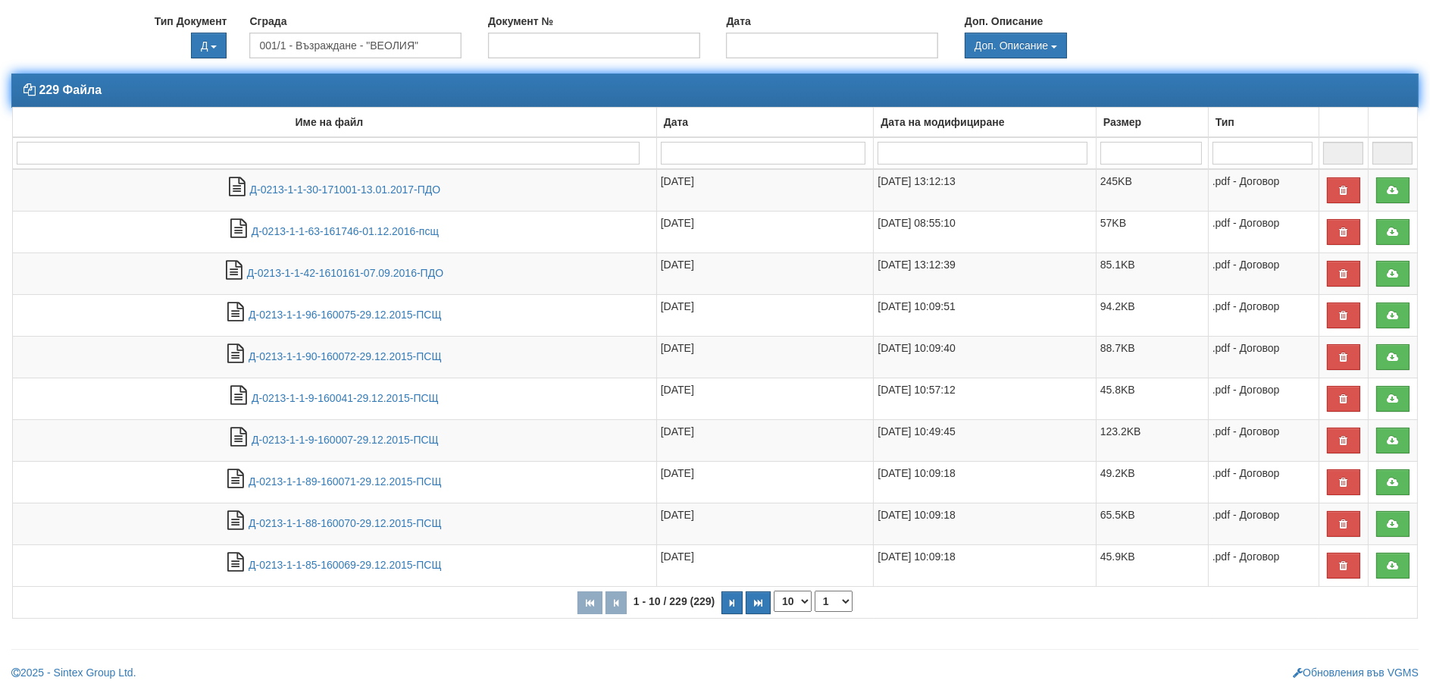
click at [800, 598] on select "10 20 30 40" at bounding box center [793, 600] width 38 height 21
select select "40"
click at [777, 611] on select "10 20 30 40" at bounding box center [793, 600] width 38 height 21
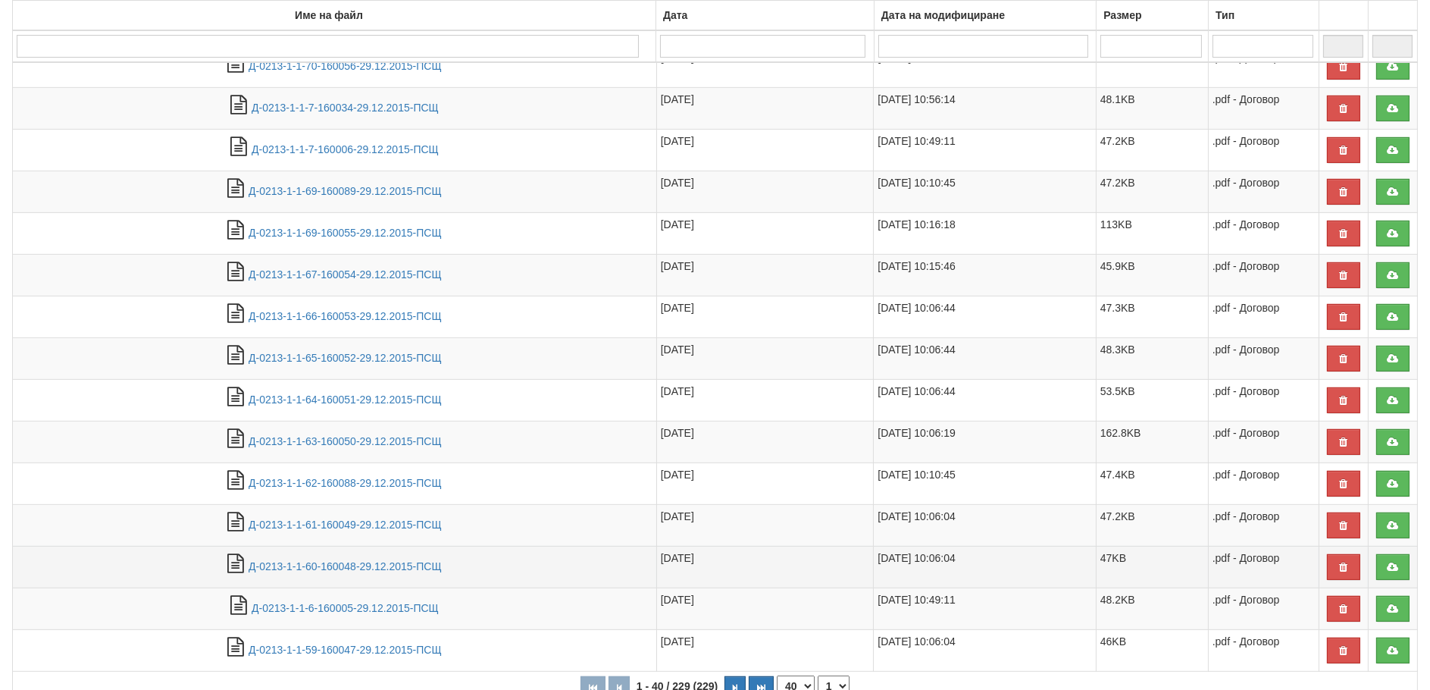
scroll to position [1440, 0]
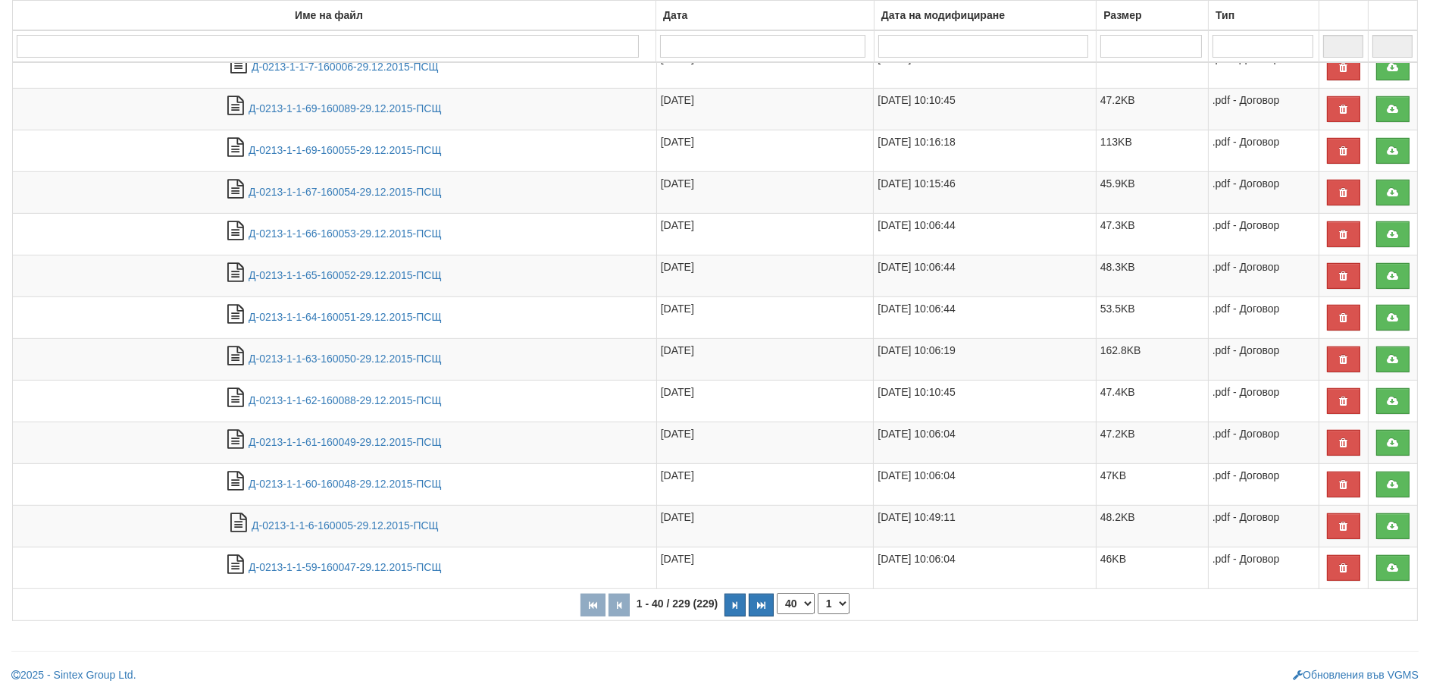
click at [723, 598] on th "1 - 40 / 229 (229) 10 20 30 40 1 2 3 4 5 6" at bounding box center [715, 604] width 1405 height 31
click at [733, 601] on icon "button" at bounding box center [735, 605] width 5 height 8
click at [743, 595] on button "button" at bounding box center [737, 604] width 21 height 23
click at [746, 593] on button "button" at bounding box center [740, 604] width 21 height 23
click at [748, 593] on button "button" at bounding box center [743, 604] width 21 height 23
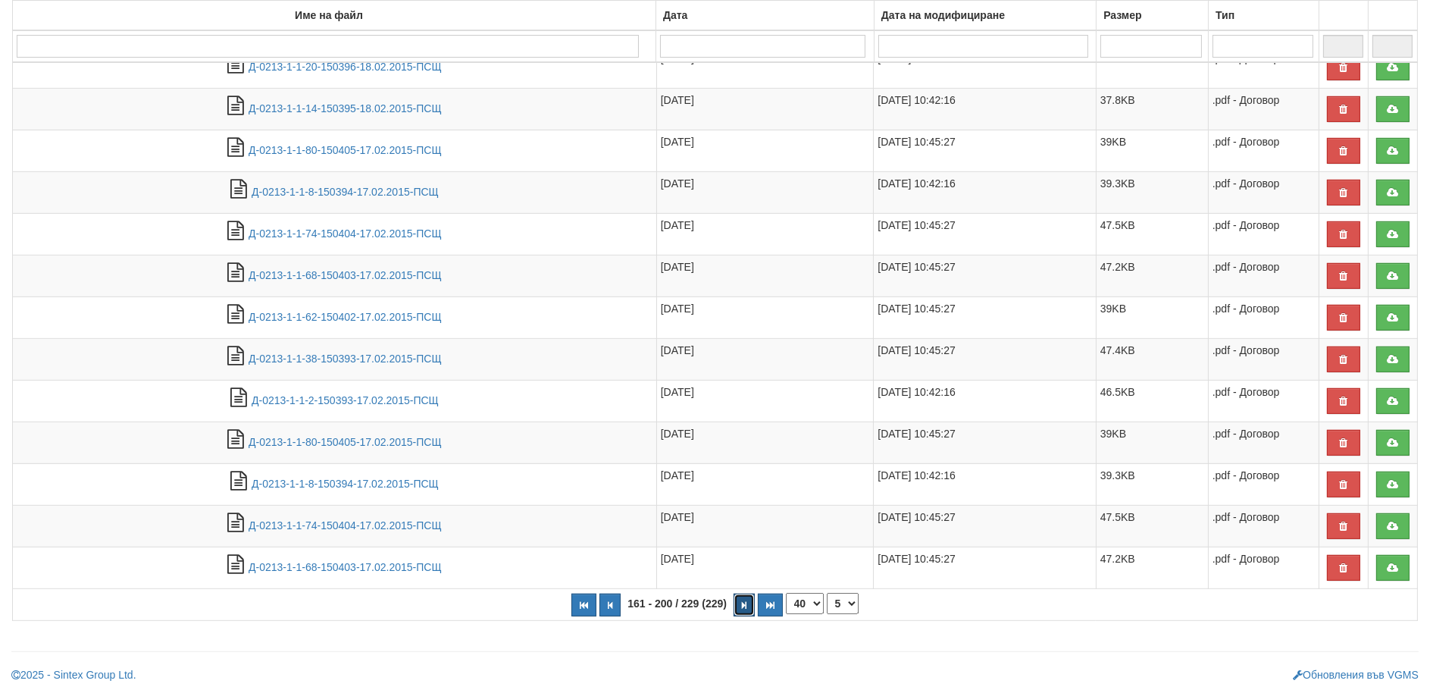
click at [748, 593] on button "button" at bounding box center [743, 604] width 21 height 23
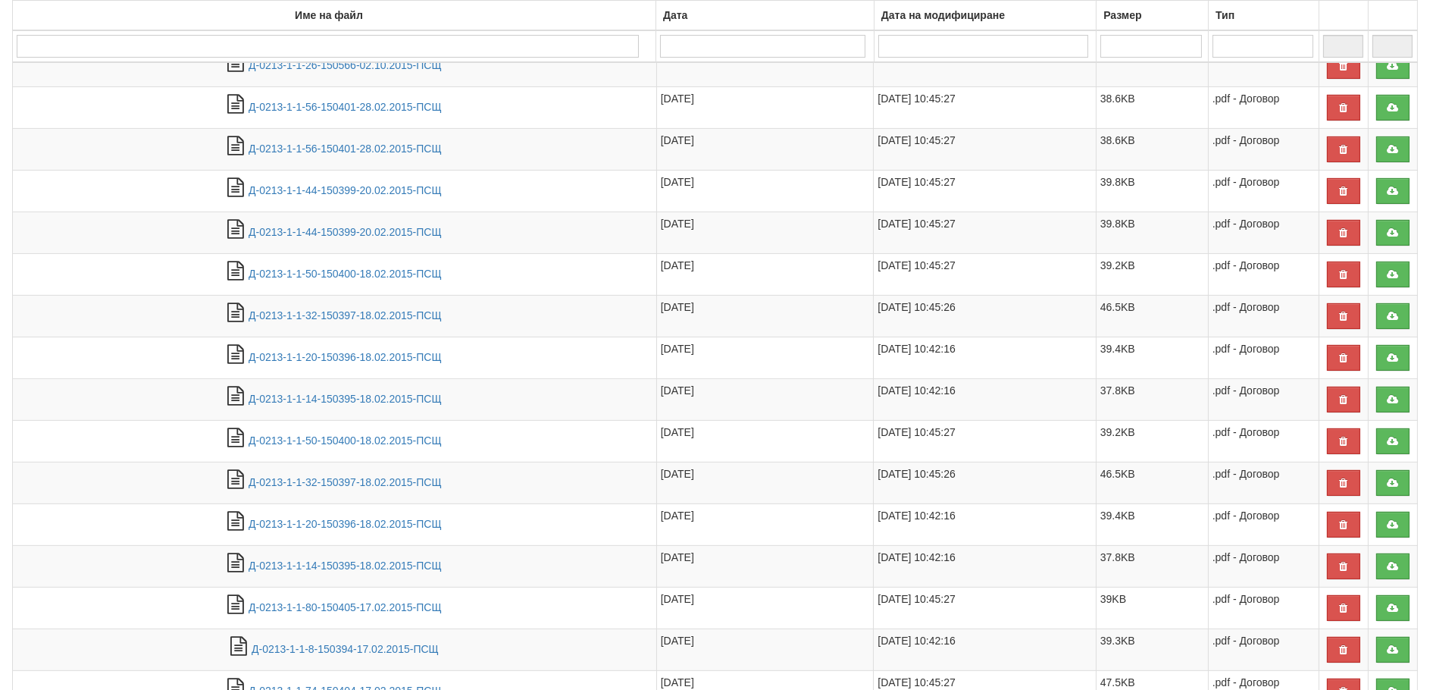
select select "6"
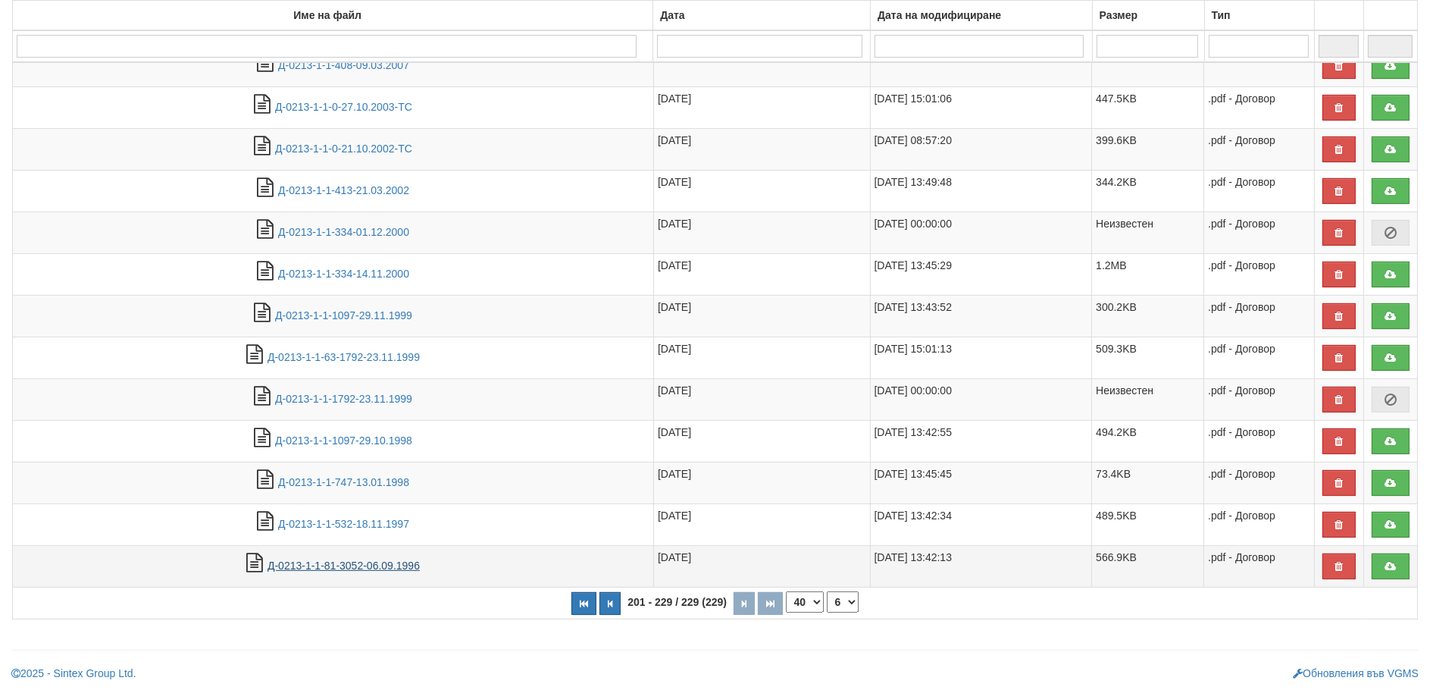
click at [324, 566] on link "Д-0213-1-1-81-3052-06.09.1996" at bounding box center [343, 565] width 152 height 12
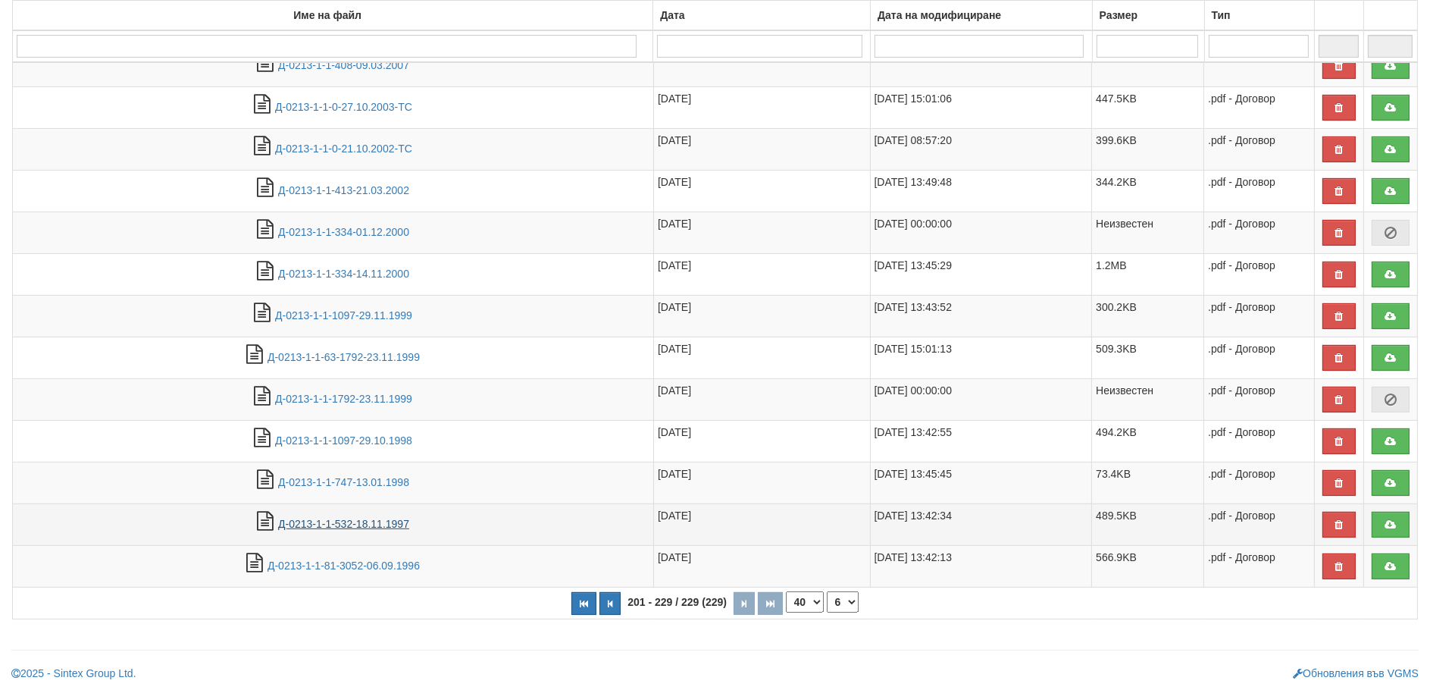
click at [323, 522] on link "Д-0213-1-1-532-18.11.1997" at bounding box center [343, 524] width 131 height 12
click at [1391, 519] on icon at bounding box center [1391, 524] width 14 height 11
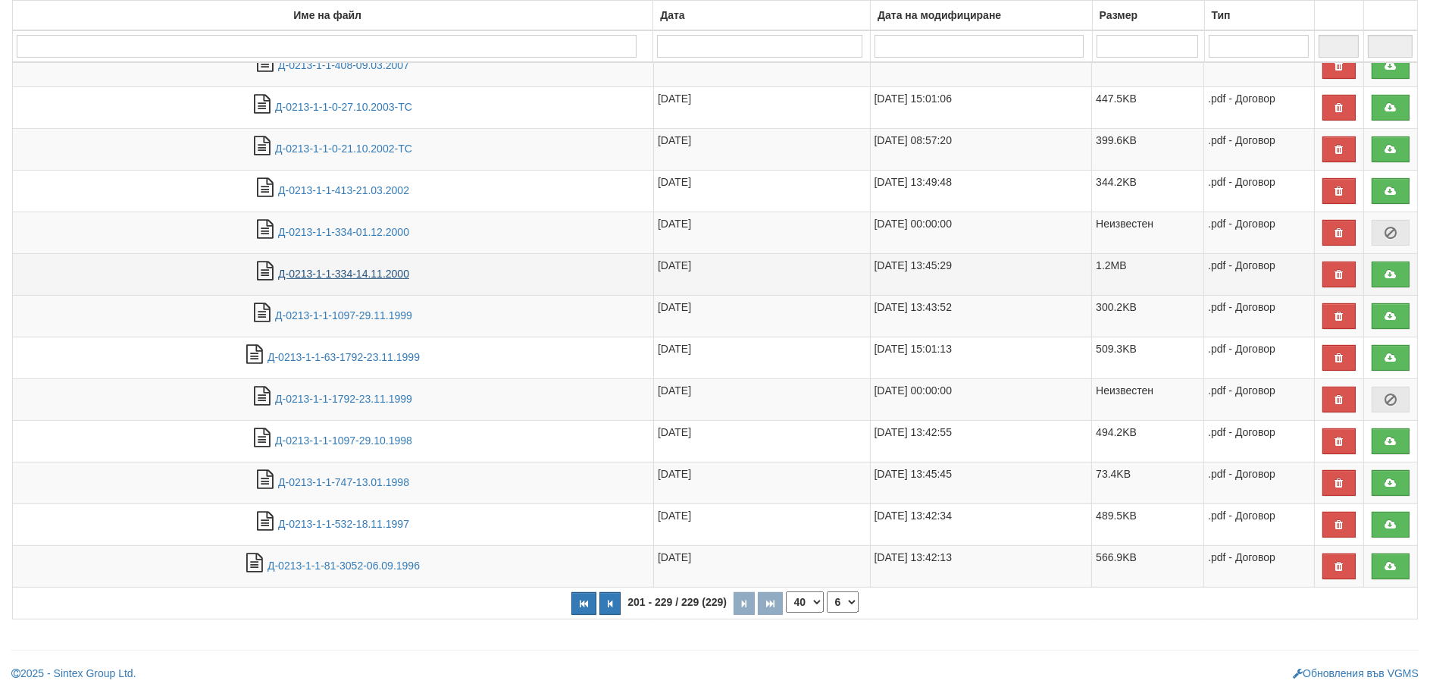
click at [350, 271] on link "Д-0213-1-1-334-14.11.2000" at bounding box center [343, 273] width 131 height 12
click at [308, 279] on link "Д-0213-1-1-334-14.11.2000" at bounding box center [343, 273] width 131 height 12
click at [1398, 271] on link at bounding box center [1390, 274] width 38 height 26
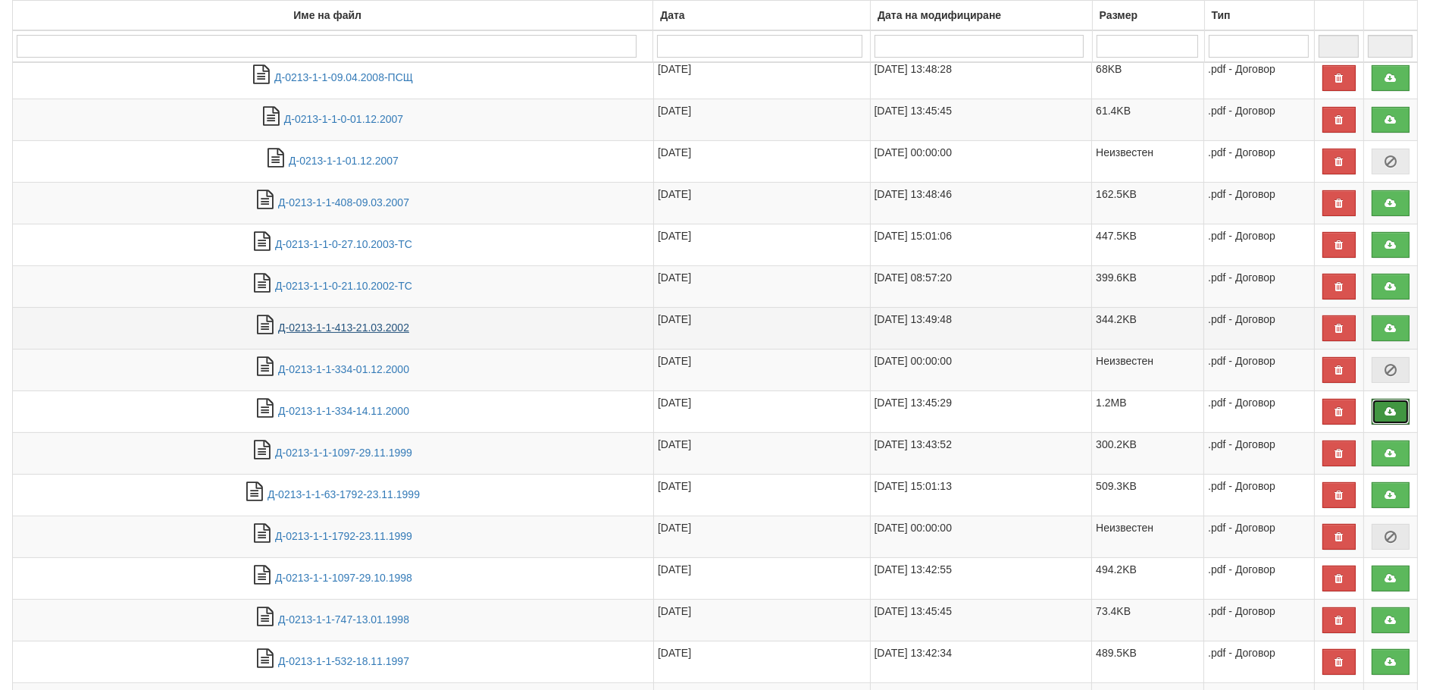
scroll to position [832, 0]
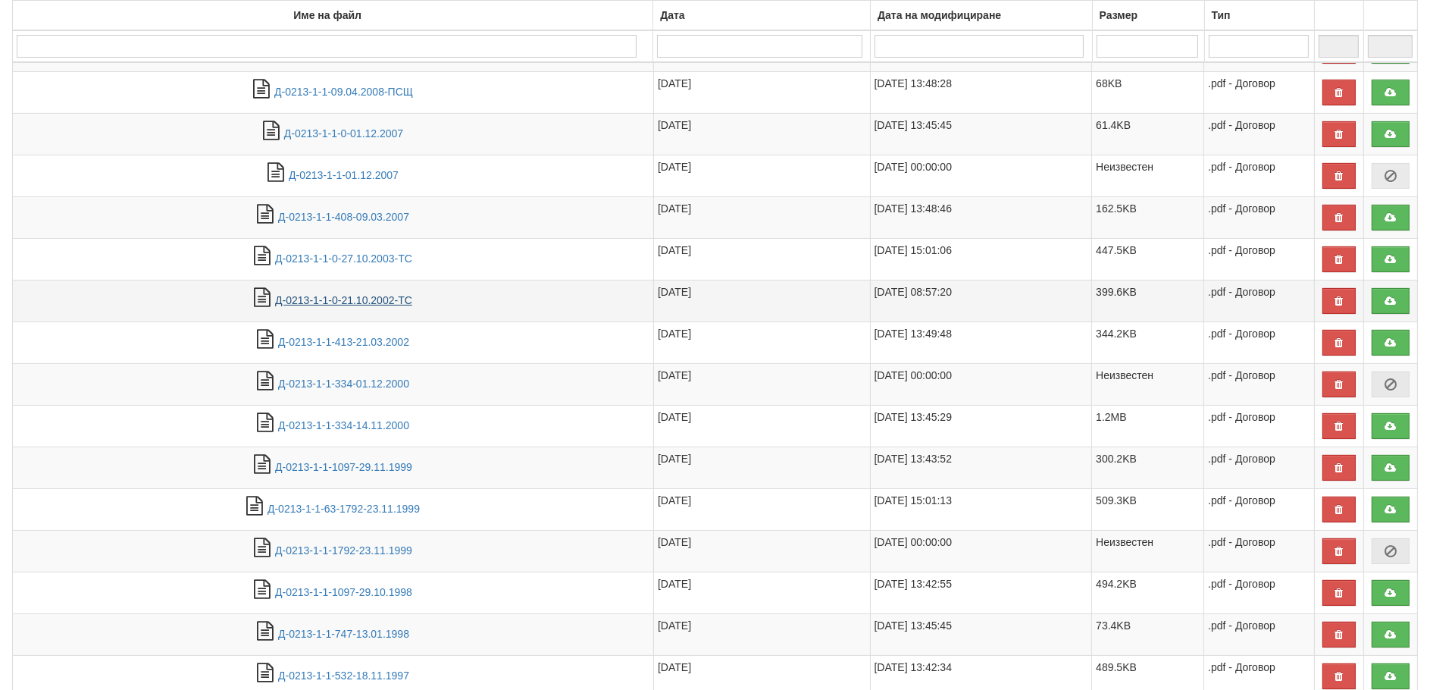
click at [372, 297] on link "Д-0213-1-1-0-21.10.2002-ТС" at bounding box center [343, 300] width 137 height 12
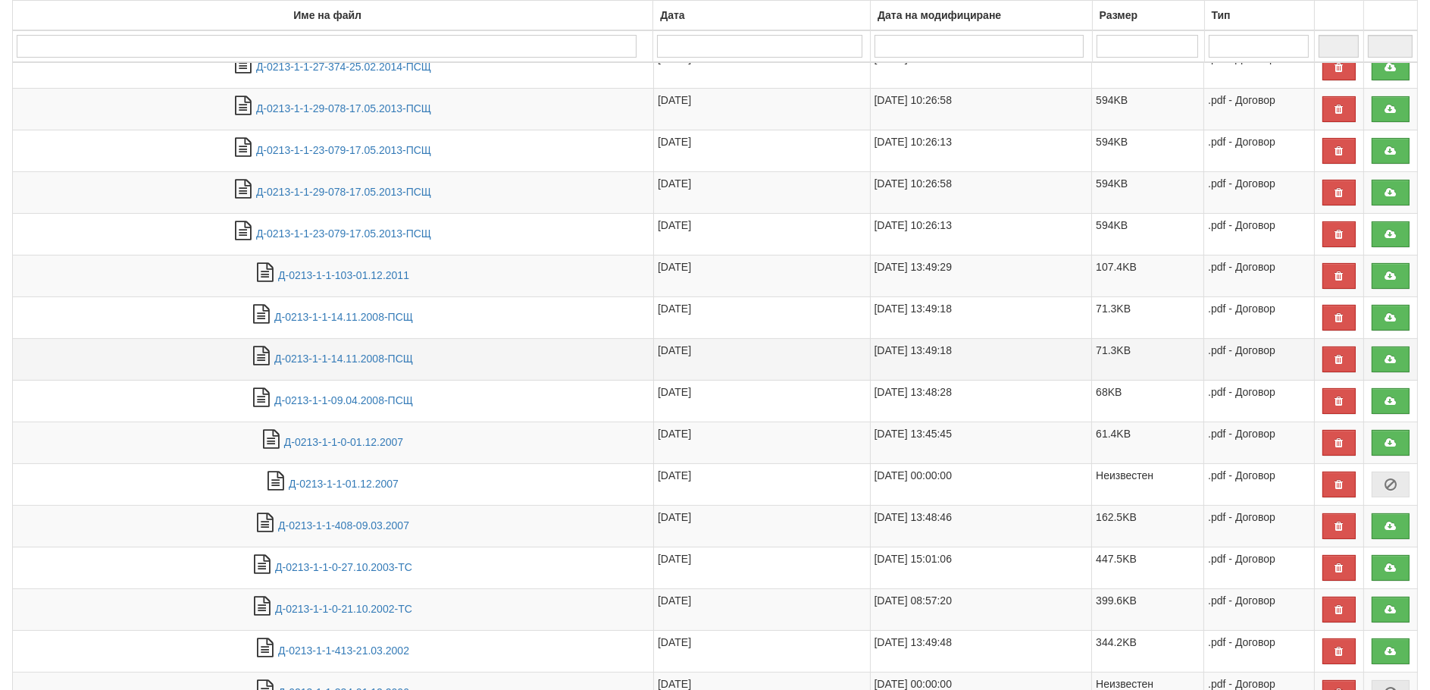
scroll to position [529, 0]
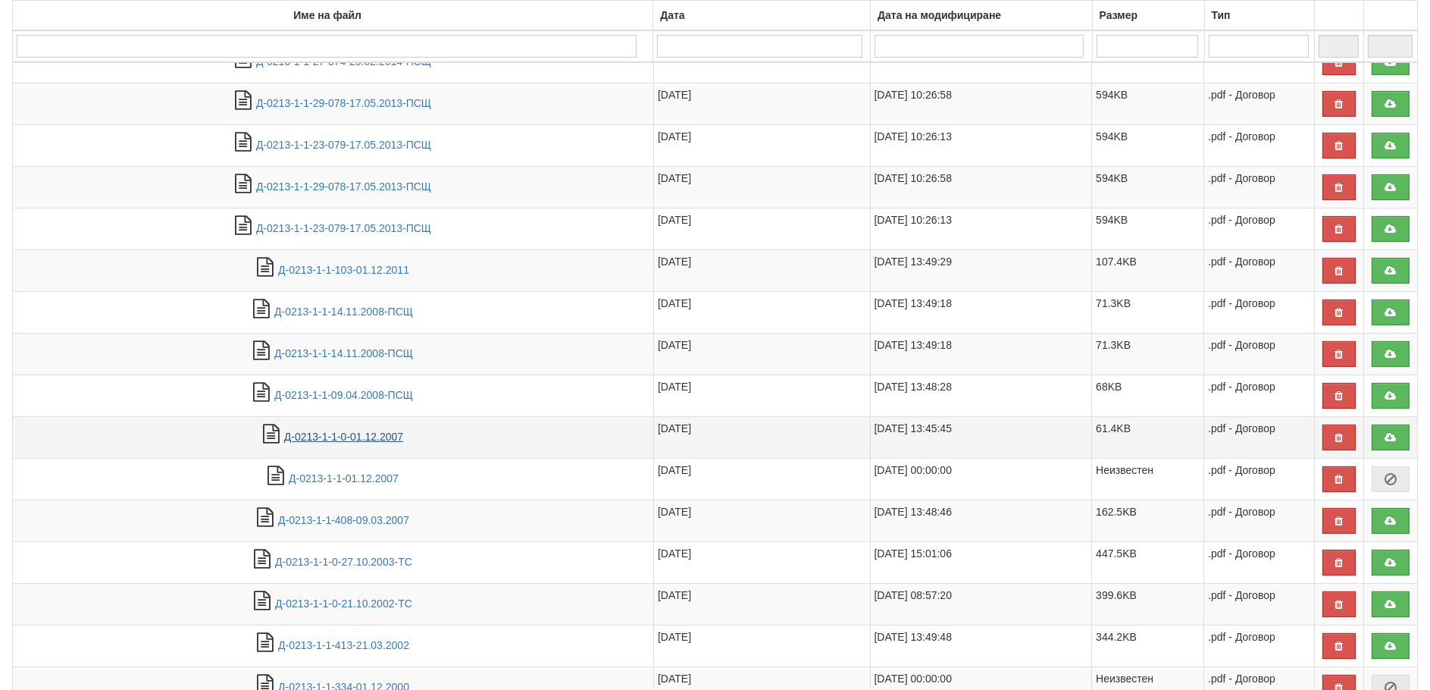
click at [331, 437] on link "Д-0213-1-1-0-01.12.2007" at bounding box center [343, 436] width 119 height 12
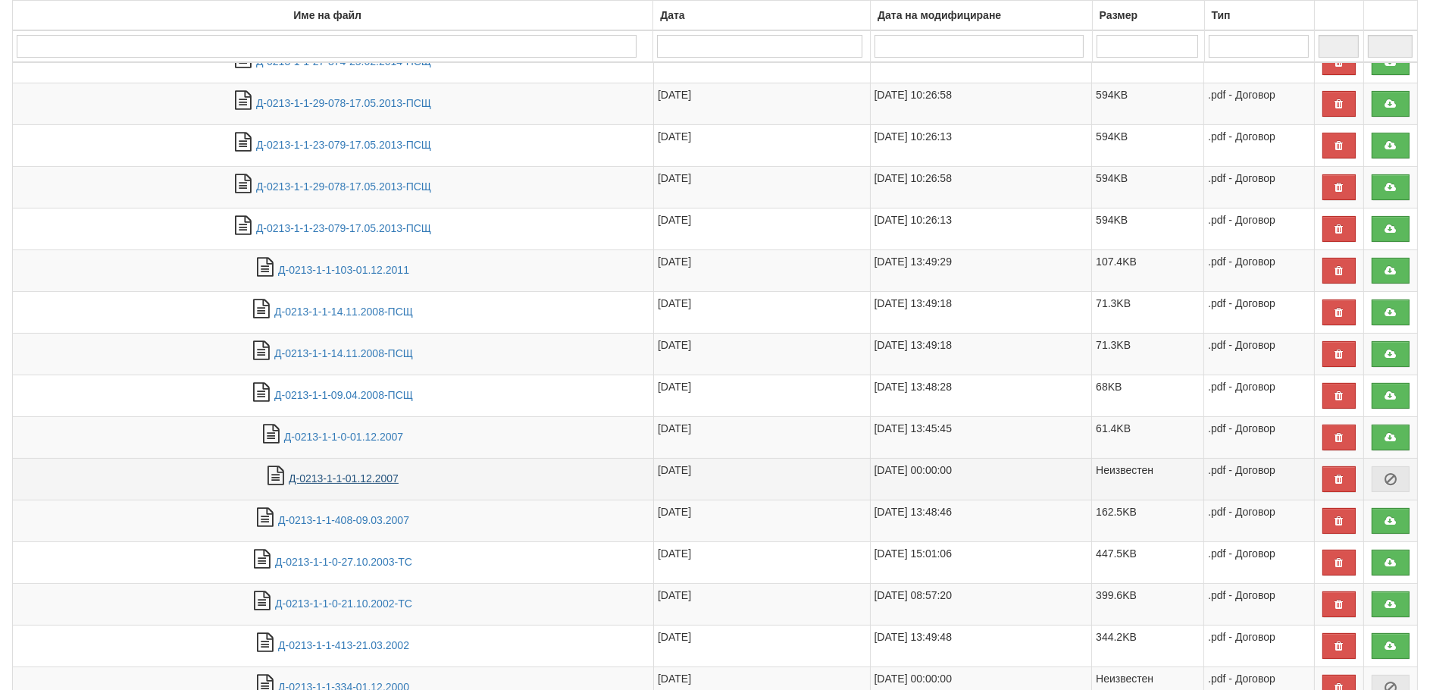
click at [322, 479] on link "Д-0213-1-1-01.12.2007" at bounding box center [344, 478] width 110 height 12
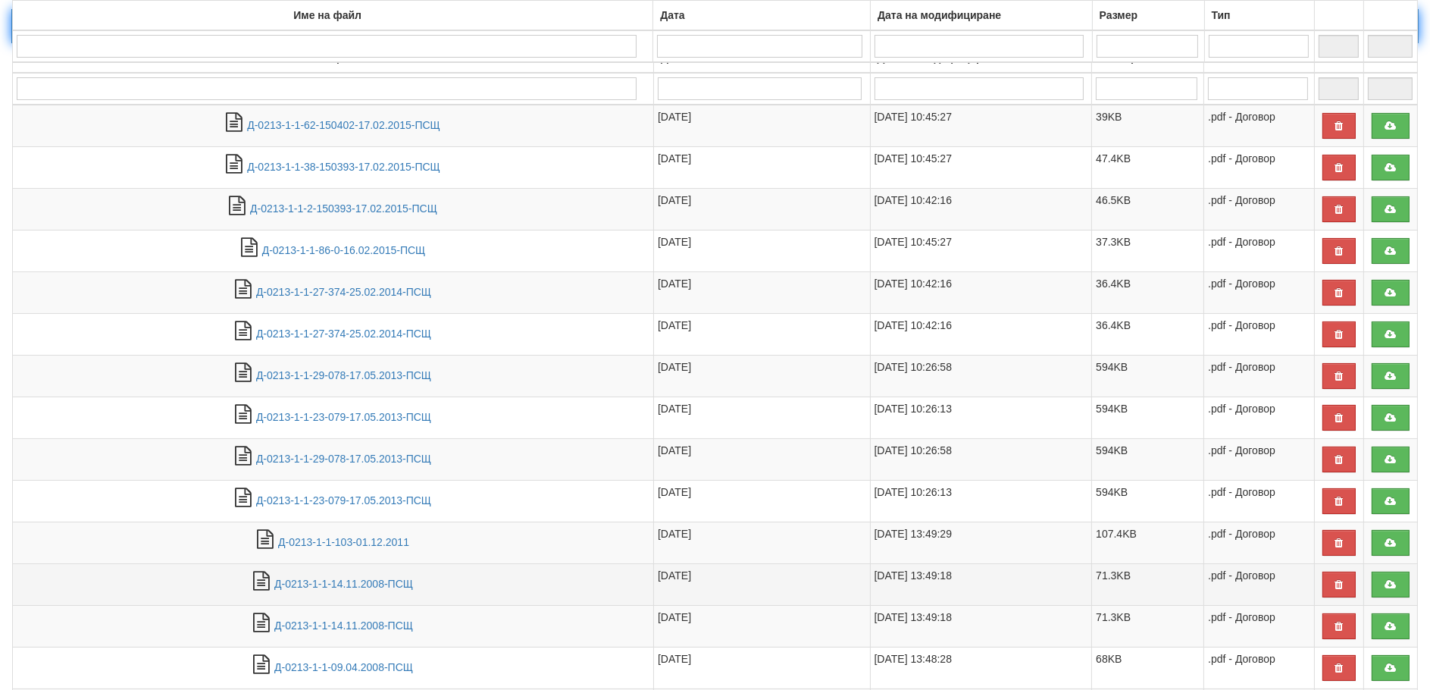
scroll to position [150, 0]
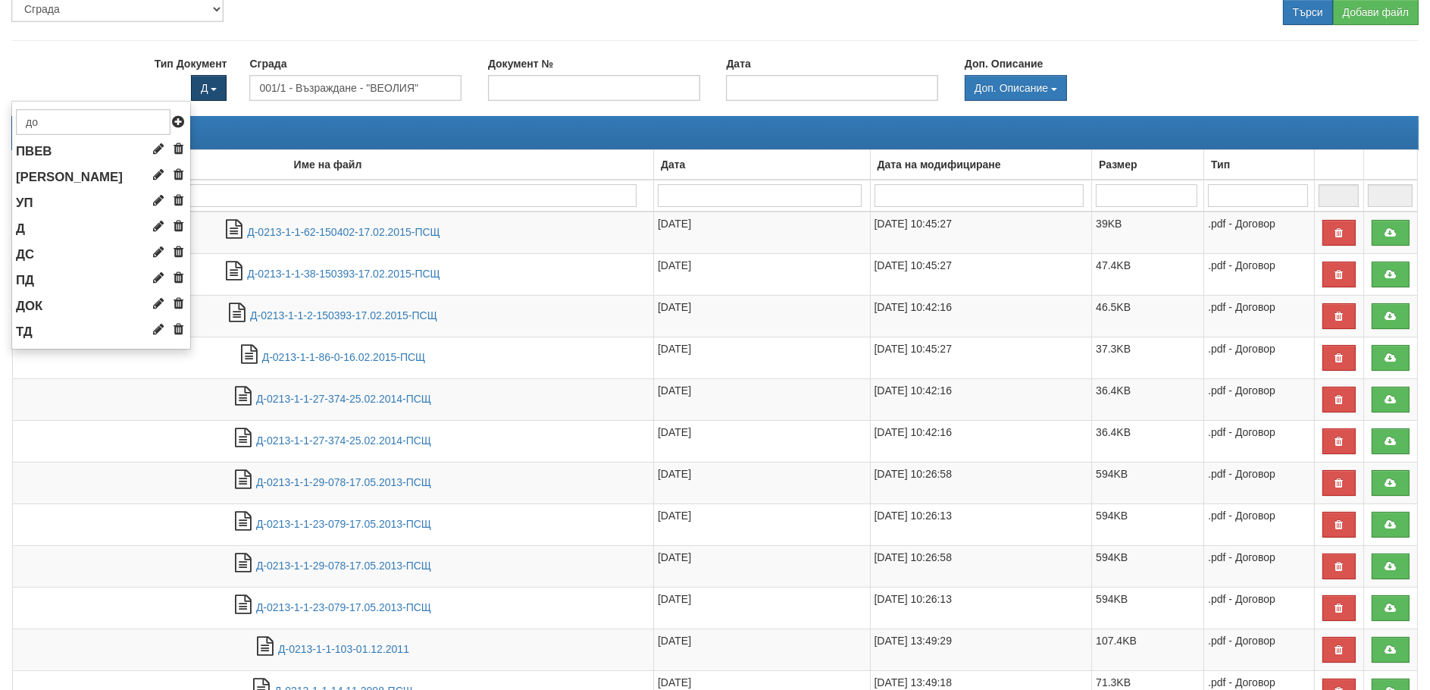
click at [208, 86] on button "Д" at bounding box center [209, 88] width 36 height 26
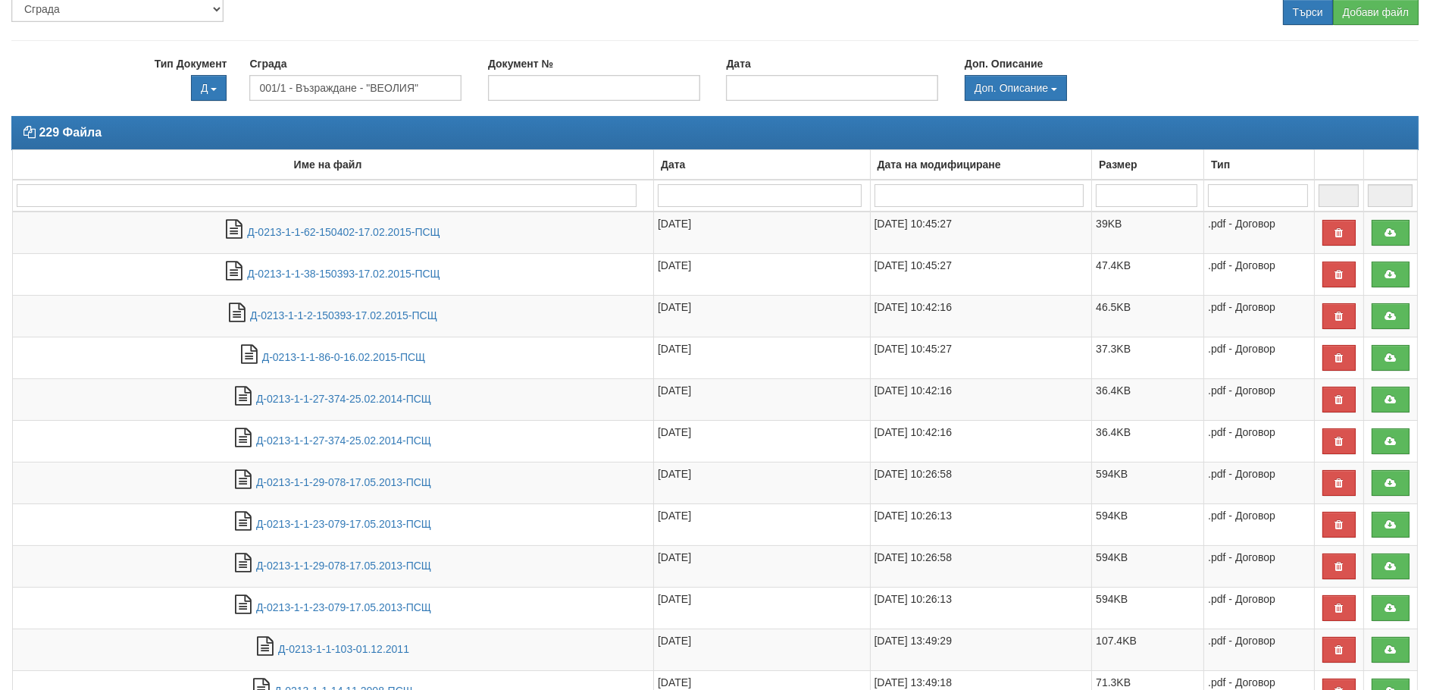
drag, startPoint x: 93, startPoint y: 126, endPoint x: -222, endPoint y: 118, distance: 315.3
click at [0, 118] on html "АС Отчет Настройки Период Глобални Параметри Сваляне Отчетни Карти Нулиране УДР" at bounding box center [715, 687] width 1430 height 1675
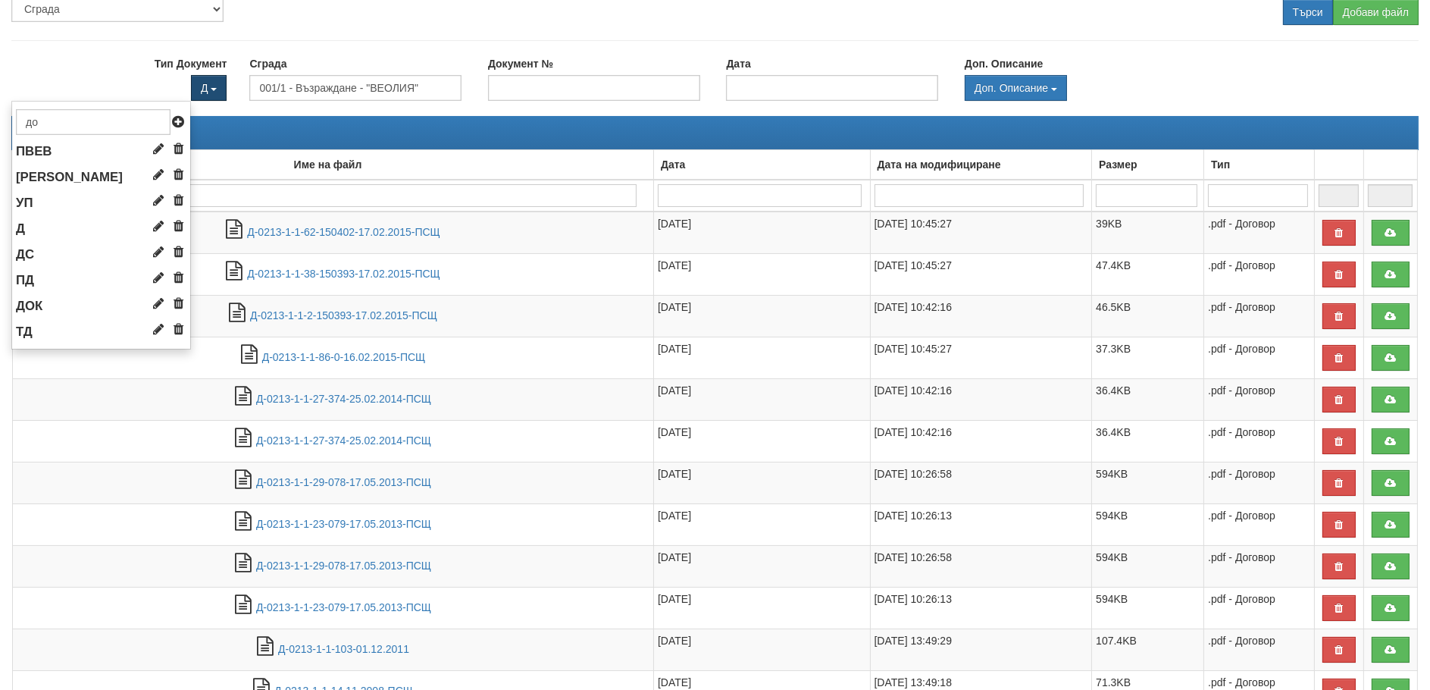
click at [213, 91] on button "Д" at bounding box center [209, 88] width 36 height 26
click at [71, 126] on input "до" at bounding box center [93, 122] width 155 height 26
type input "д"
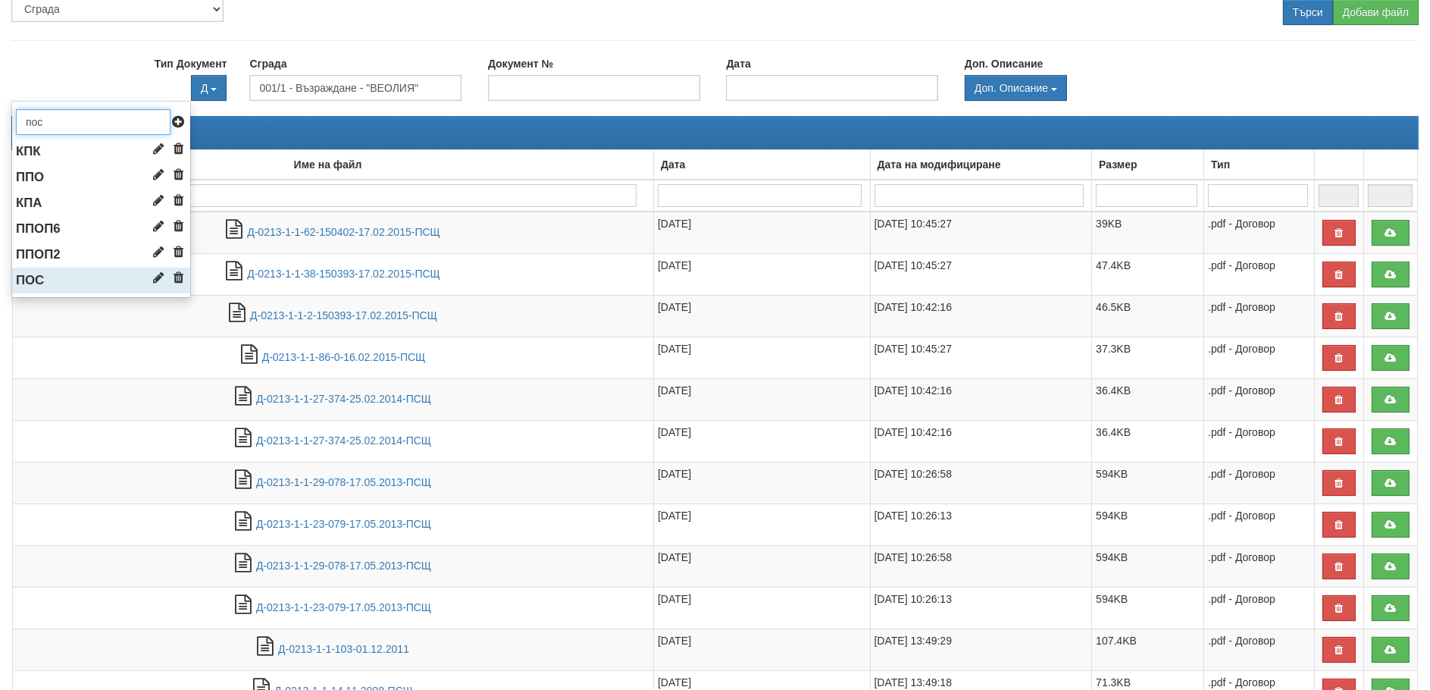
type input "пос"
click at [23, 280] on span "ПОС" at bounding box center [30, 280] width 28 height 14
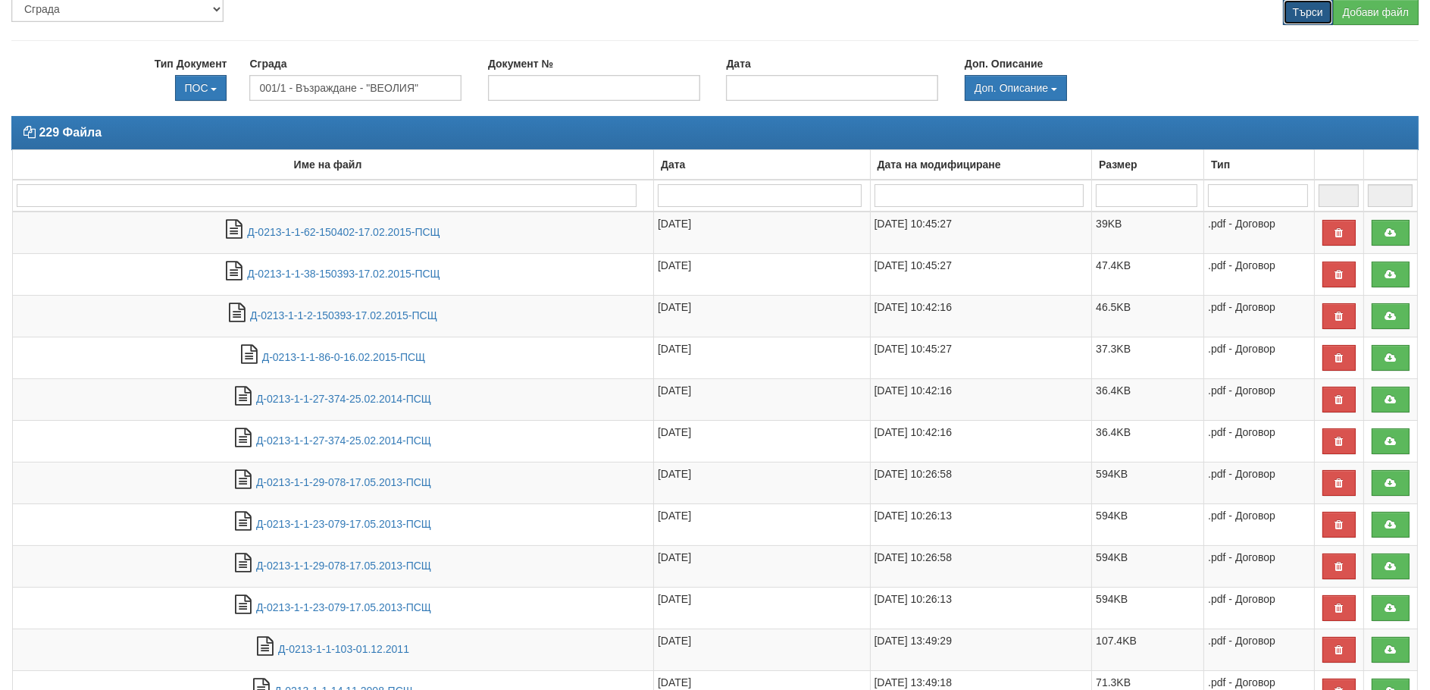
click at [1312, 14] on input "Търси" at bounding box center [1308, 12] width 50 height 26
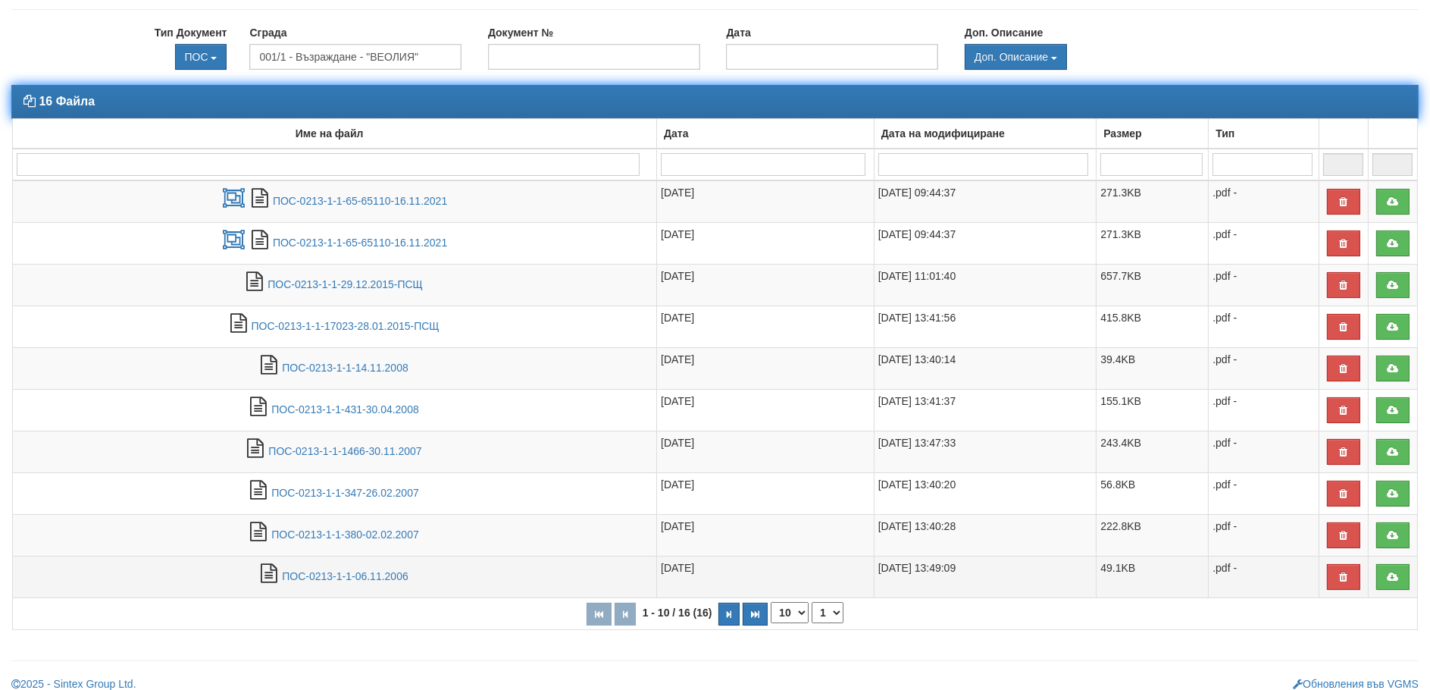
scroll to position [192, 0]
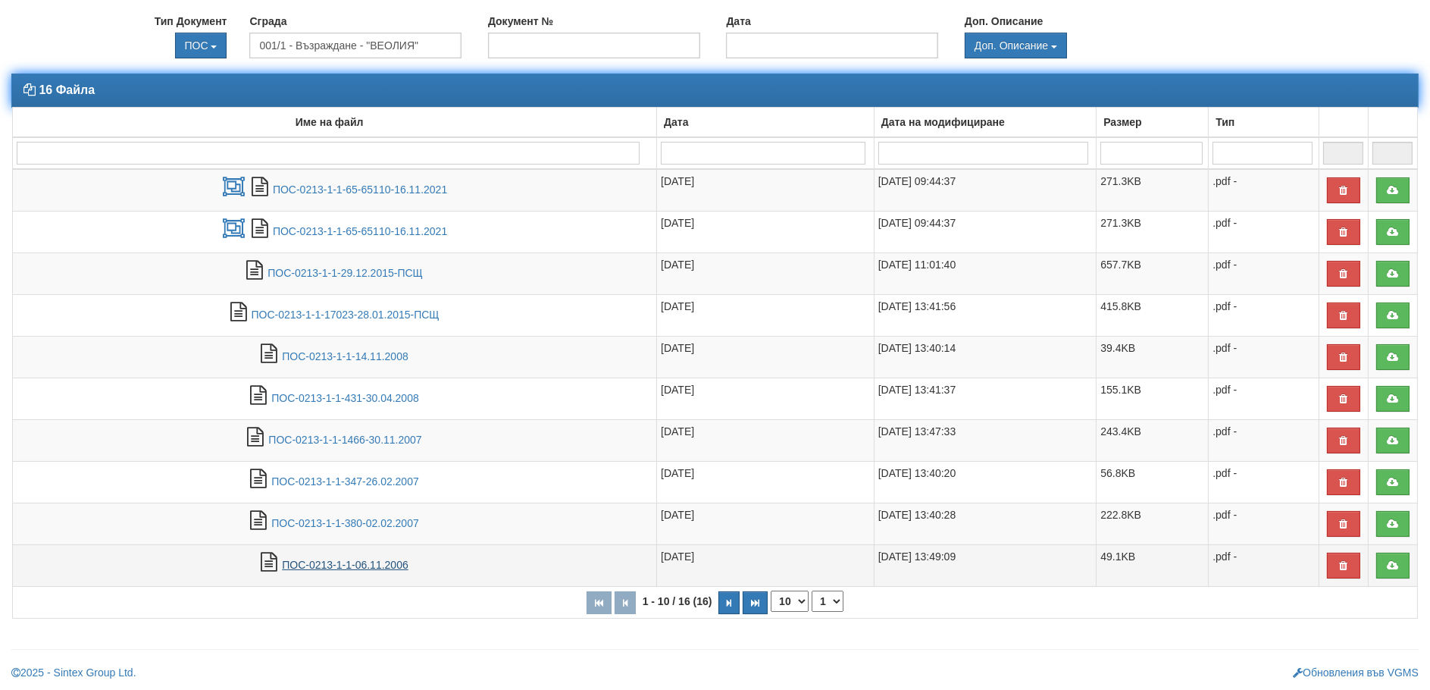
click at [308, 563] on link "ПОС-0213-1-1-06.11.2006" at bounding box center [345, 564] width 127 height 12
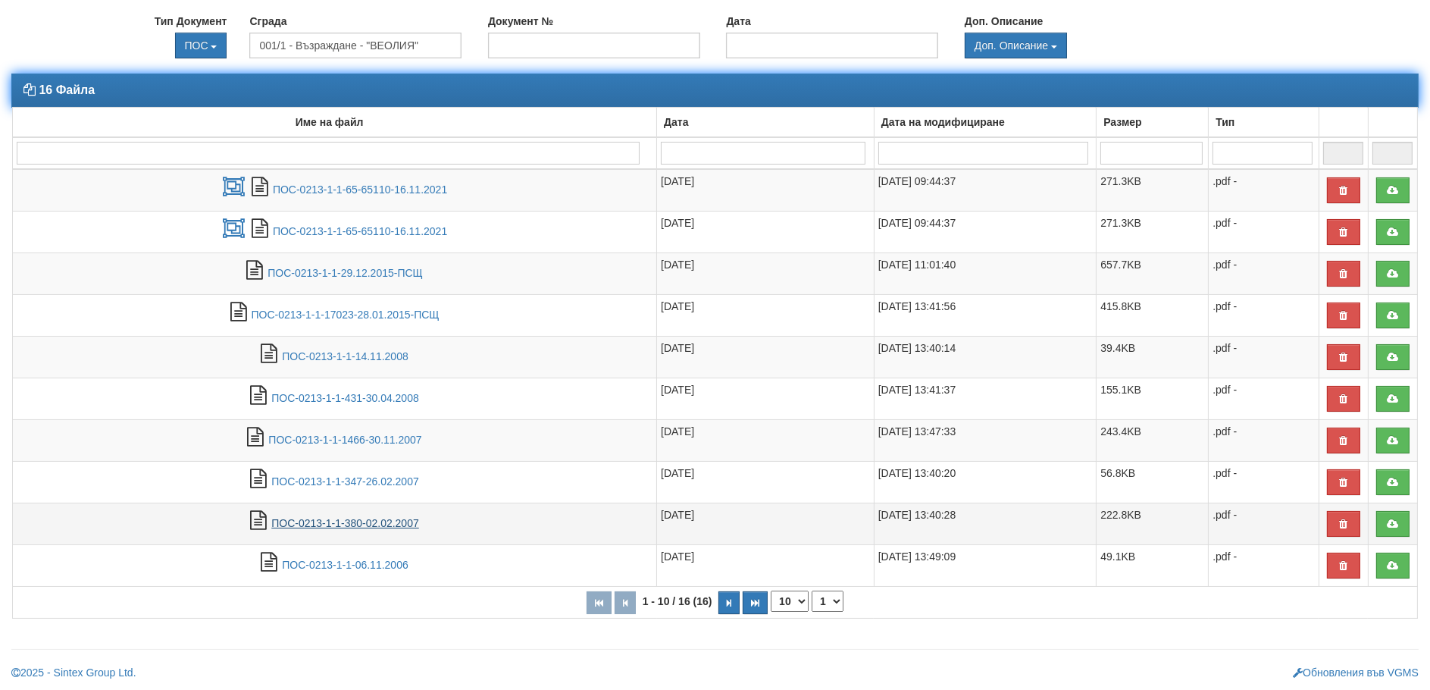
click at [349, 518] on link "ПОС-0213-1-1-380-02.02.2007" at bounding box center [345, 523] width 148 height 12
click at [321, 443] on link "ПОС-0213-1-1-1466-30.11.2007" at bounding box center [344, 439] width 153 height 12
click at [1393, 436] on icon at bounding box center [1393, 440] width 14 height 11
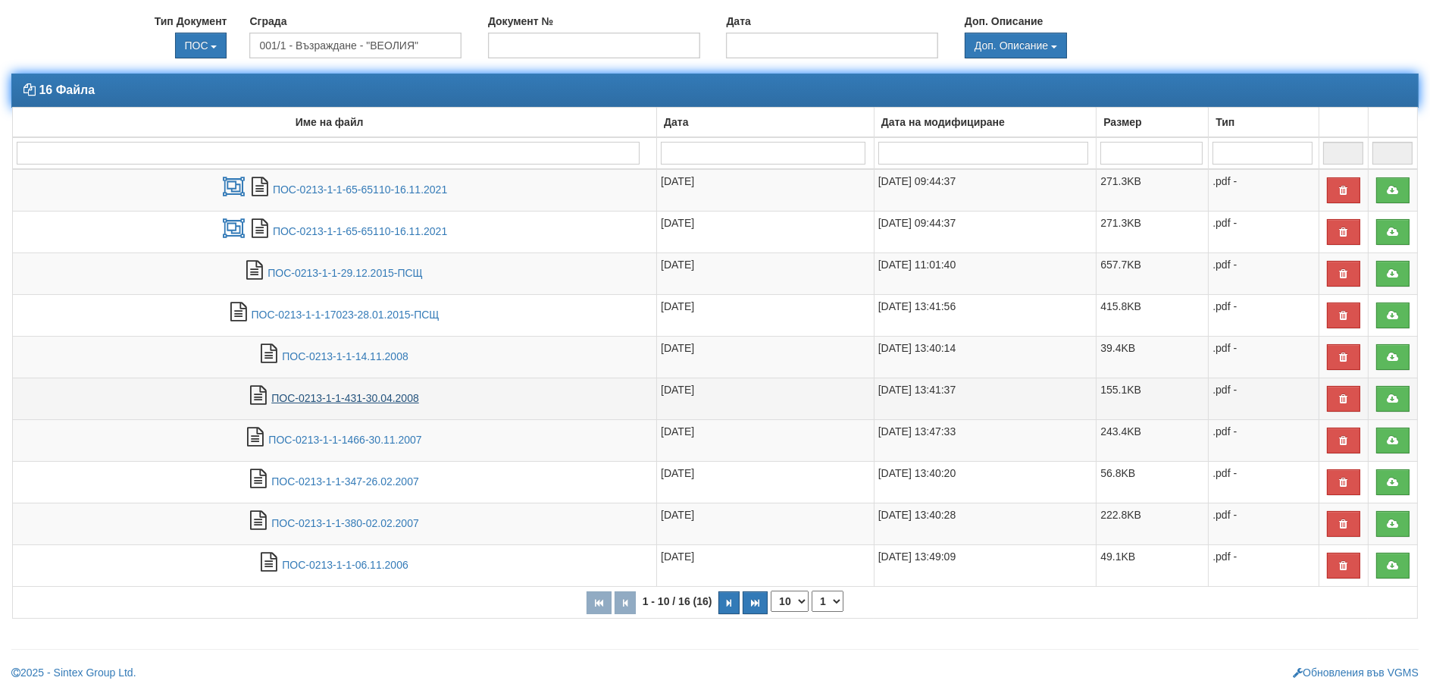
click at [311, 401] on link "ПОС-0213-1-1-431-30.04.2008" at bounding box center [345, 398] width 148 height 12
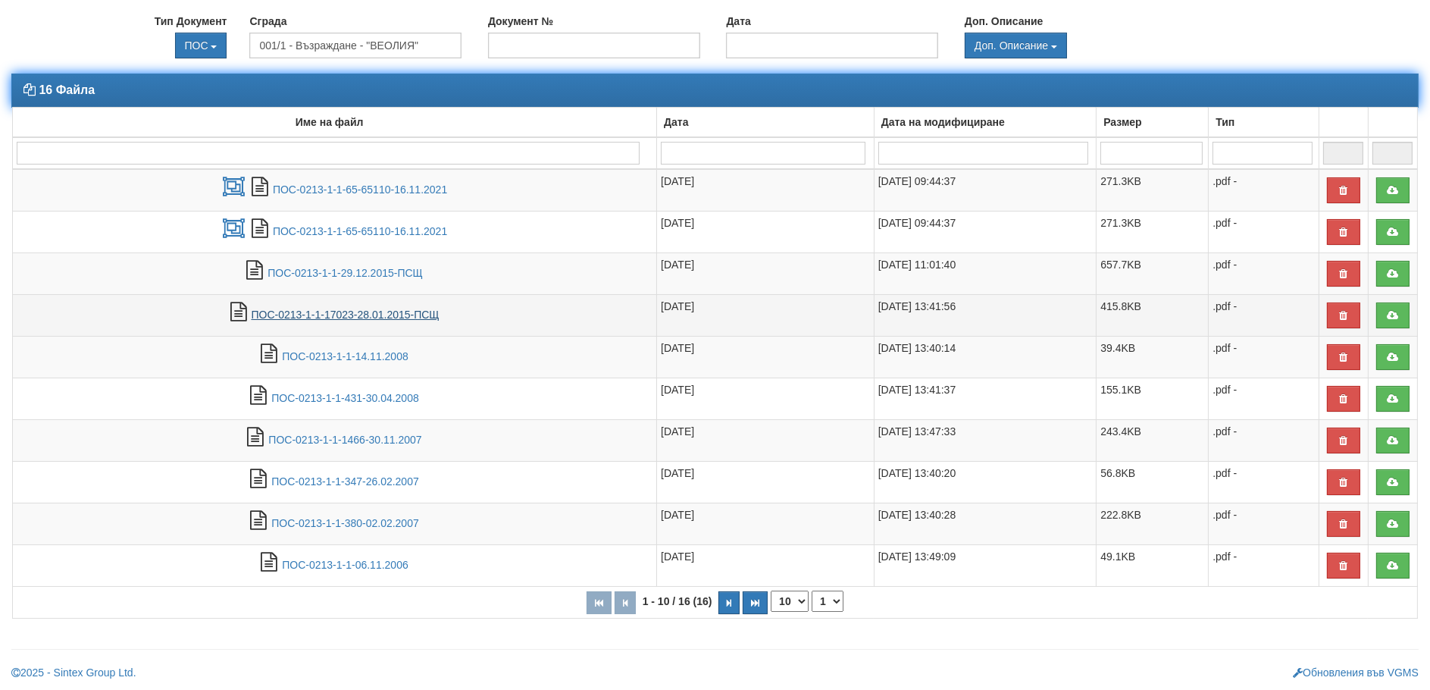
click at [345, 318] on link "ПОС-0213-1-1-17023-28.01.2015-ПСЩ" at bounding box center [345, 314] width 188 height 12
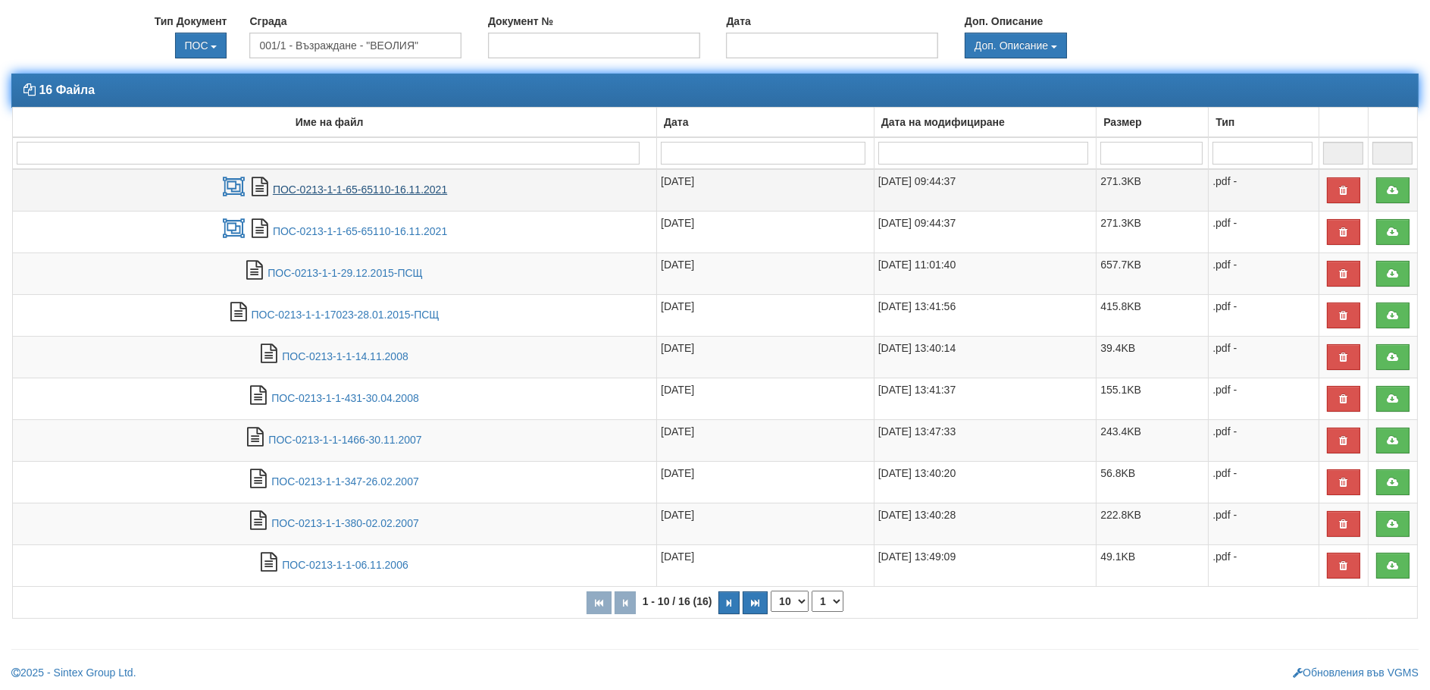
click at [354, 188] on link "ПОС-0213-1-1-65-65110-16.11.2021" at bounding box center [360, 189] width 174 height 12
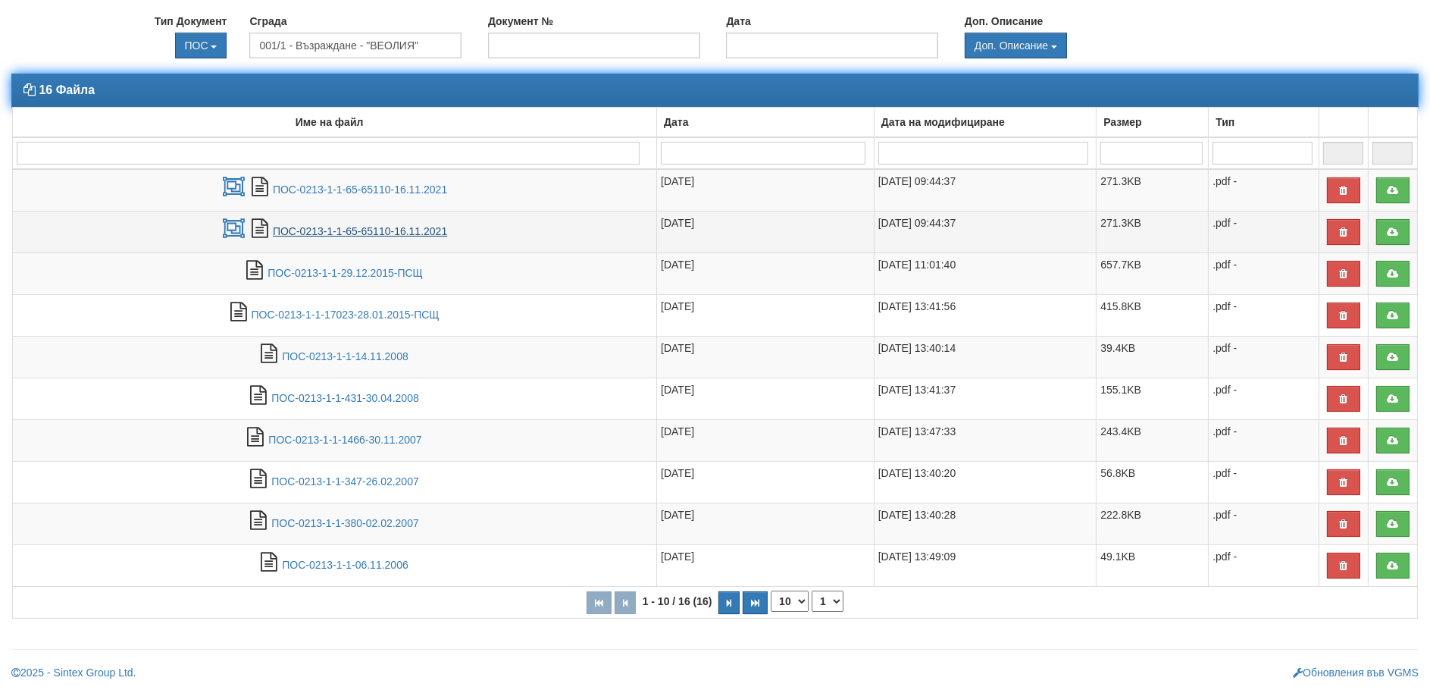
click at [339, 229] on link "ПОС-0213-1-1-65-65110-16.11.2021" at bounding box center [360, 231] width 174 height 12
click at [1390, 227] on icon at bounding box center [1393, 232] width 14 height 11
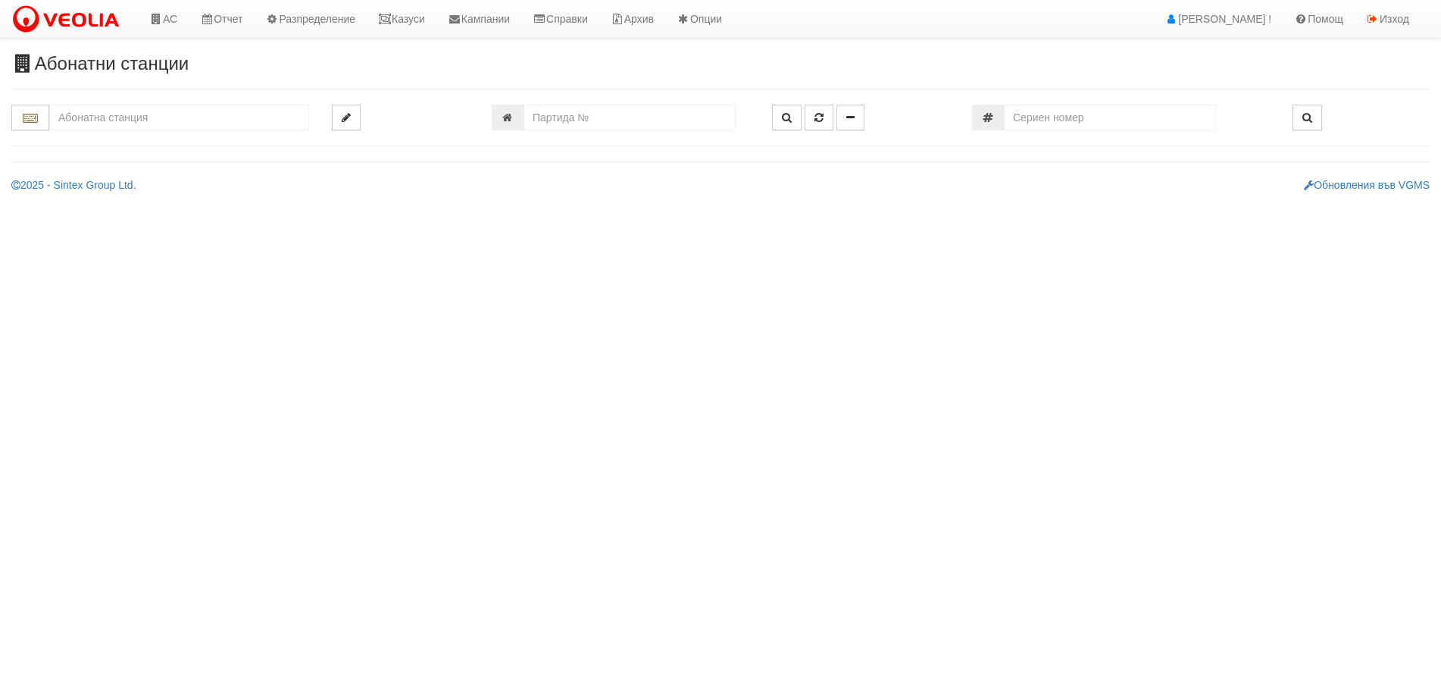
click at [134, 127] on input "text" at bounding box center [179, 118] width 260 height 26
click at [639, 121] on input "number" at bounding box center [630, 118] width 212 height 26
type input "21323"
type input "016/10 - "[PERSON_NAME] [GEOGRAPHIC_DATA] " ЕАД"
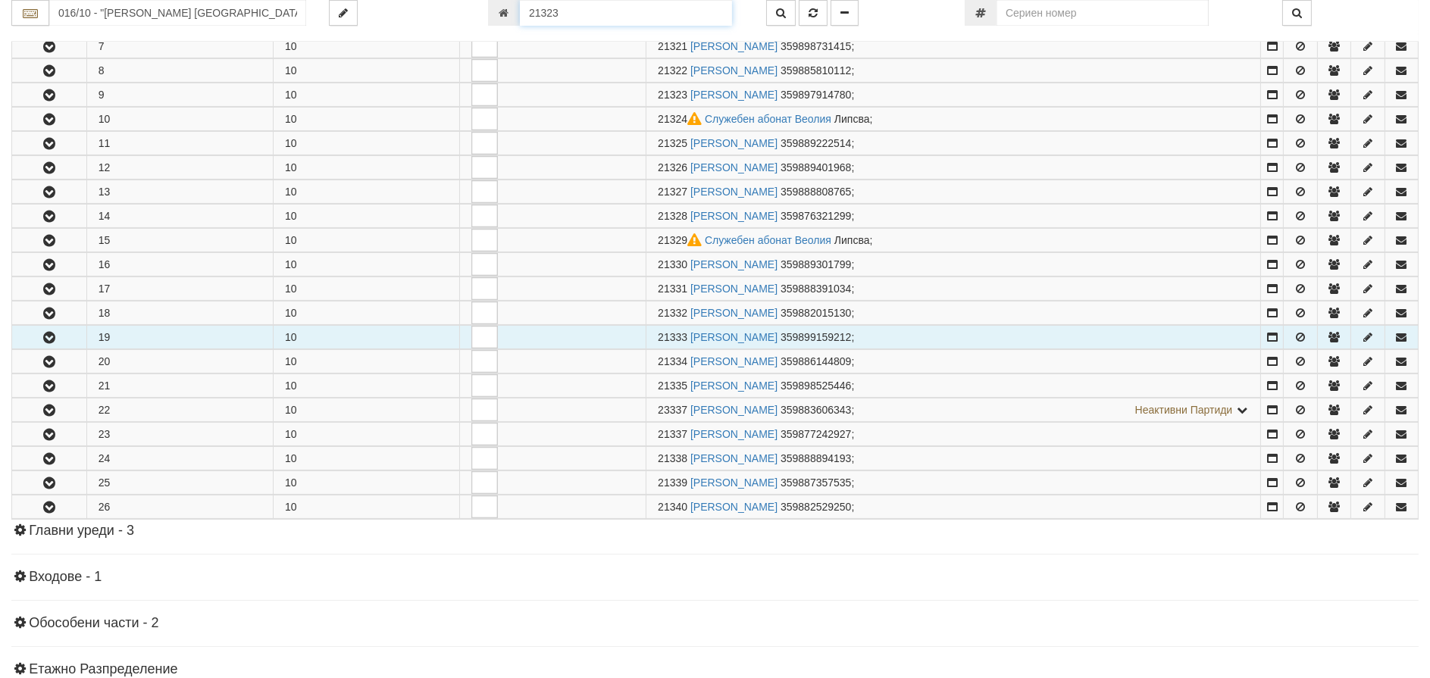
scroll to position [493, 0]
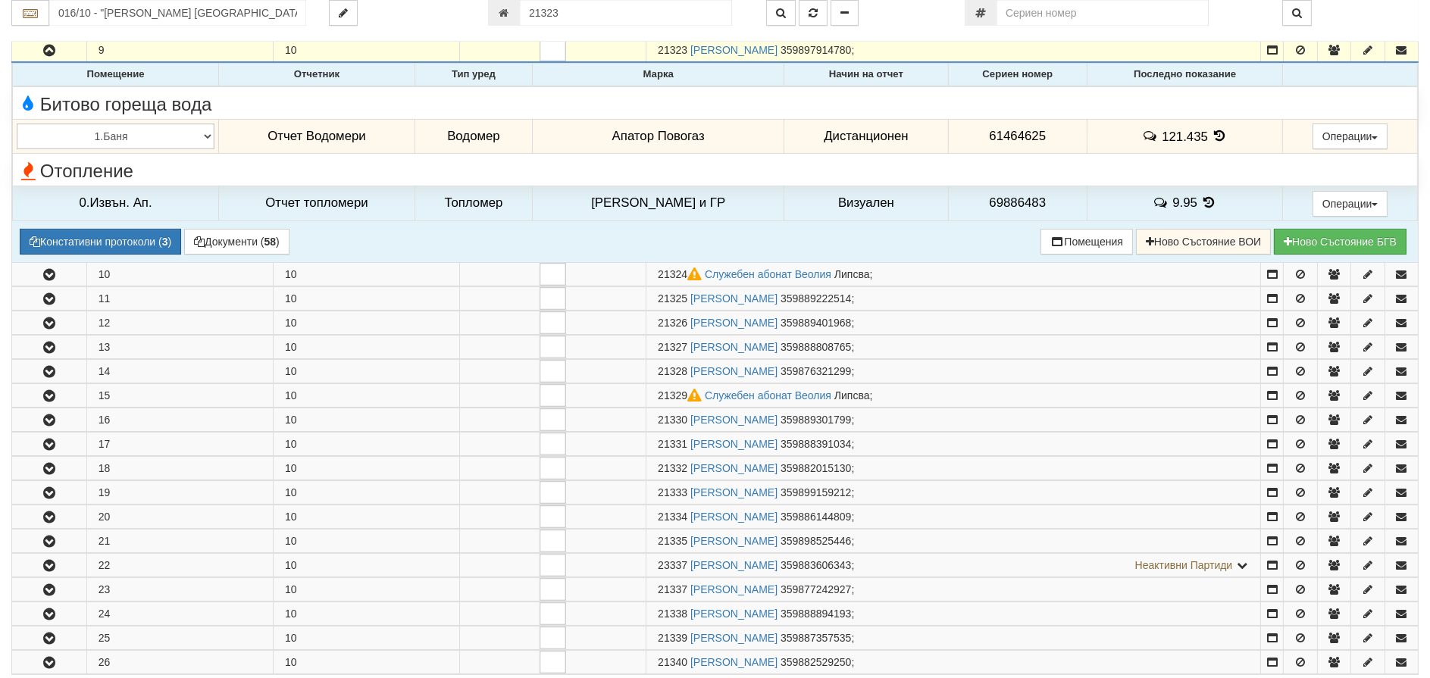
click at [1218, 133] on icon at bounding box center [1220, 136] width 17 height 13
